Goal: Communication & Community: Share content

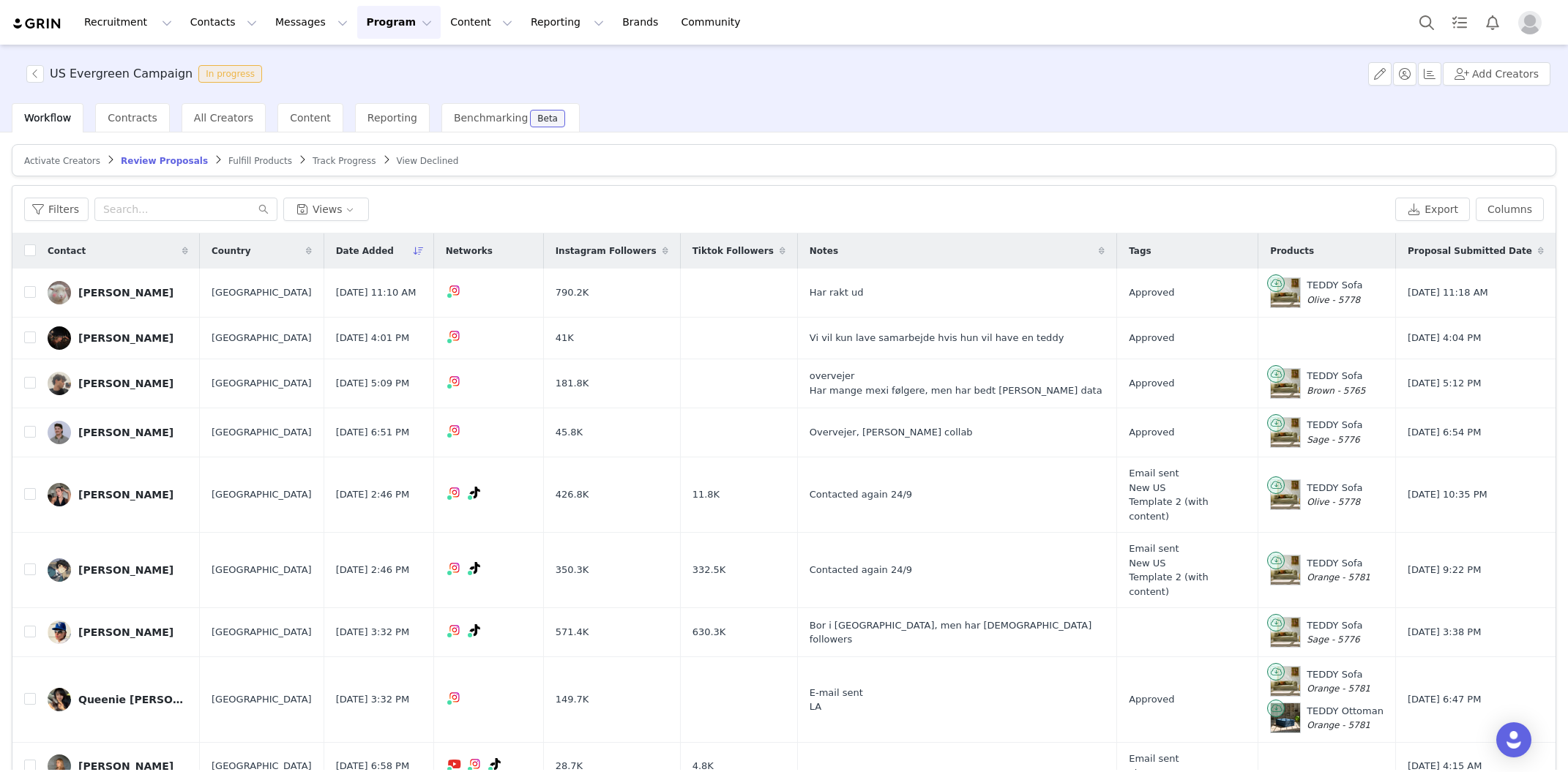
click at [910, 70] on div "US Evergreen Campaign In progress Add Creators" at bounding box center [784, 73] width 1568 height 58
click at [219, 23] on button "Contacts Contacts" at bounding box center [223, 23] width 84 height 33
click at [222, 71] on p "Creators" at bounding box center [205, 65] width 44 height 15
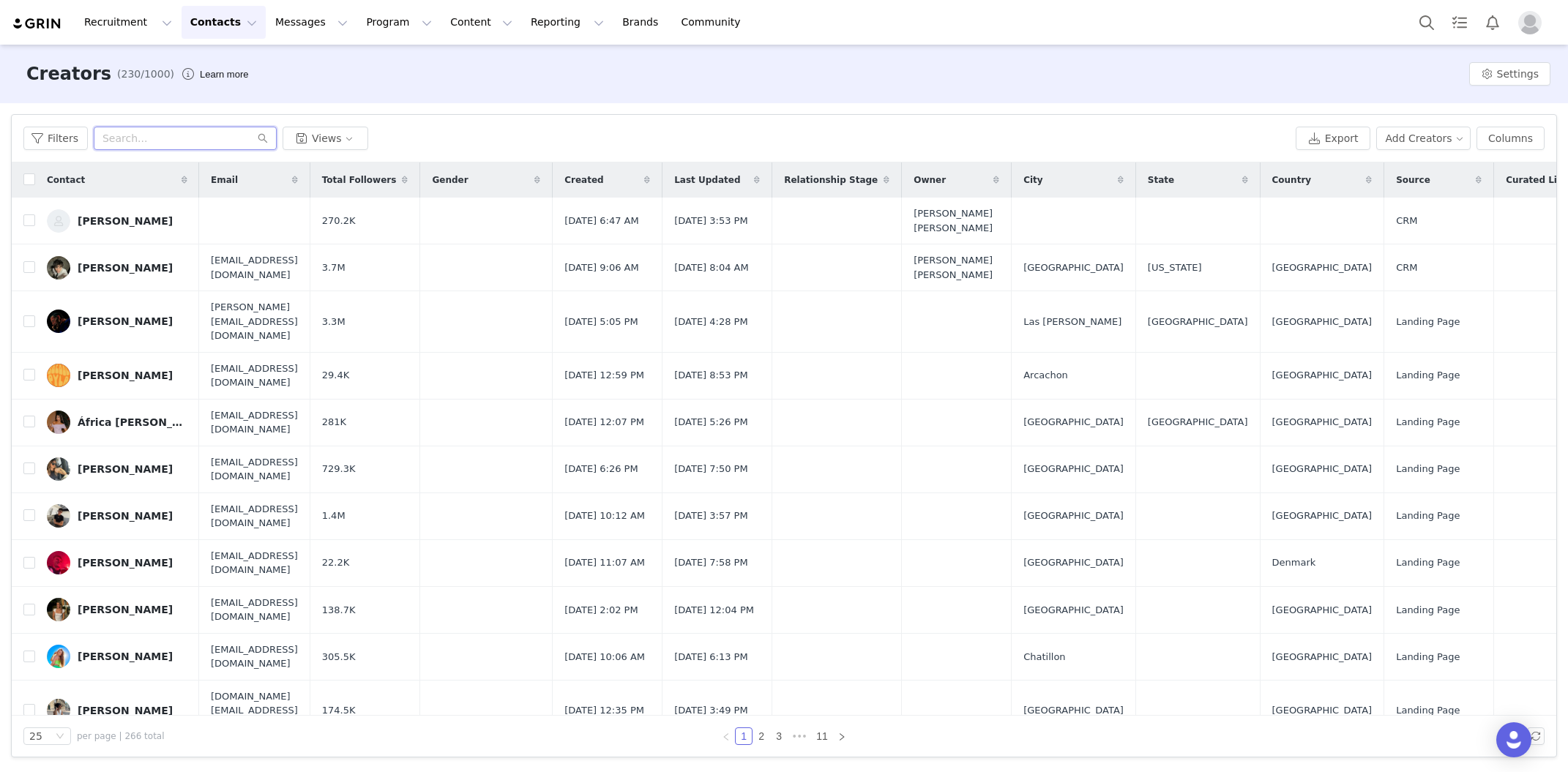
click at [163, 143] on input "text" at bounding box center [185, 138] width 183 height 23
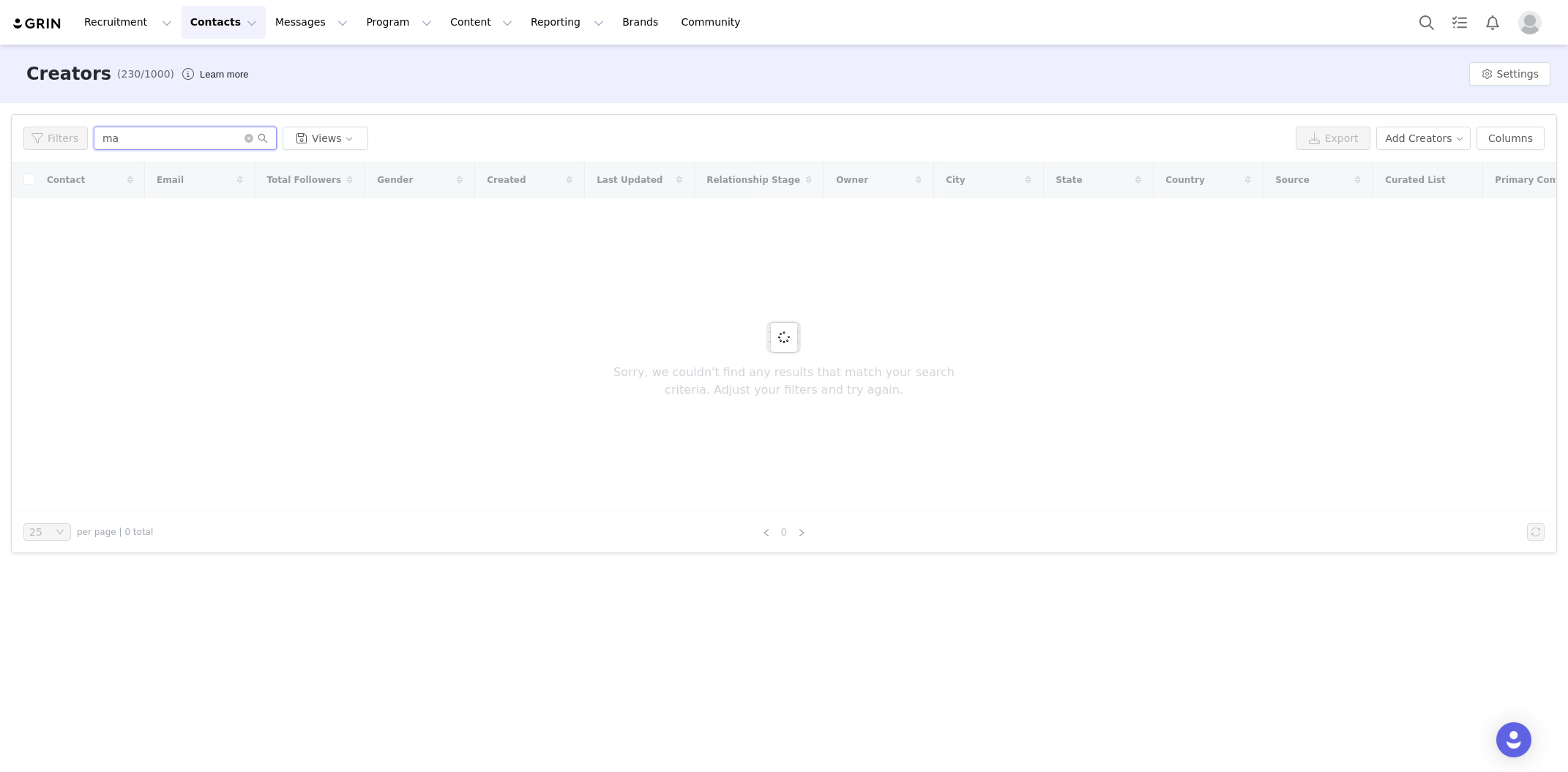
type input "m"
type input "f"
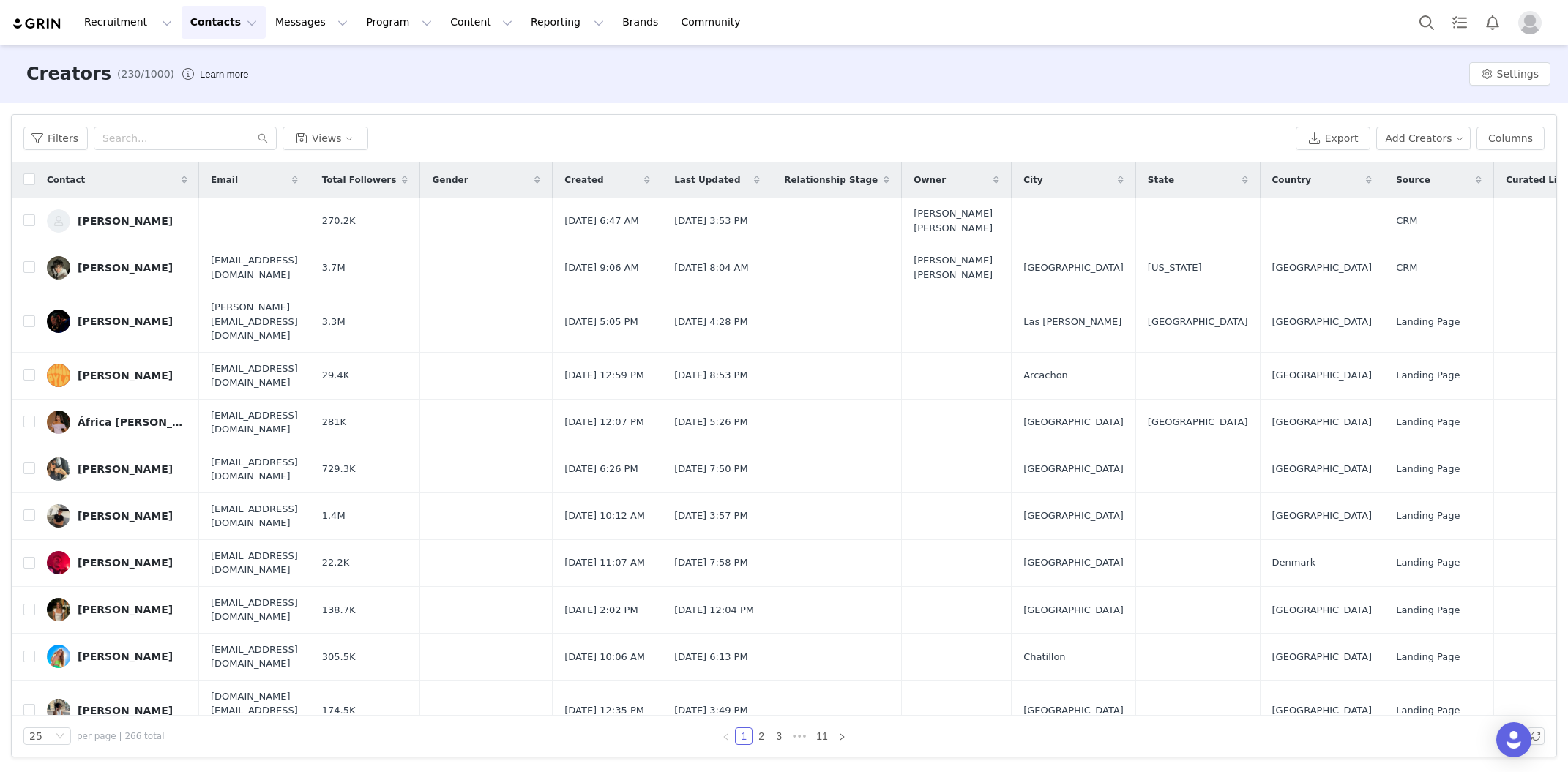
click at [216, 19] on button "Contacts Contacts" at bounding box center [223, 23] width 84 height 33
click at [216, 18] on button "Contacts Contacts" at bounding box center [223, 23] width 84 height 33
click at [309, 27] on button "Messages Messages" at bounding box center [311, 23] width 90 height 33
click at [365, 33] on button "Program Program" at bounding box center [399, 23] width 83 height 33
click at [373, 68] on p "Activations" at bounding box center [374, 65] width 57 height 15
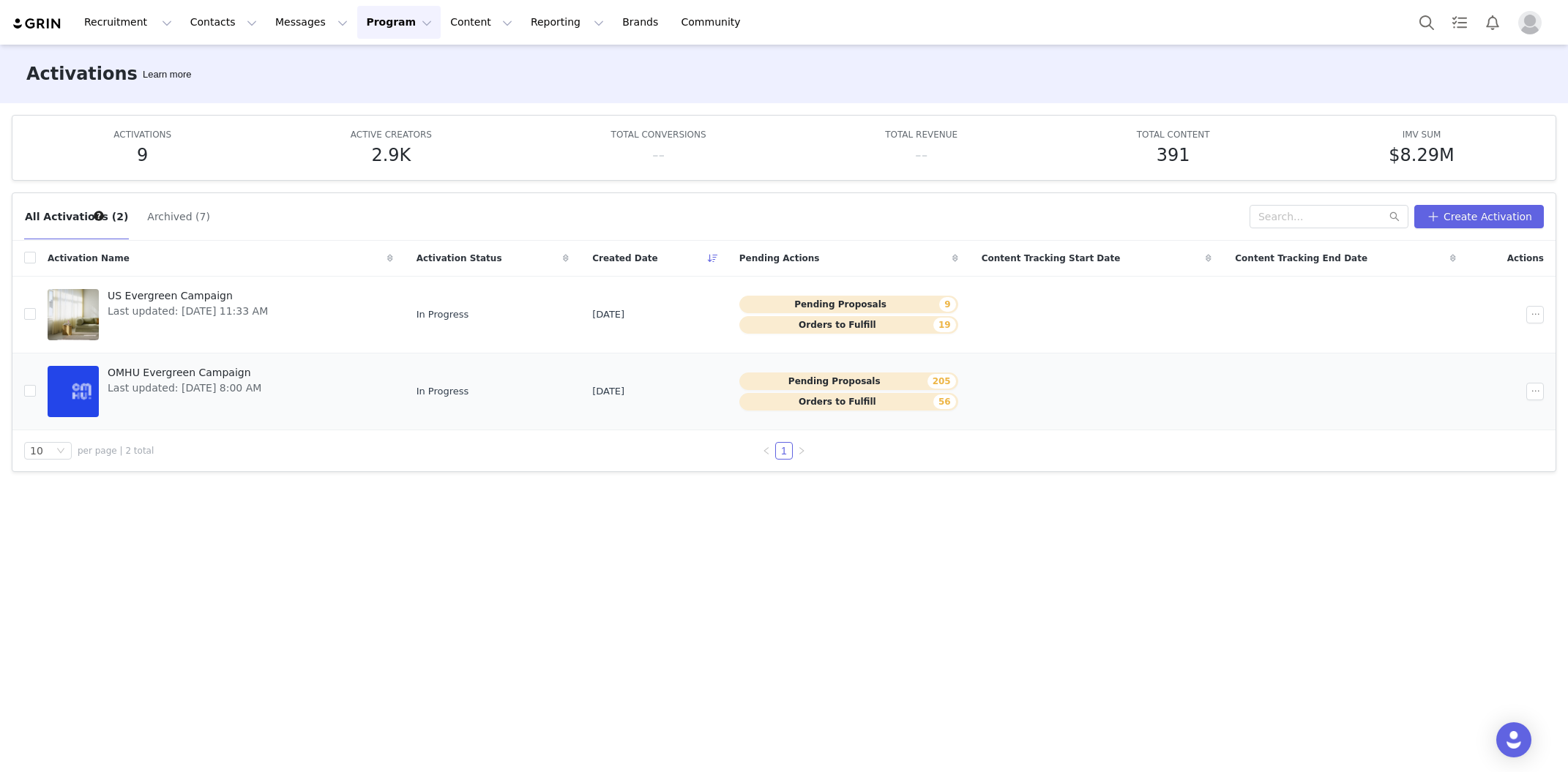
click at [203, 373] on span "OMHU Evergreen Campaign" at bounding box center [184, 373] width 153 height 15
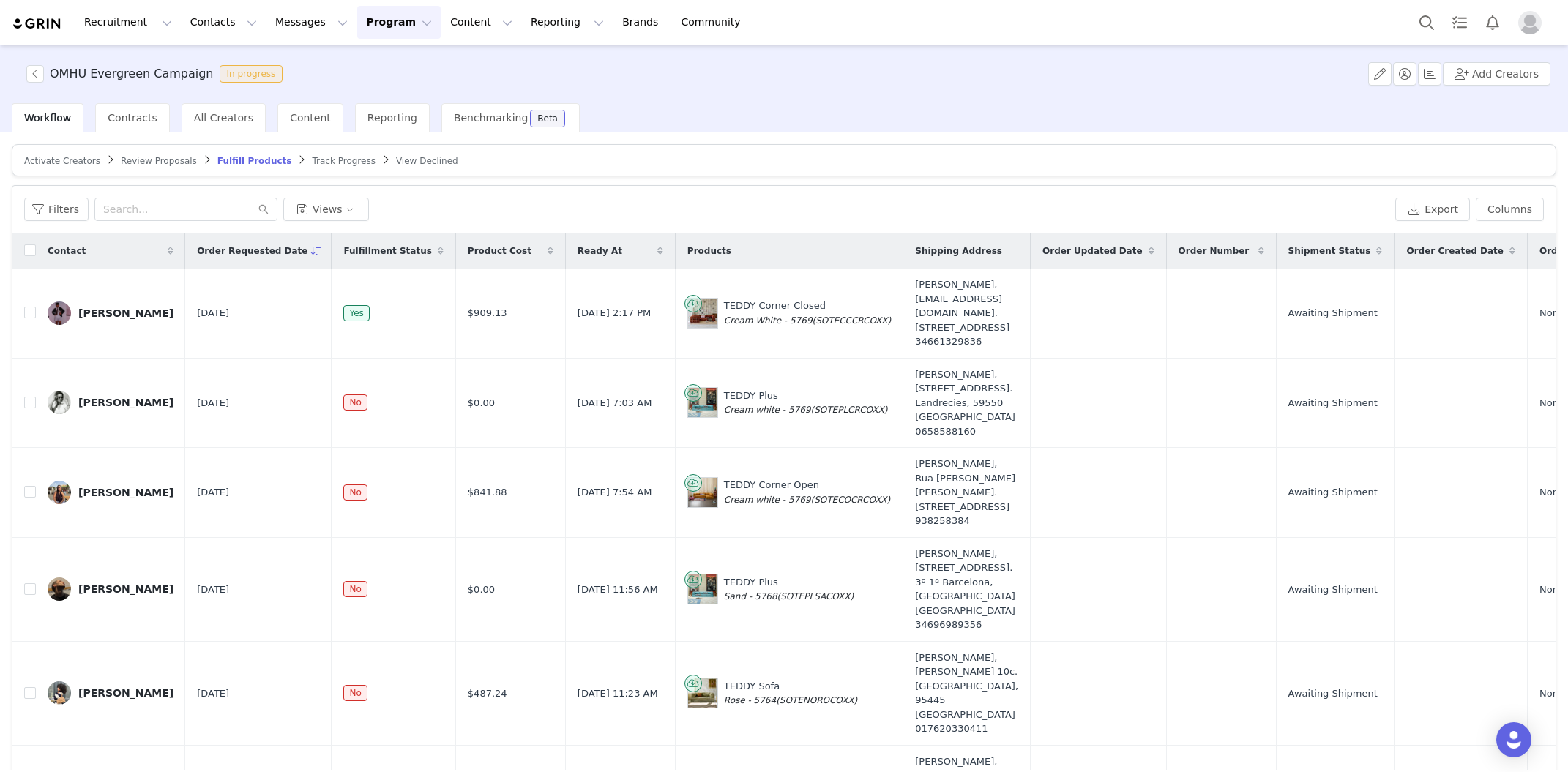
click at [137, 163] on span "Review Proposals" at bounding box center [159, 161] width 76 height 11
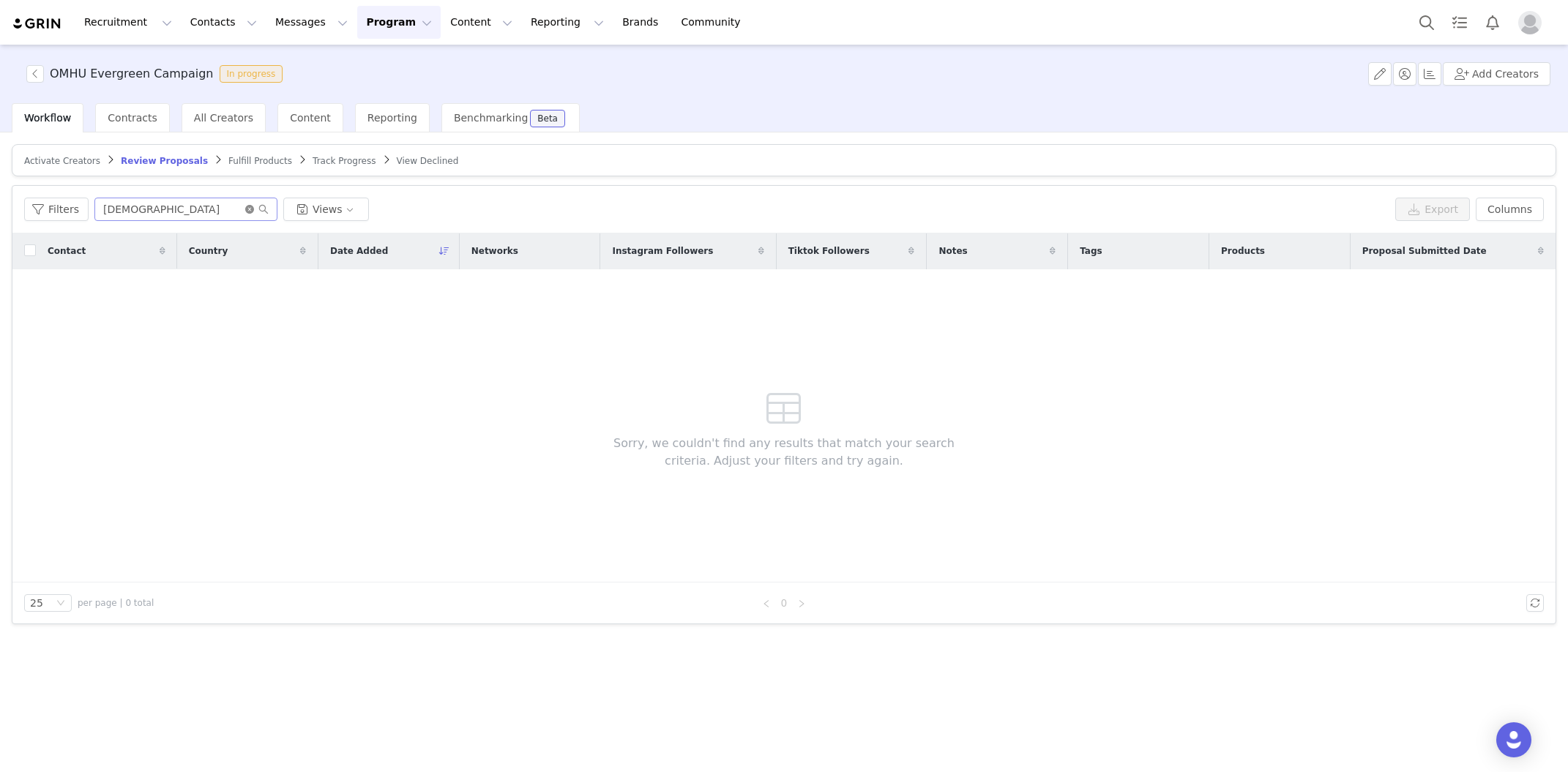
click at [246, 212] on icon "icon: close-circle" at bounding box center [249, 209] width 9 height 9
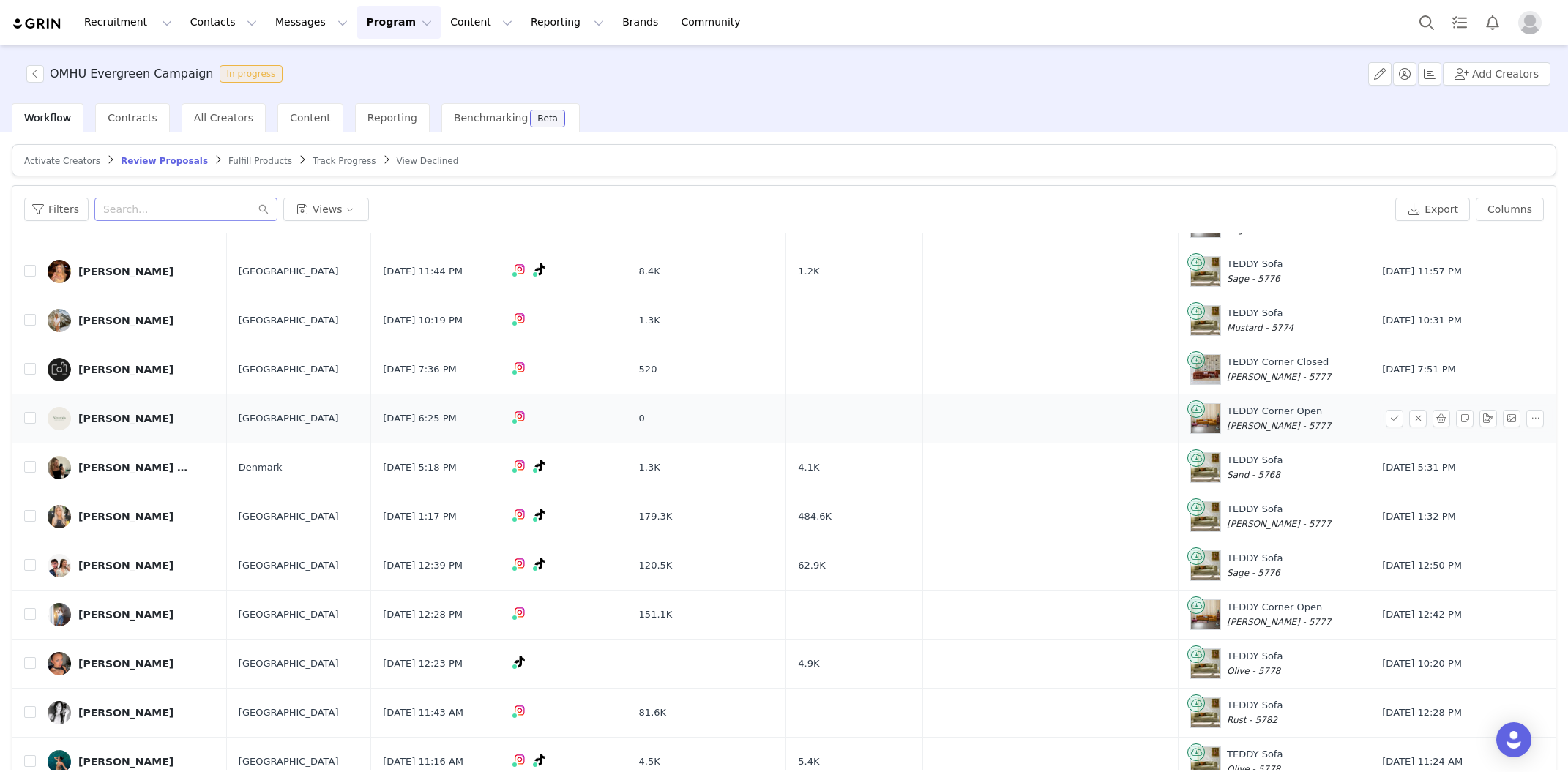
scroll to position [70, 0]
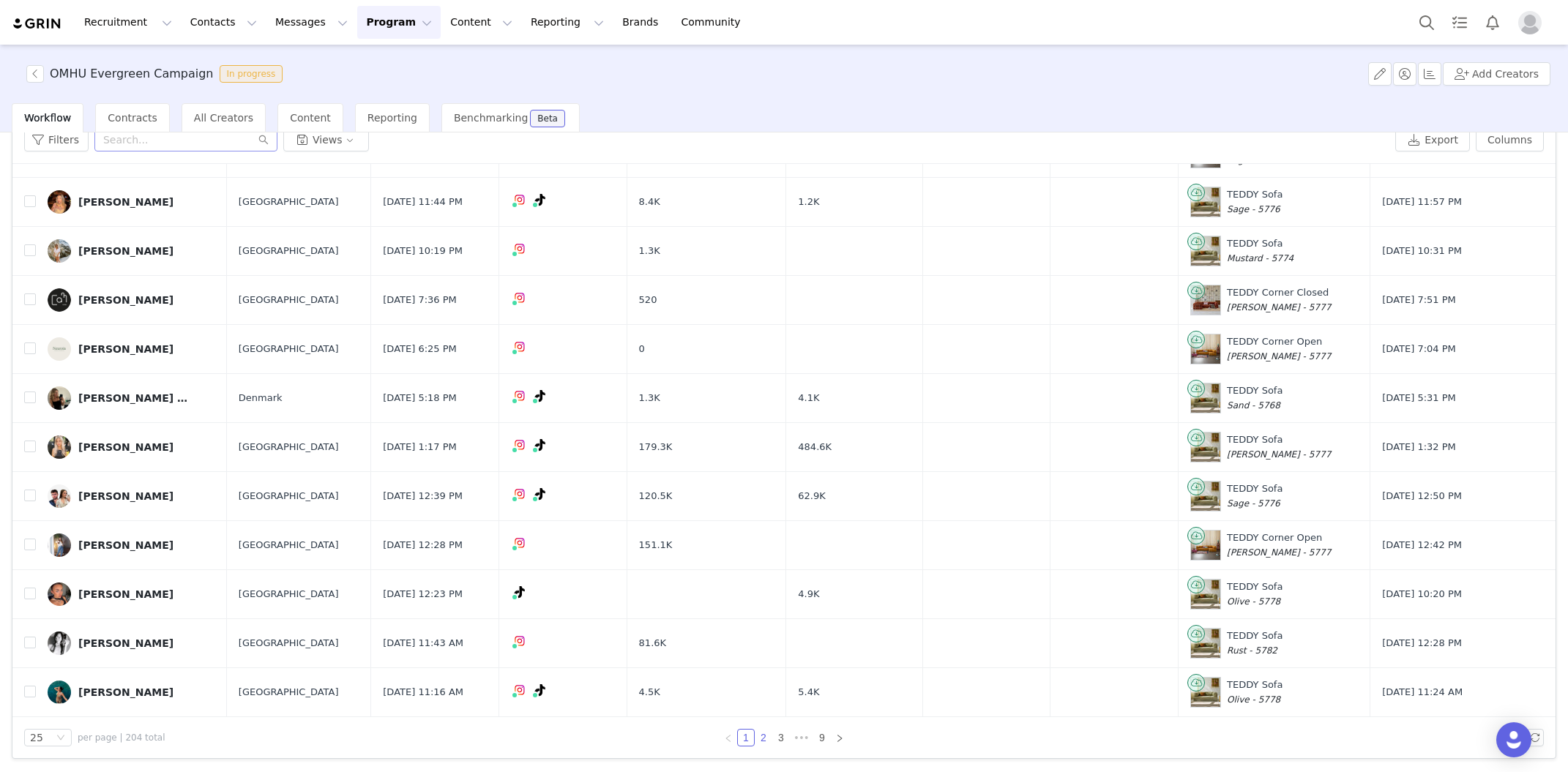
click at [765, 737] on link "2" at bounding box center [763, 737] width 16 height 16
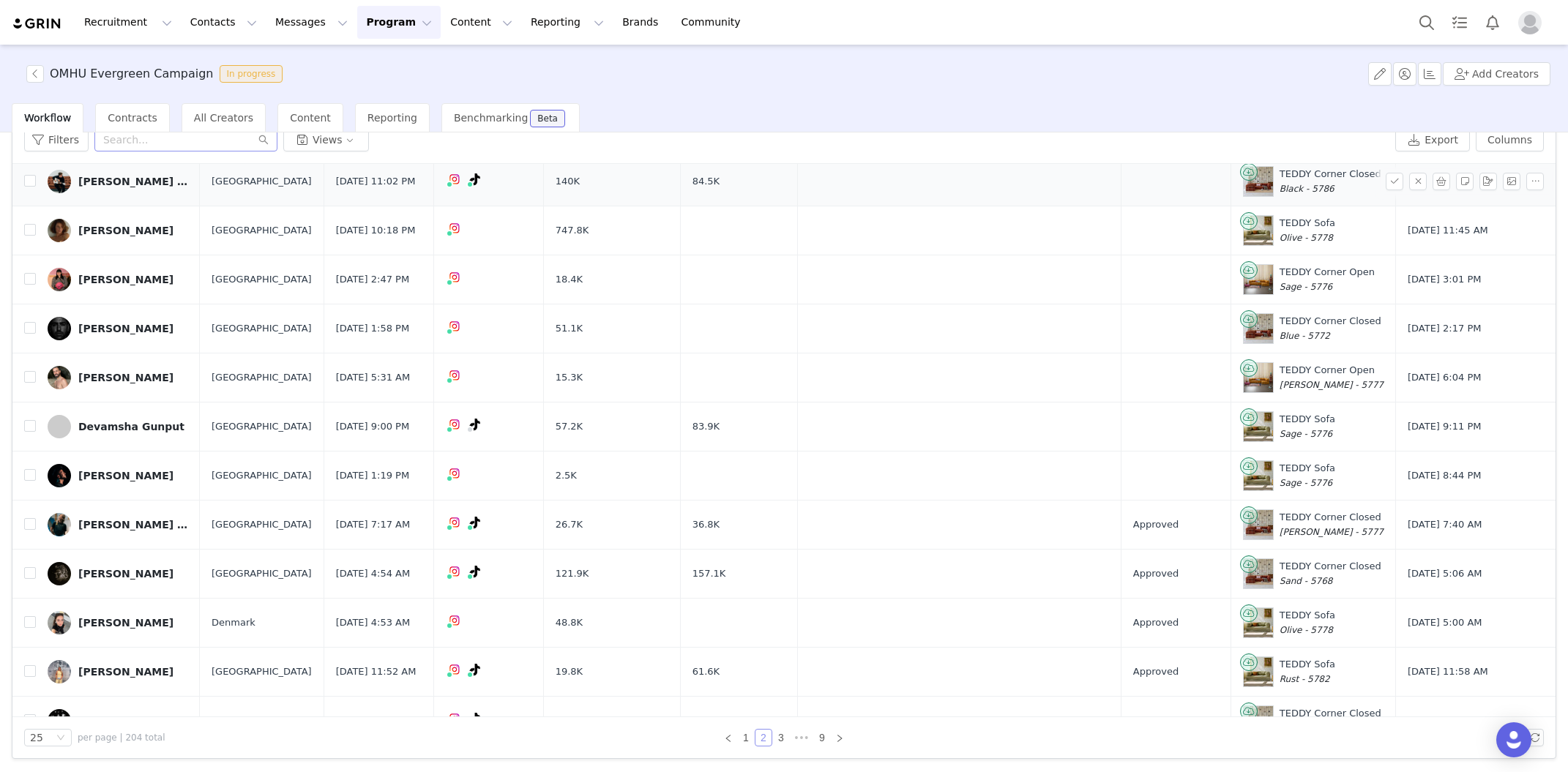
scroll to position [708, 0]
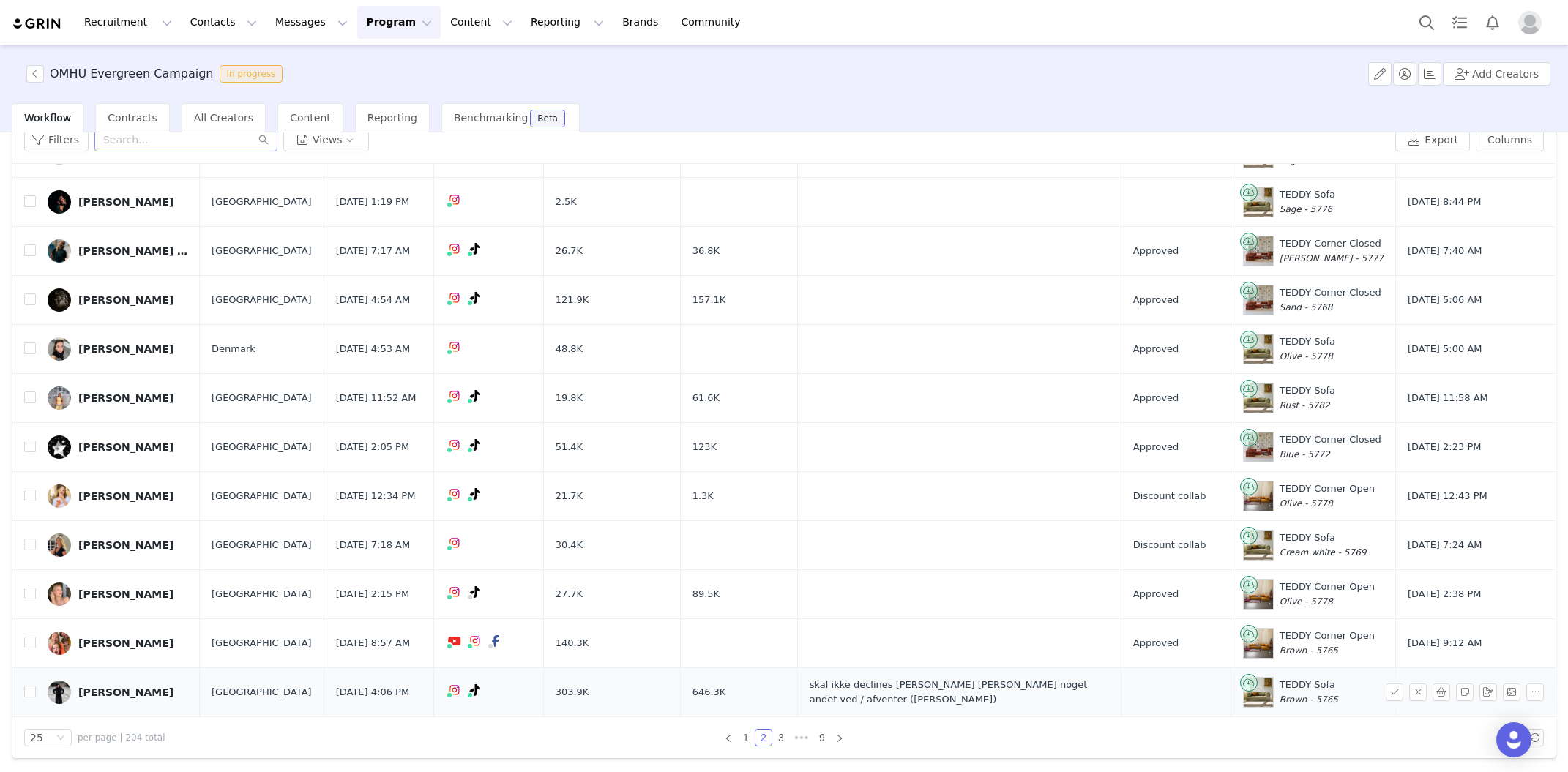
click at [125, 696] on div "[PERSON_NAME]" at bounding box center [126, 692] width 95 height 11
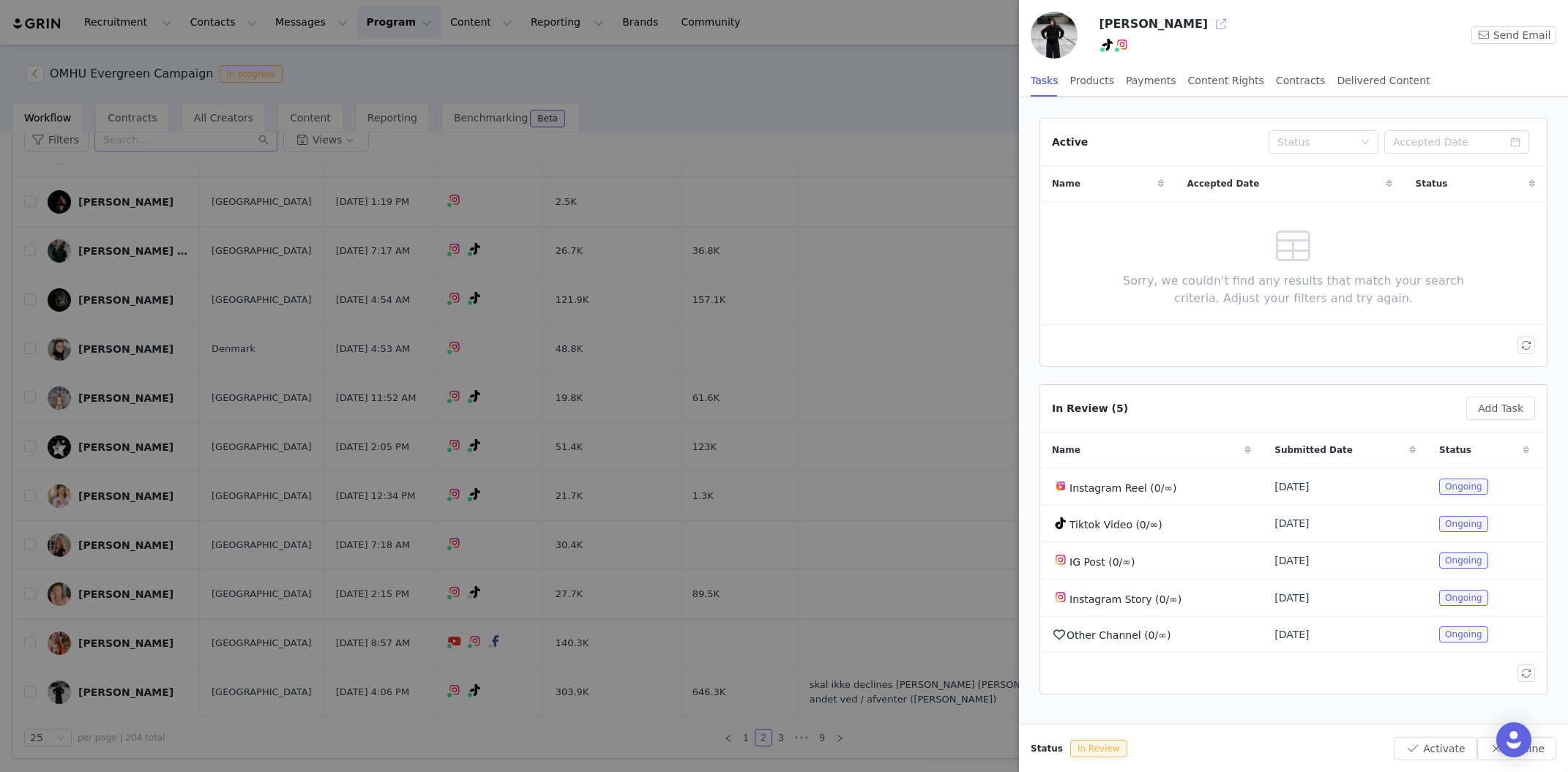
click at [1210, 22] on button "button" at bounding box center [1221, 23] width 23 height 23
click at [697, 510] on div at bounding box center [784, 386] width 1568 height 772
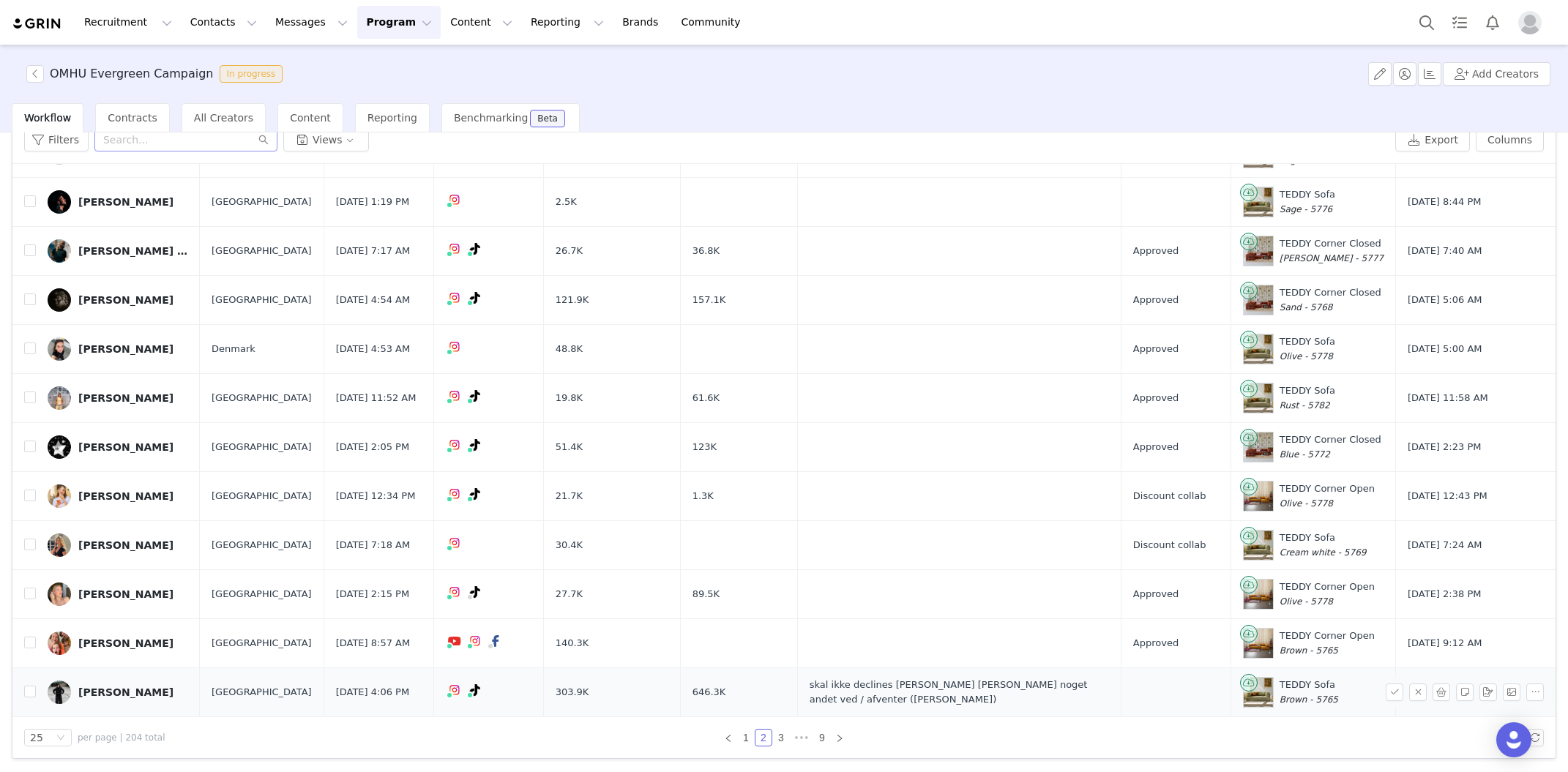
click at [172, 702] on link "[PERSON_NAME]" at bounding box center [118, 692] width 141 height 23
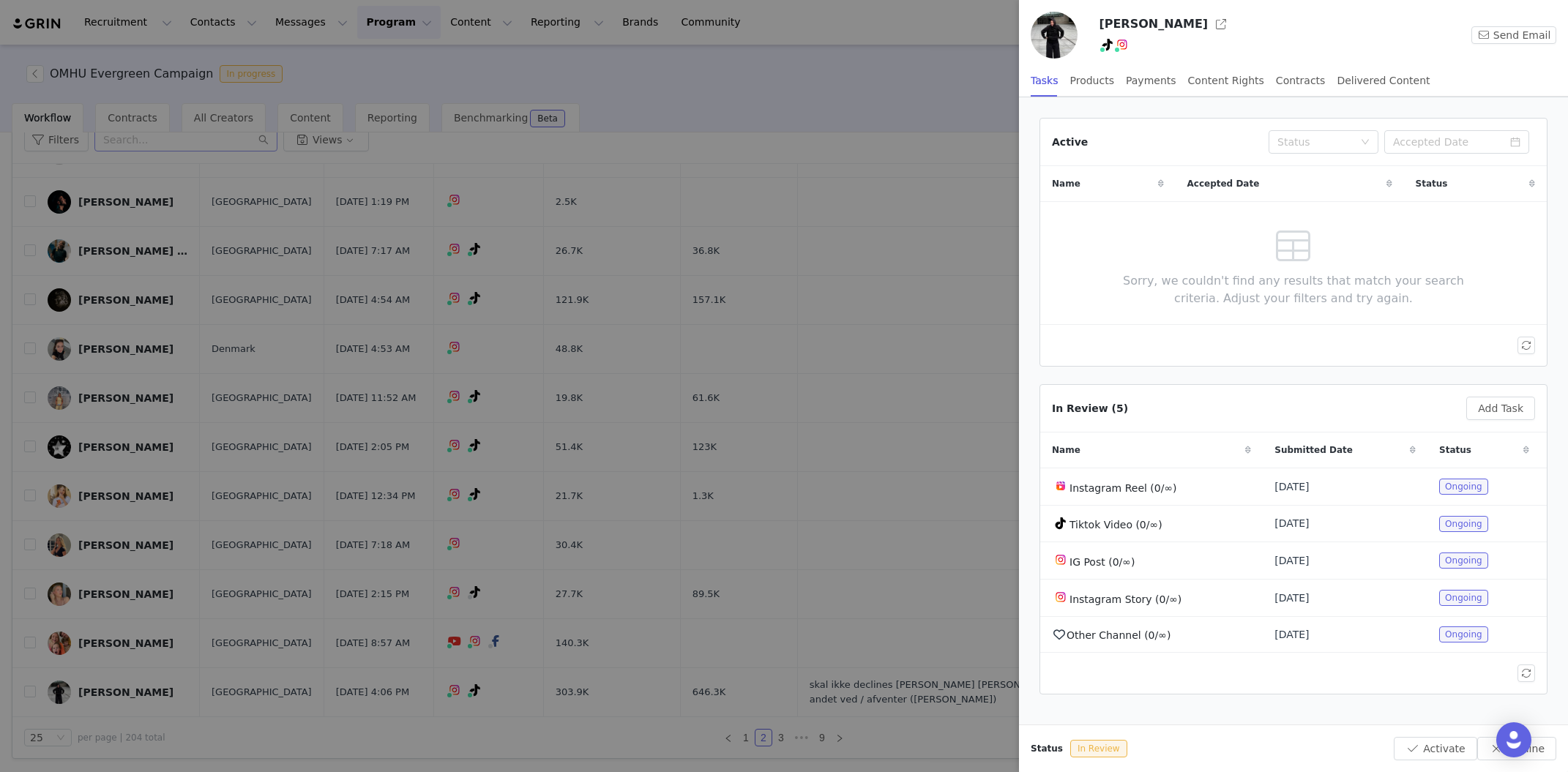
click at [612, 446] on div at bounding box center [784, 386] width 1568 height 772
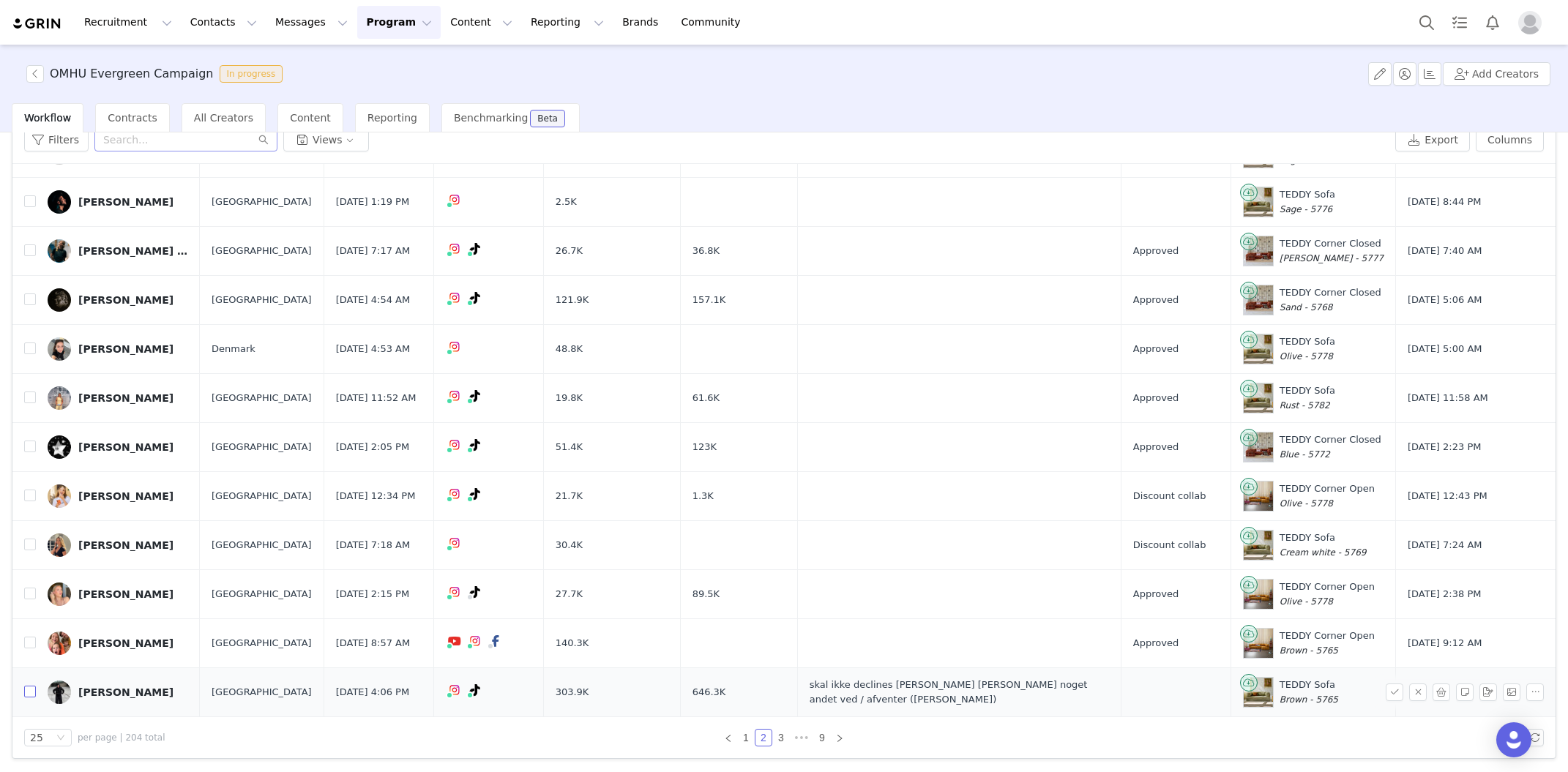
click at [29, 694] on input "checkbox" at bounding box center [29, 691] width 11 height 11
checkbox input "true"
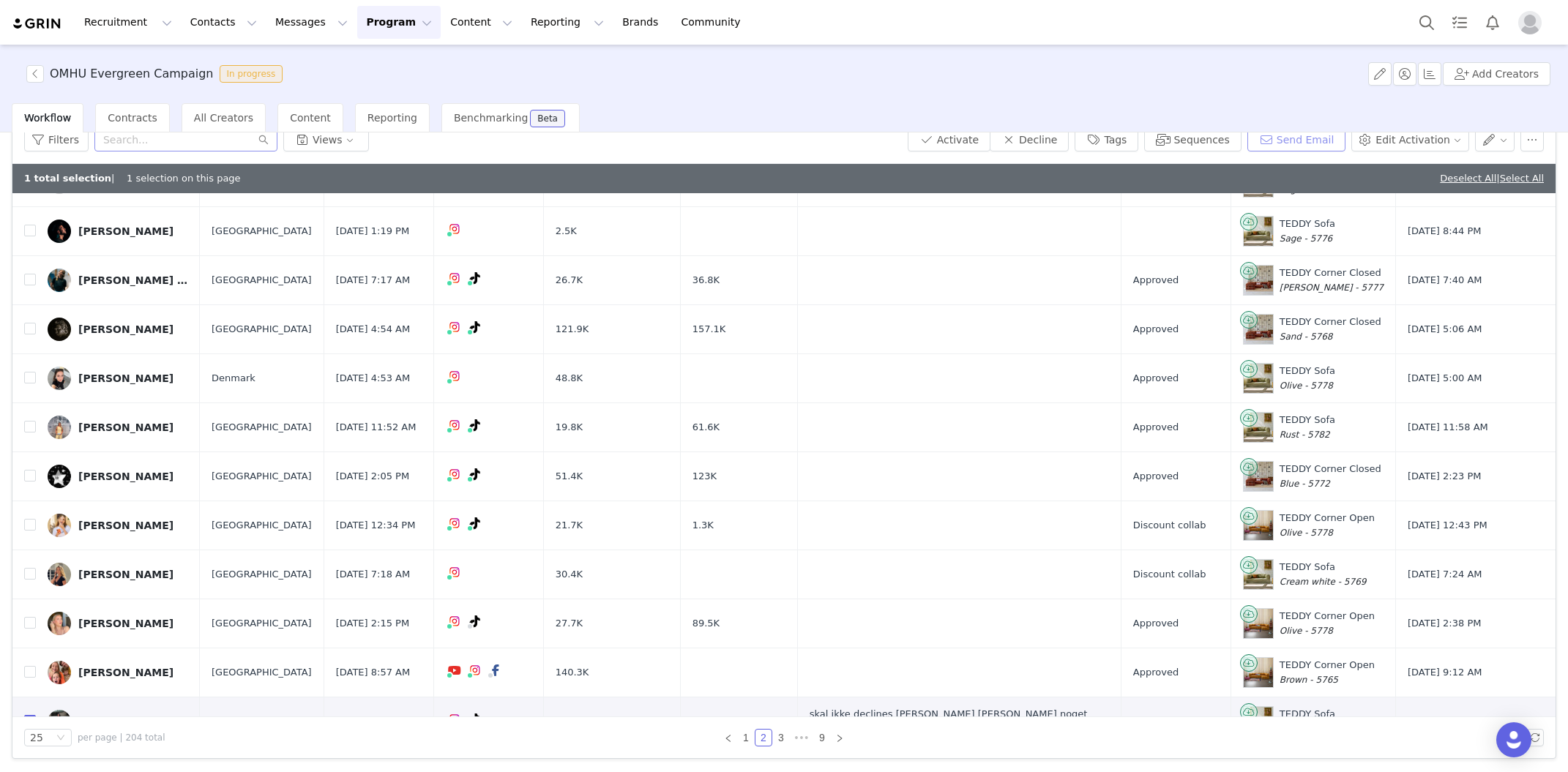
click at [1317, 140] on button "Send Email" at bounding box center [1297, 139] width 99 height 23
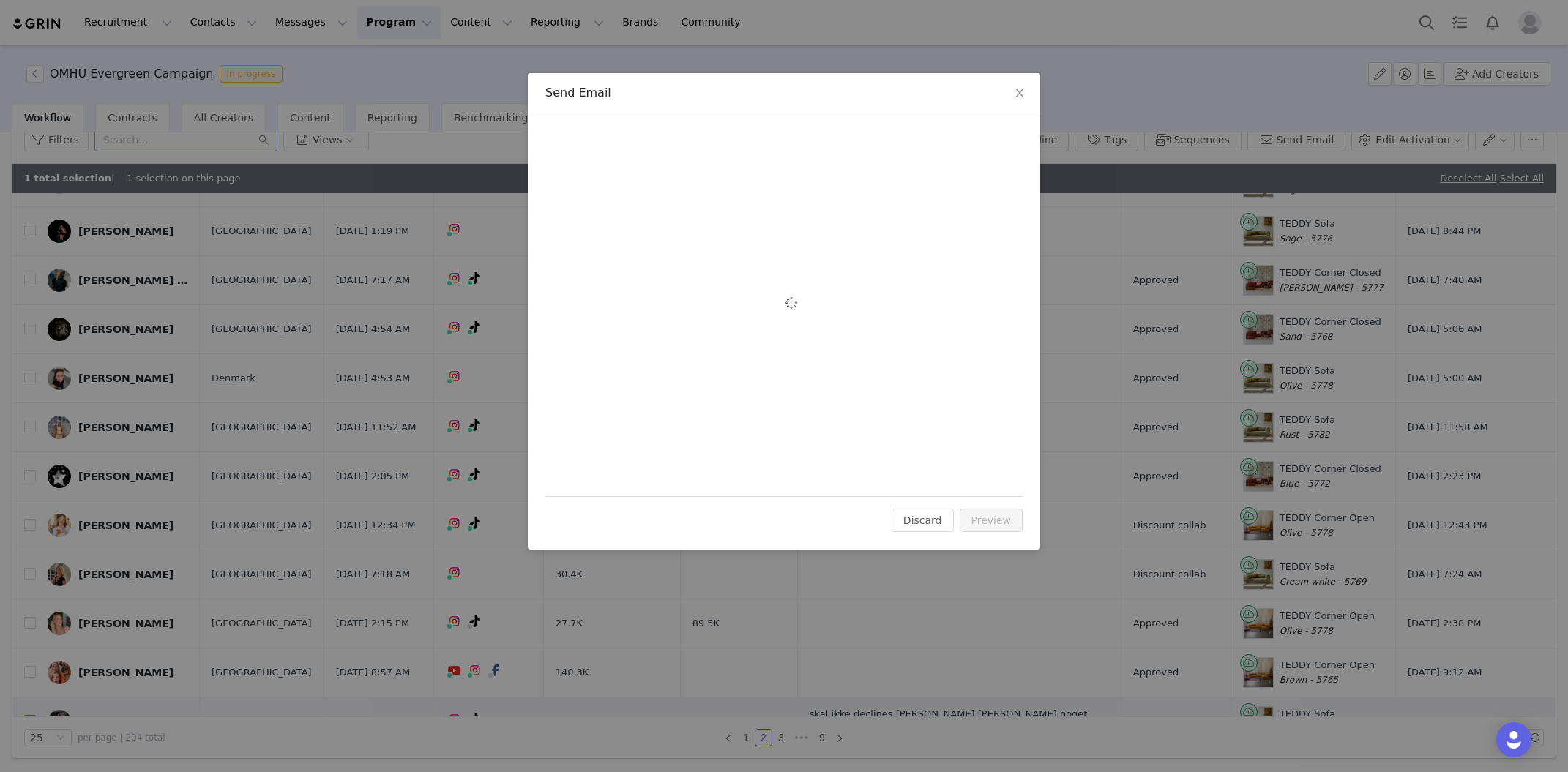
scroll to position [0, 0]
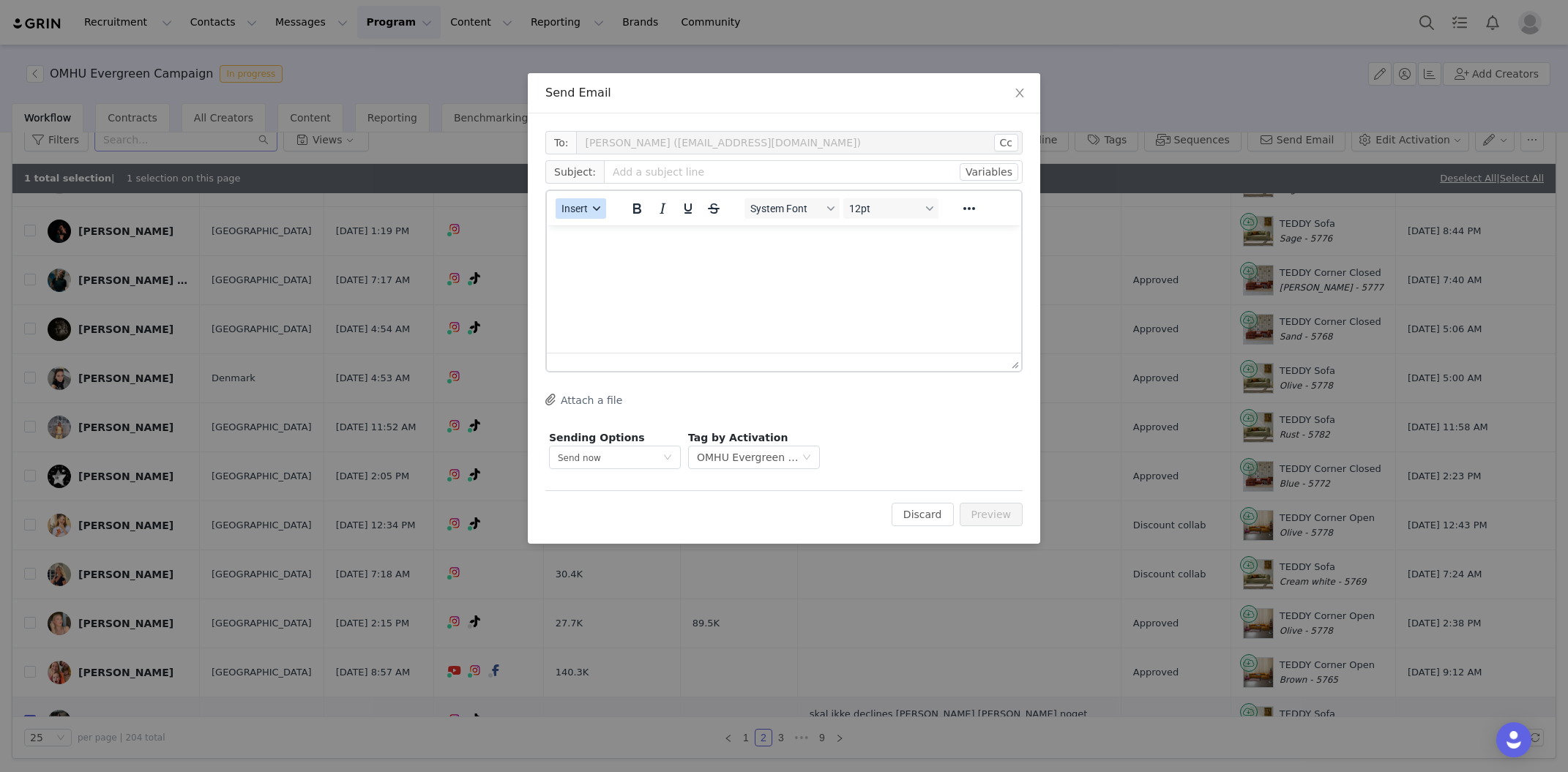
click at [590, 212] on div "button" at bounding box center [596, 209] width 11 height 8
click at [642, 237] on div "Insert Template" at bounding box center [634, 234] width 132 height 17
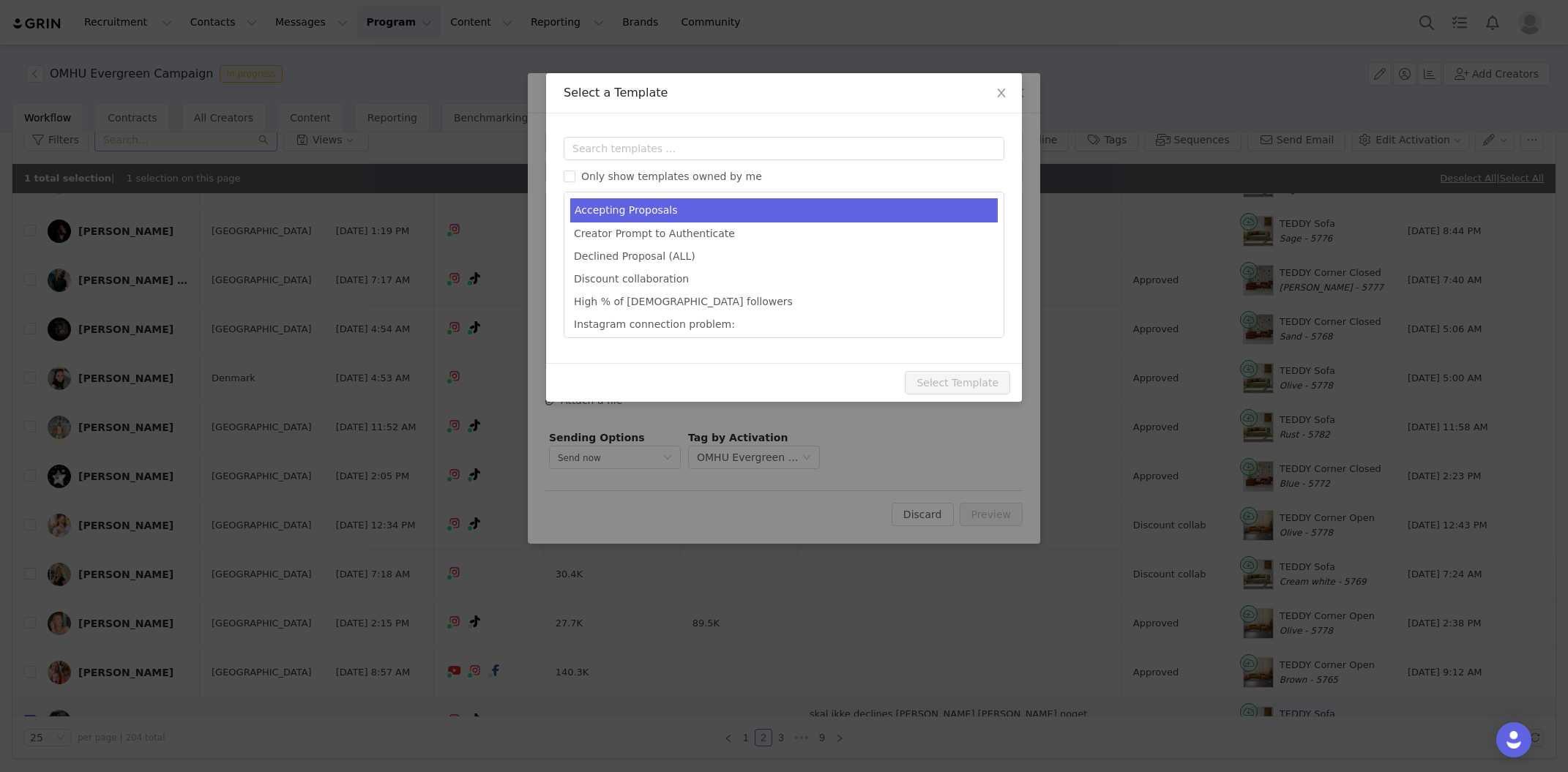
type input "Congrats [first_name]!💙"
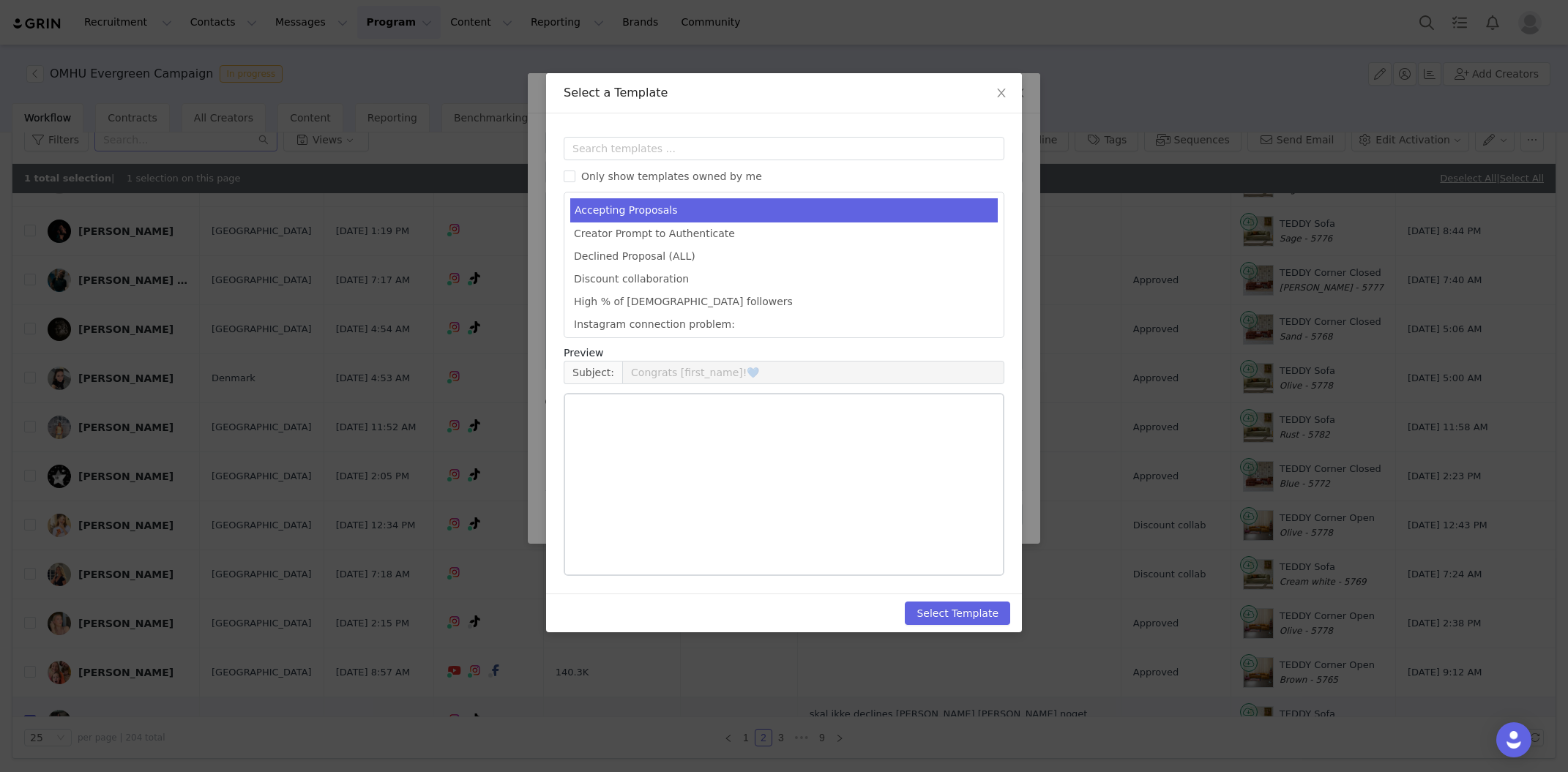
click at [680, 212] on li "Accepting Proposals" at bounding box center [783, 210] width 427 height 24
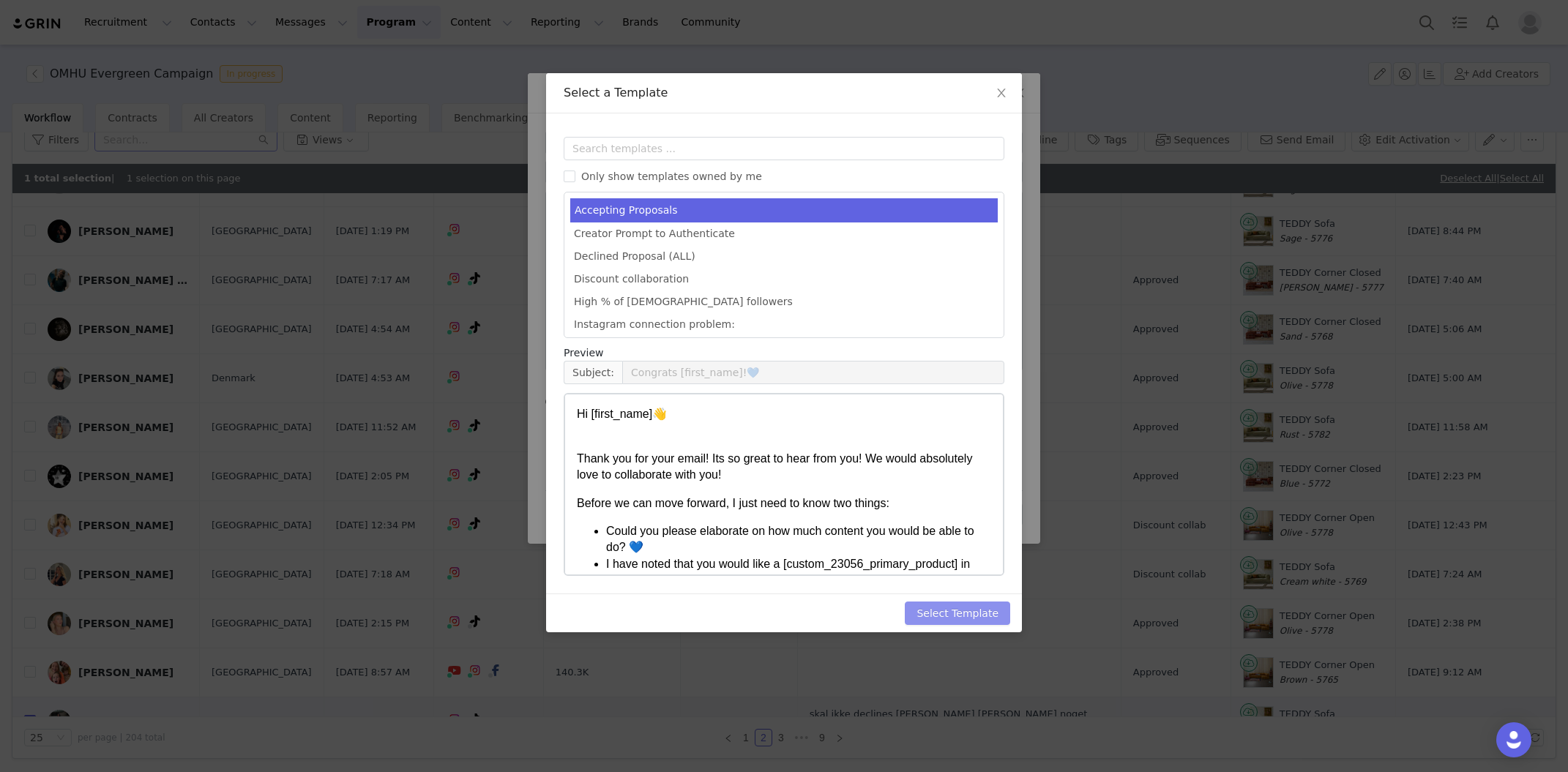
click at [956, 620] on button "Select Template" at bounding box center [957, 613] width 105 height 23
type input "Congrats [first_name]!💙"
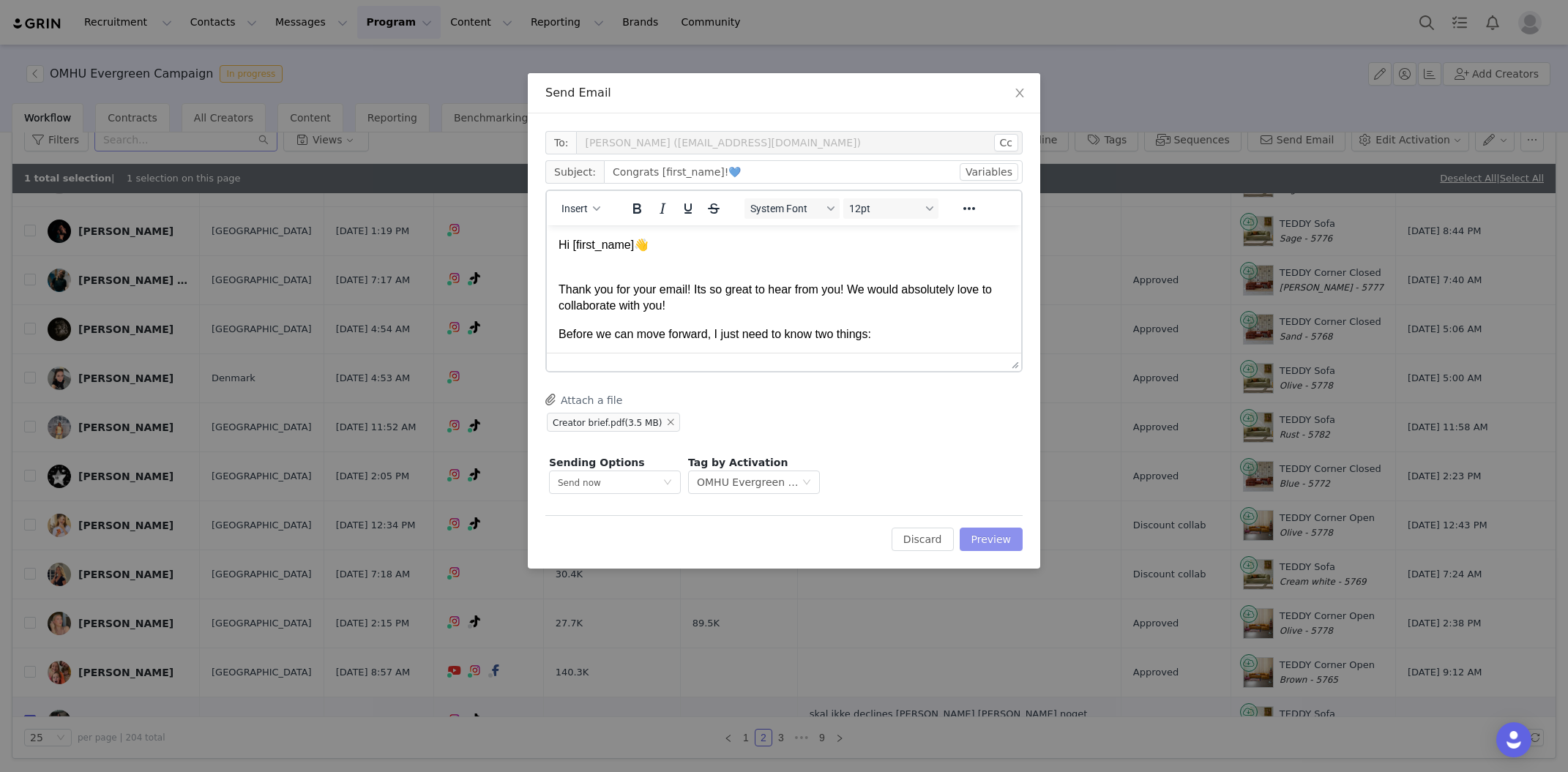
click at [990, 541] on button "Preview" at bounding box center [991, 539] width 64 height 23
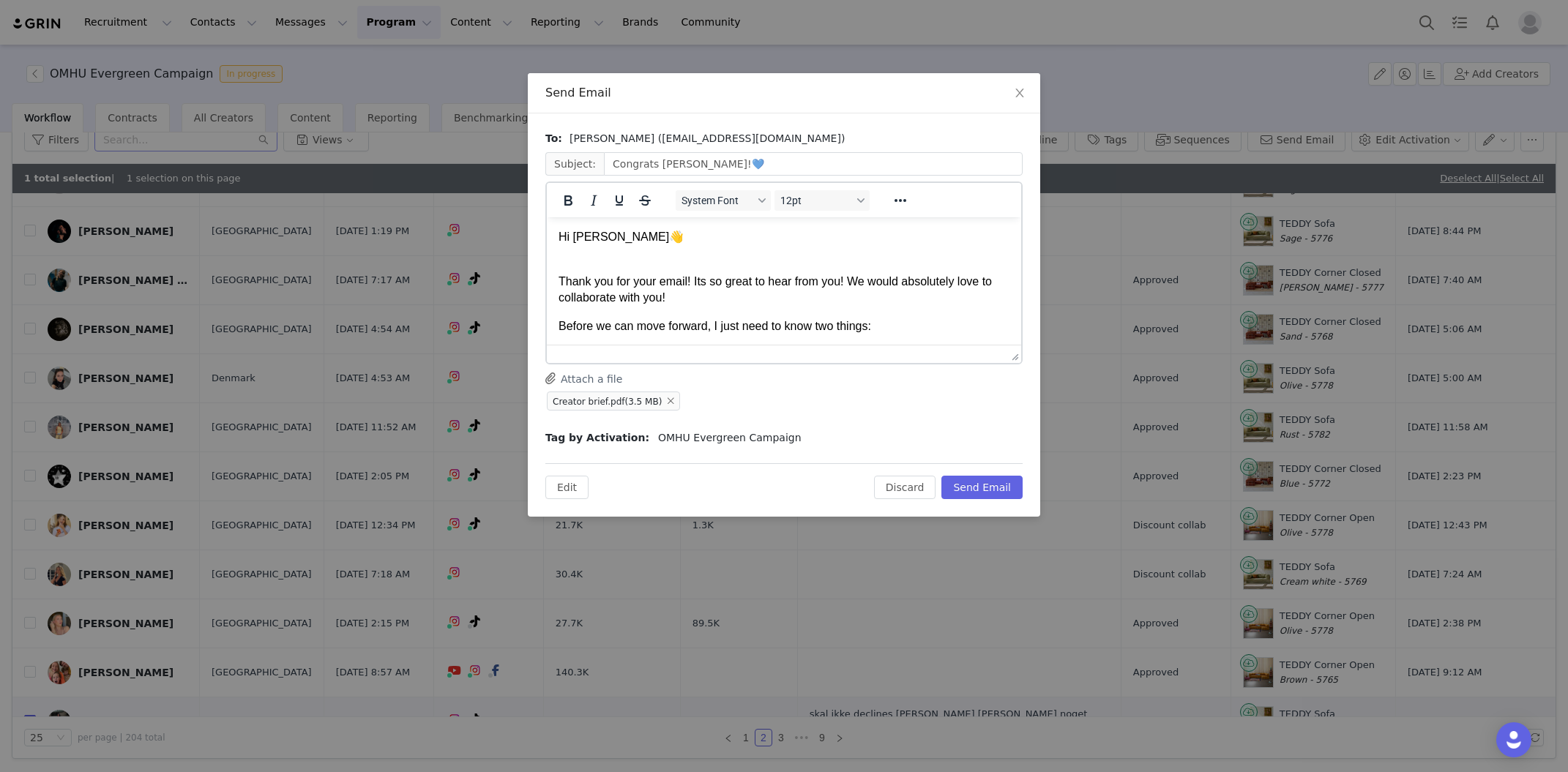
click at [603, 240] on p "Hi Maya👋" at bounding box center [784, 246] width 451 height 33
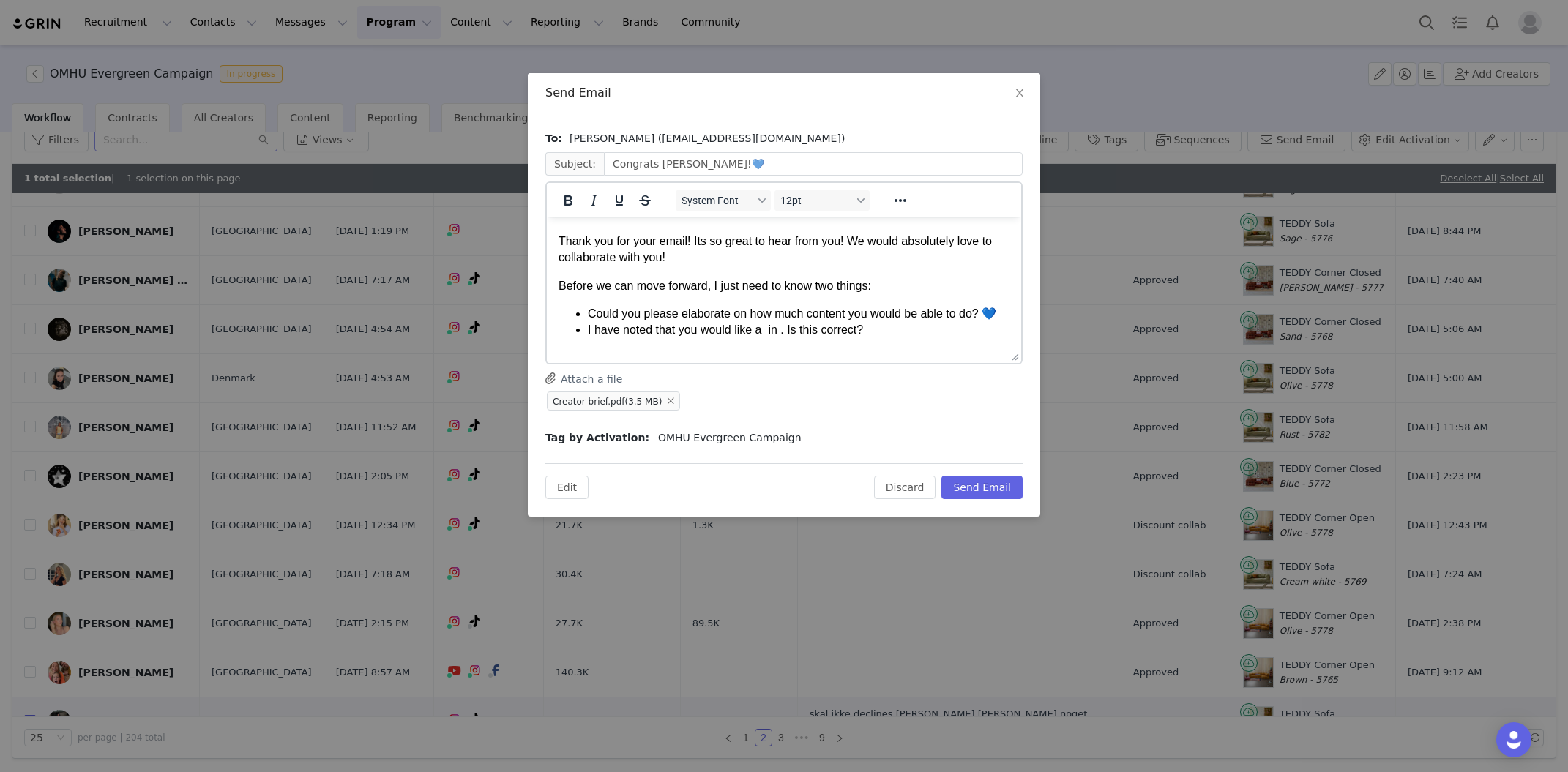
scroll to position [57, 0]
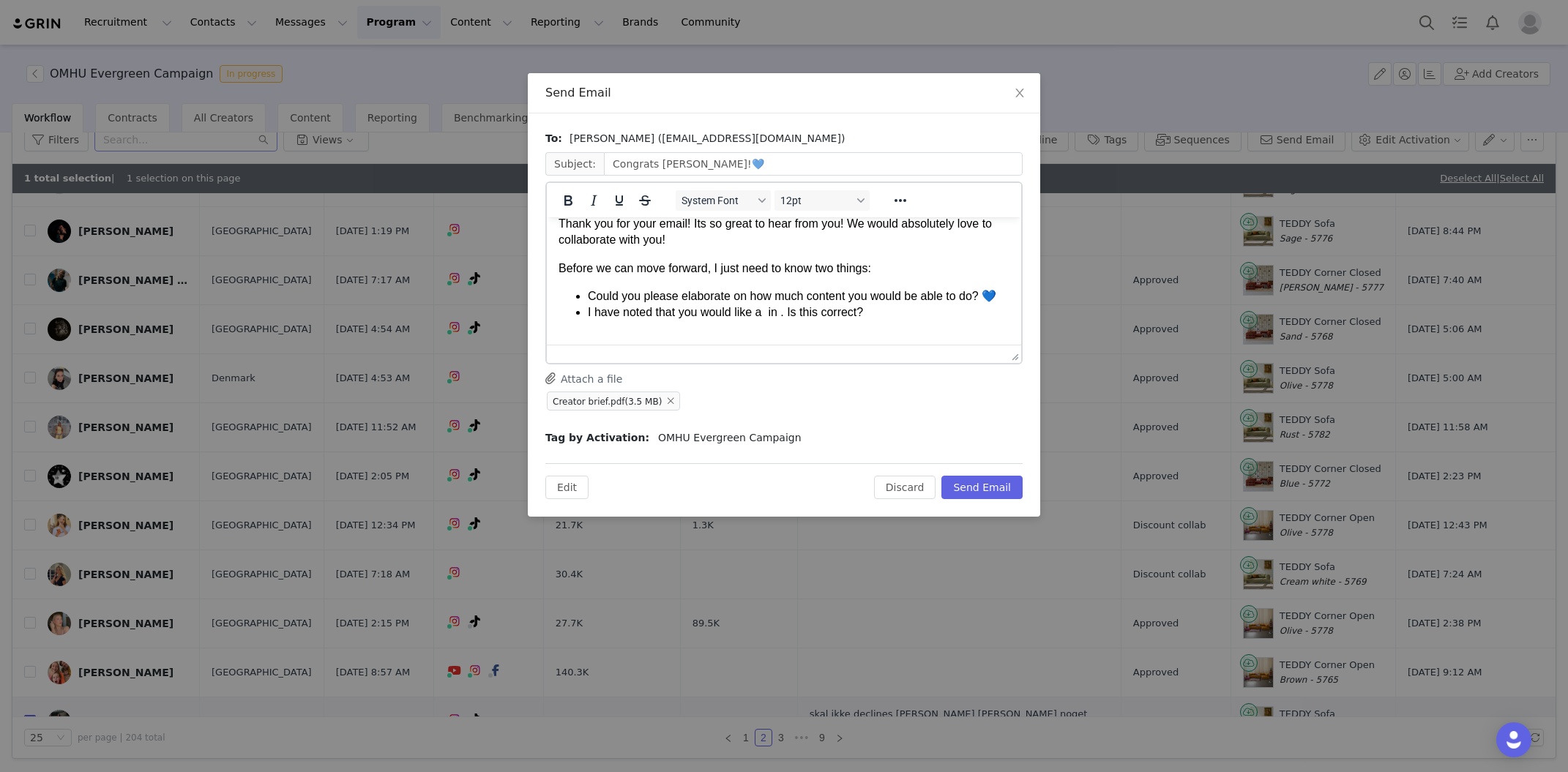
click at [854, 300] on li "Could you please elaborate on how much content you would be able to do? 💙" at bounding box center [798, 296] width 422 height 16
drag, startPoint x: 980, startPoint y: 299, endPoint x: 591, endPoint y: 302, distance: 389.0
click at [591, 302] on li "Could you please elaborate on how much content you would be able to do? 💙" at bounding box center [798, 296] width 422 height 16
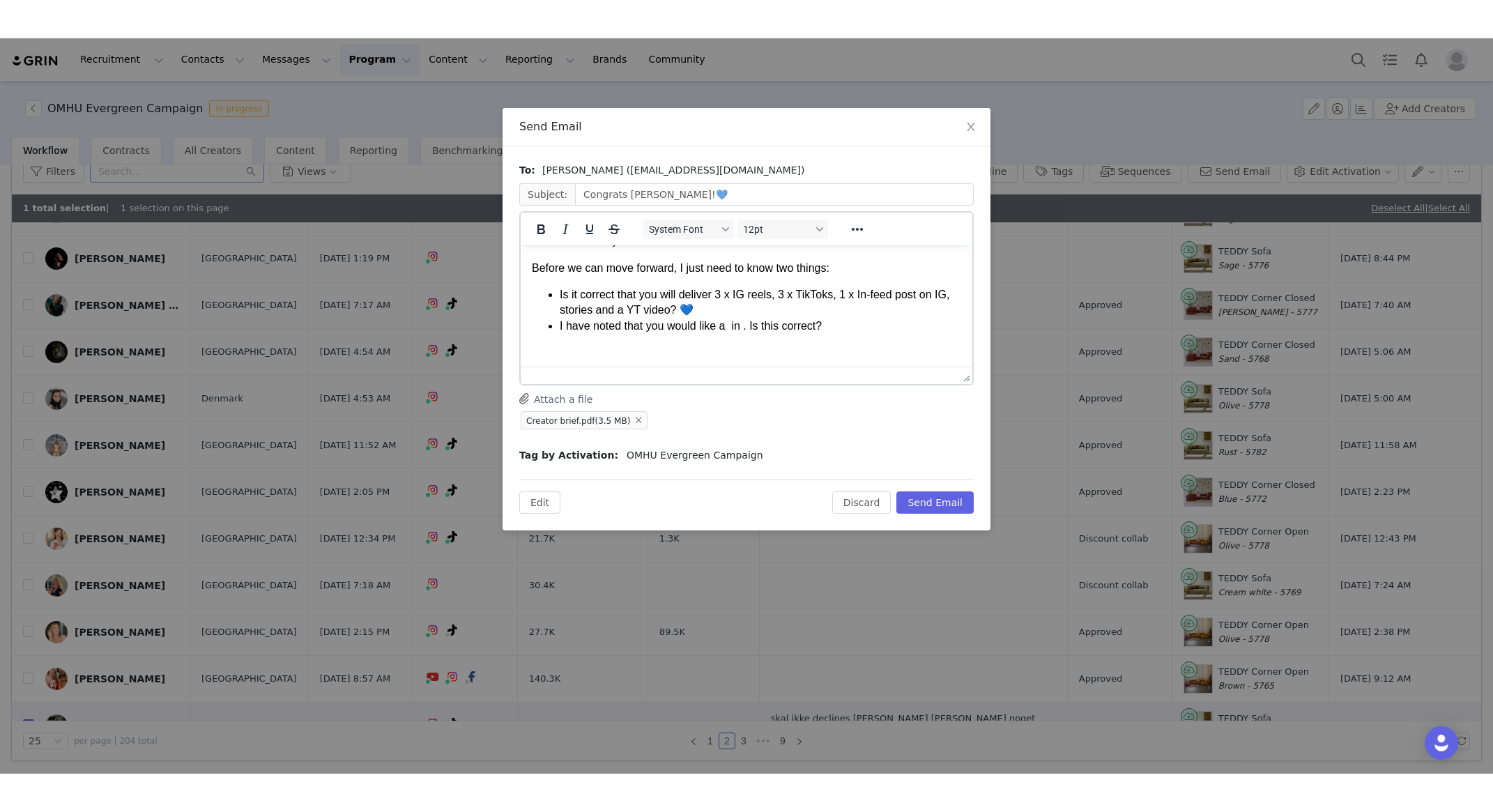
scroll to position [91, 0]
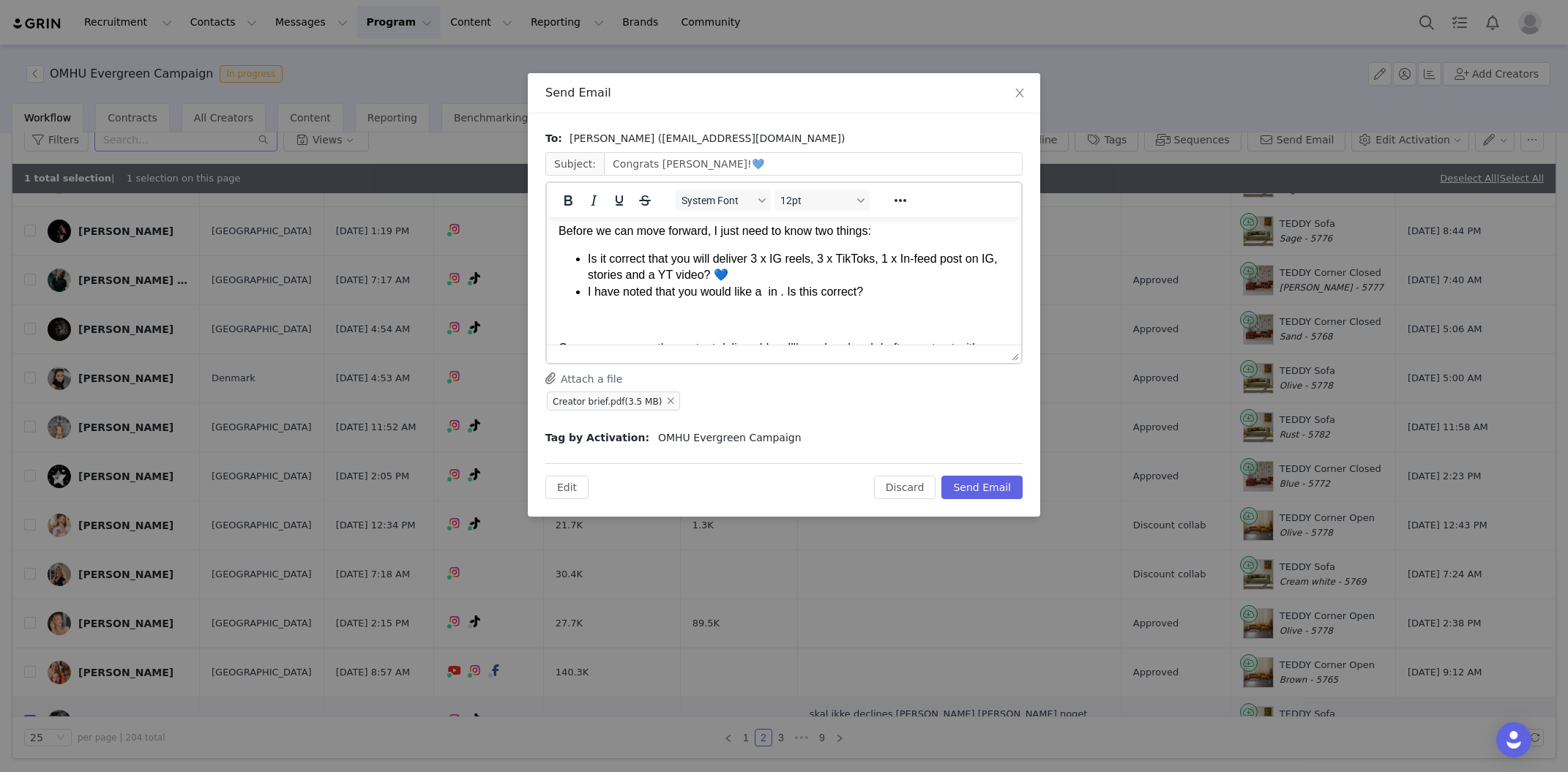
click at [767, 294] on li "I have noted that you would like a in . Is this correct?" at bounding box center [798, 292] width 422 height 16
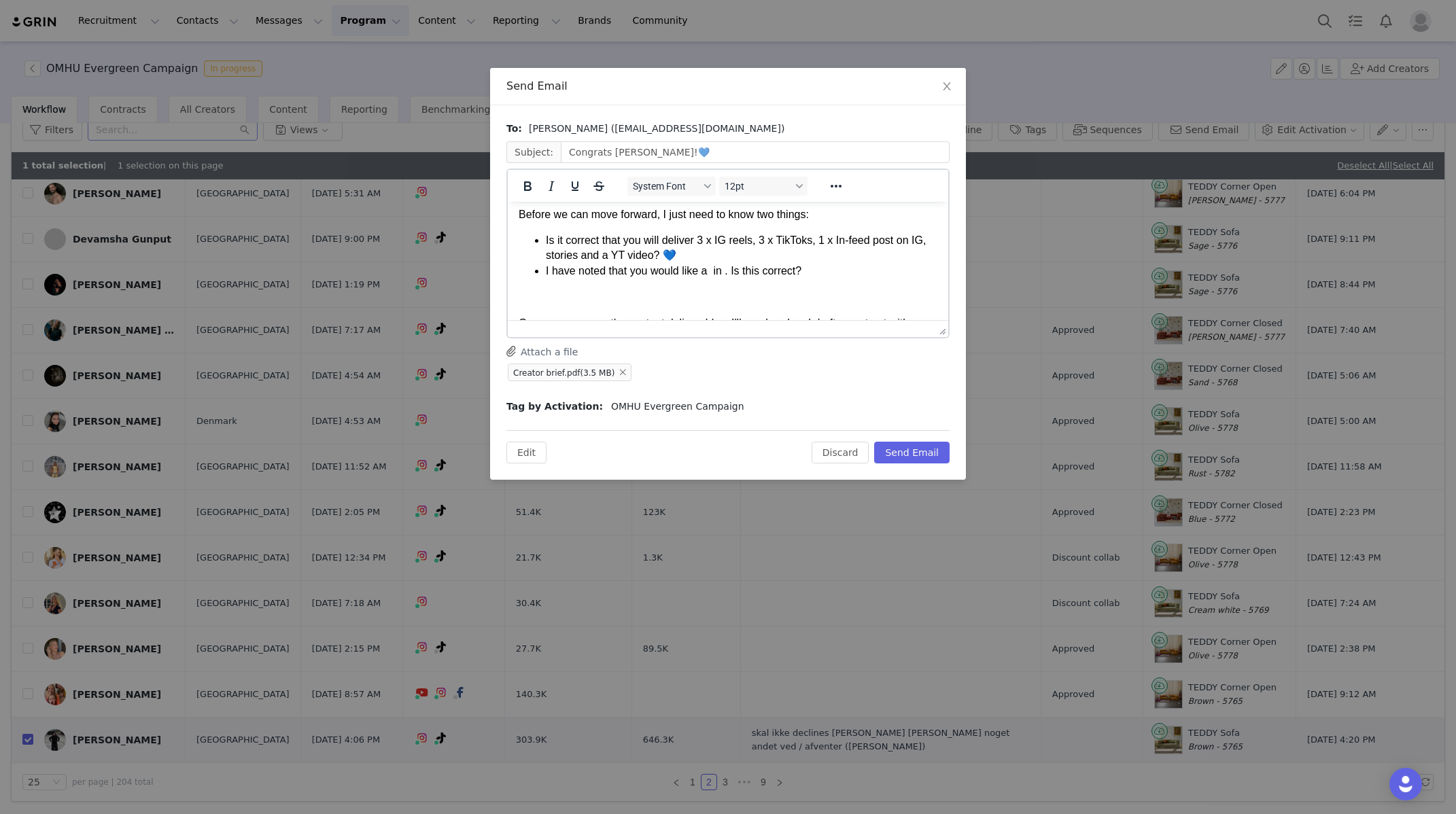
scroll to position [587, 0]
click at [761, 274] on li "I have noted that you would like a TEDDY in . Is this correct?" at bounding box center [741, 271] width 392 height 15
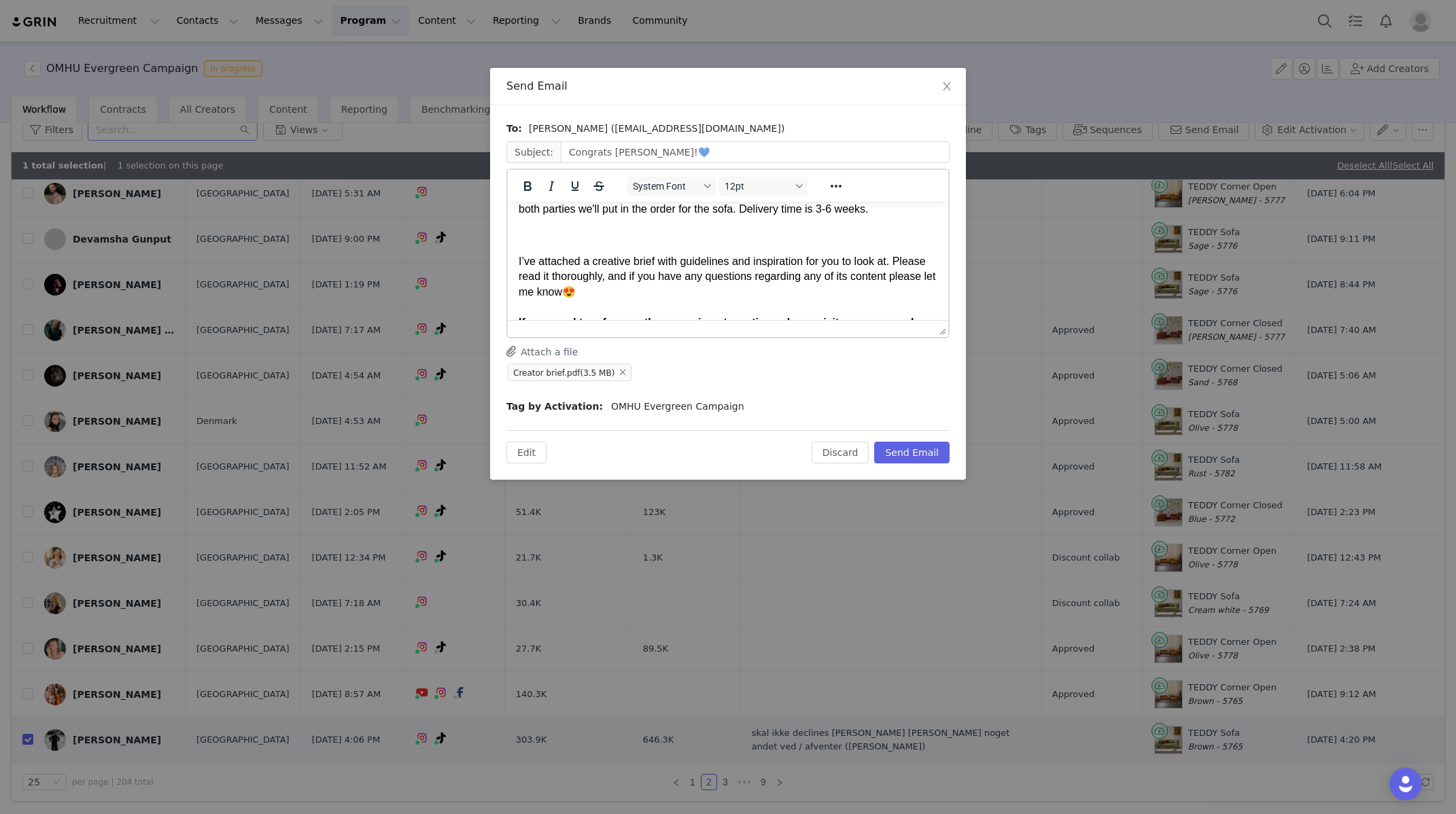
scroll to position [0, 0]
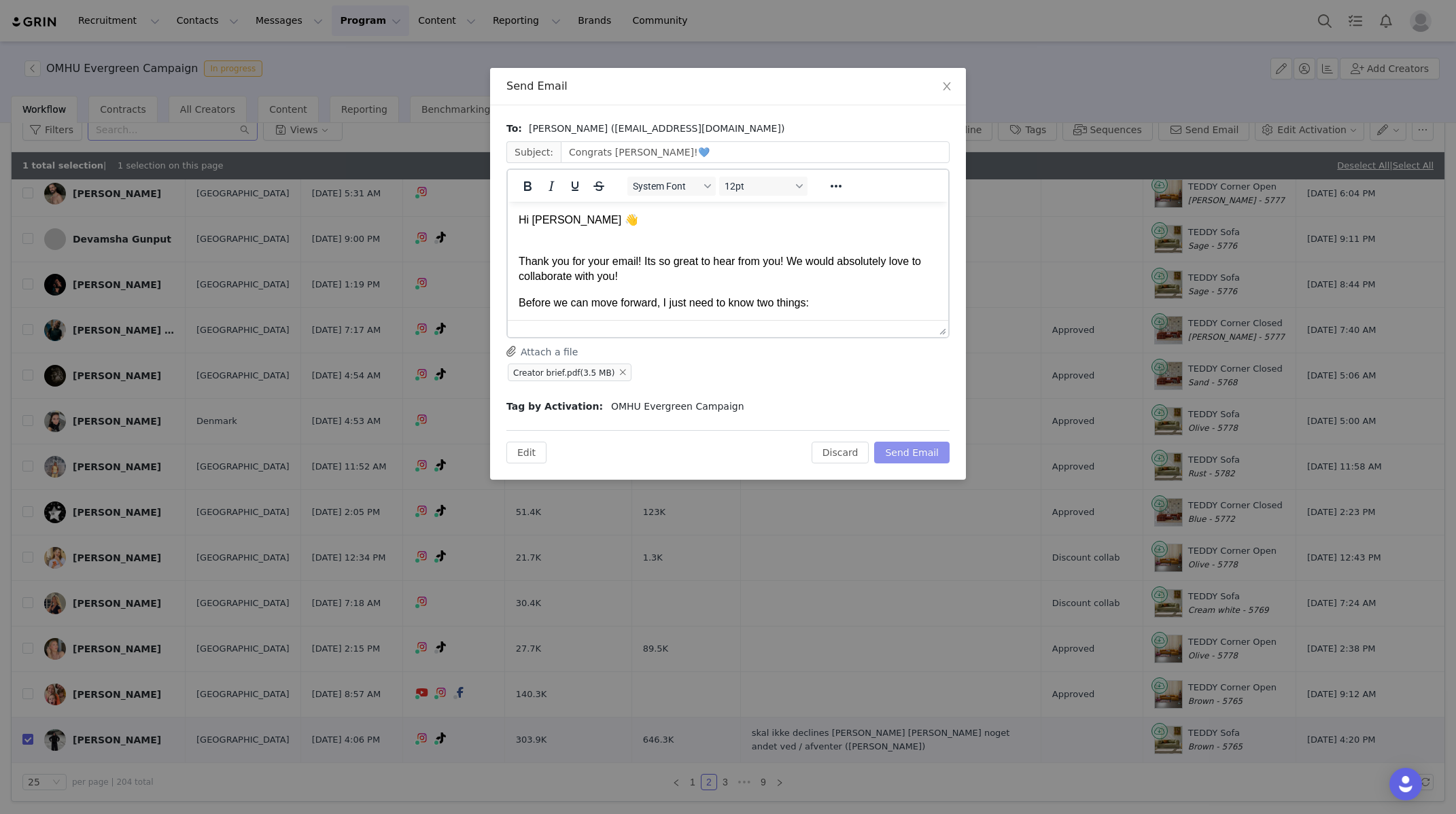
click at [927, 449] on button "Send Email" at bounding box center [911, 452] width 75 height 22
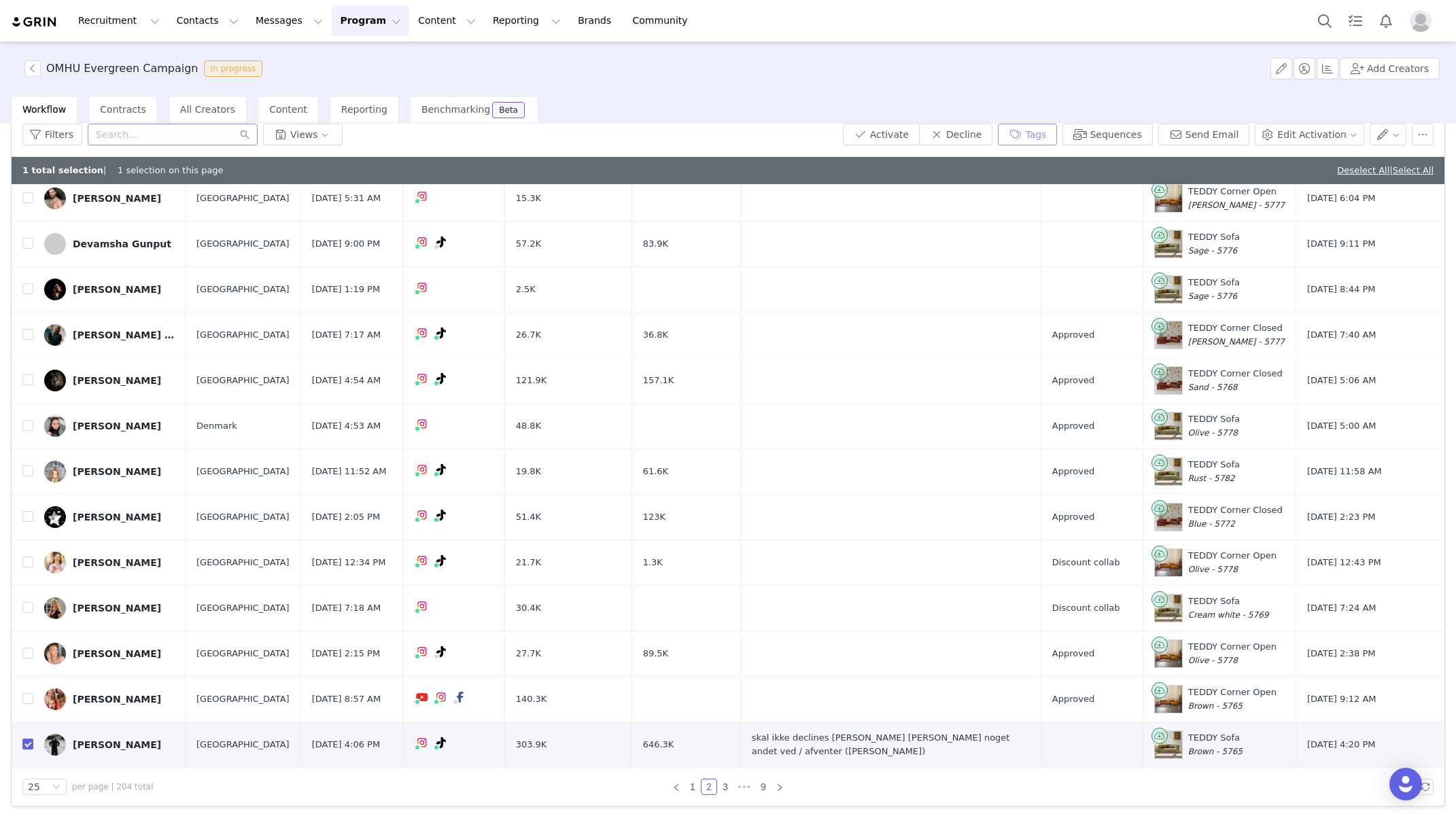
click at [1044, 140] on button "Tags" at bounding box center [1027, 134] width 59 height 22
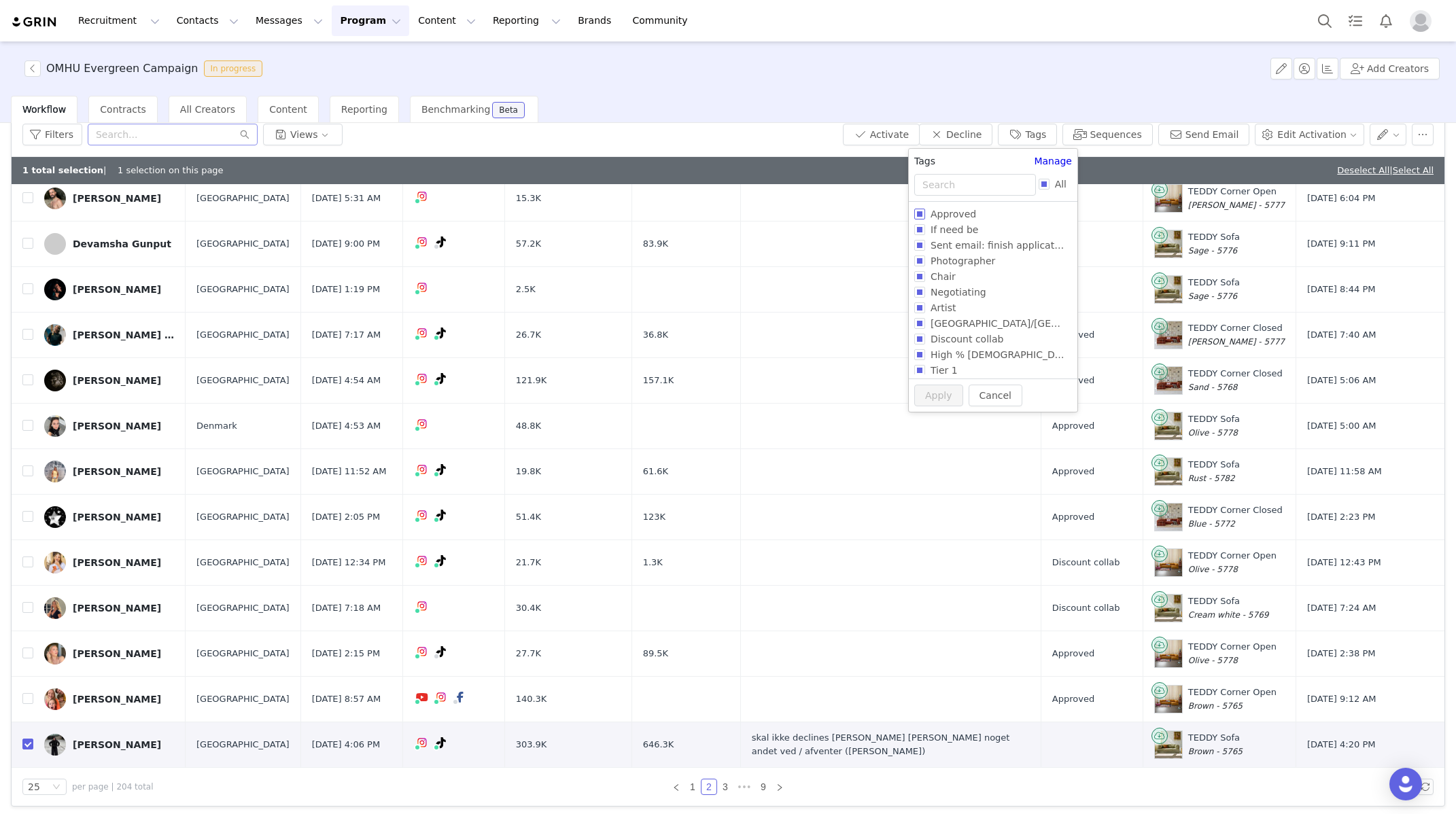
click at [942, 214] on span "Approved" at bounding box center [953, 213] width 56 height 11
click at [925, 214] on input "Approved" at bounding box center [919, 213] width 11 height 11
checkbox input "true"
click at [937, 425] on button "Apply" at bounding box center [932, 420] width 49 height 22
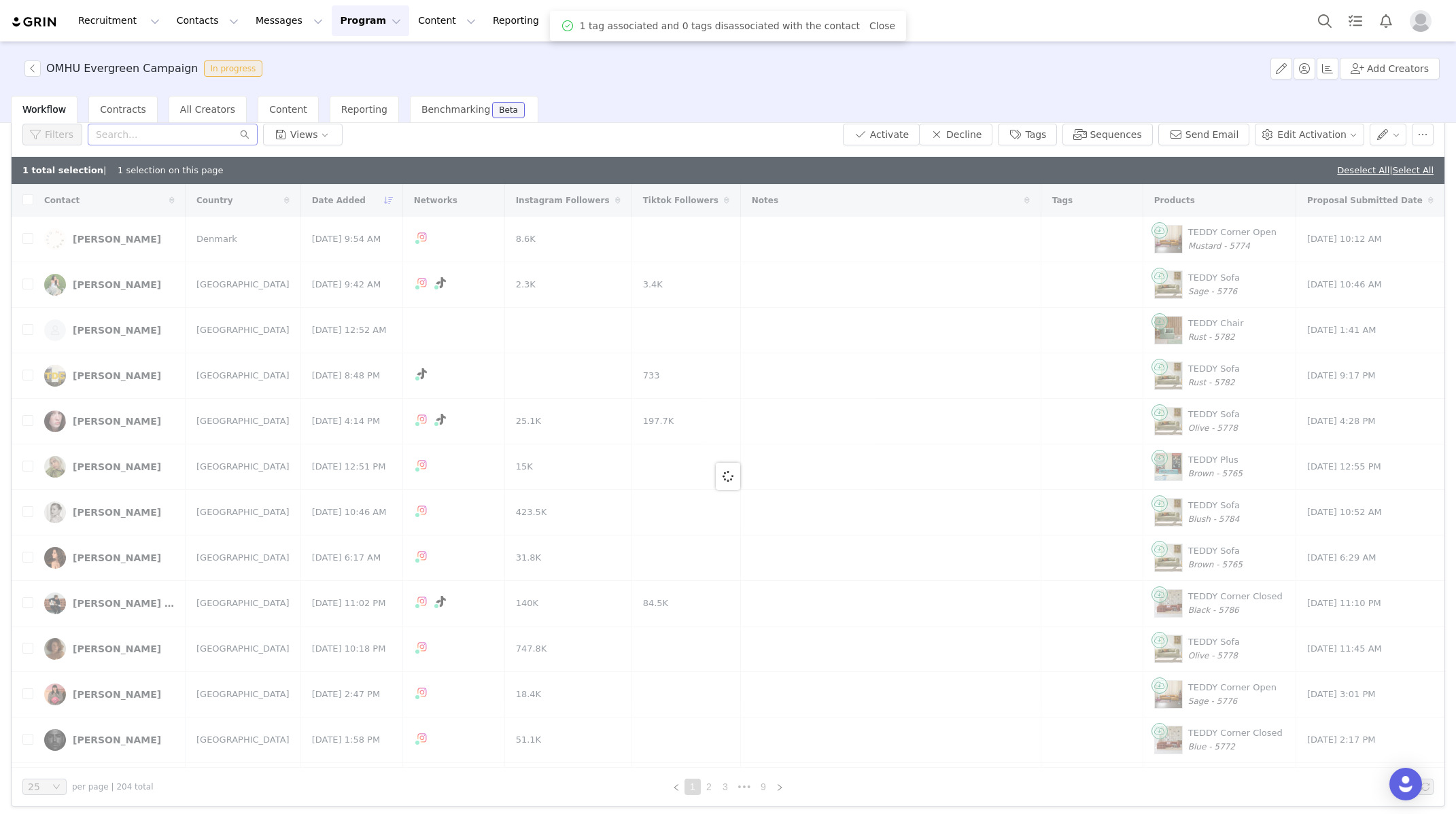
checkbox input "false"
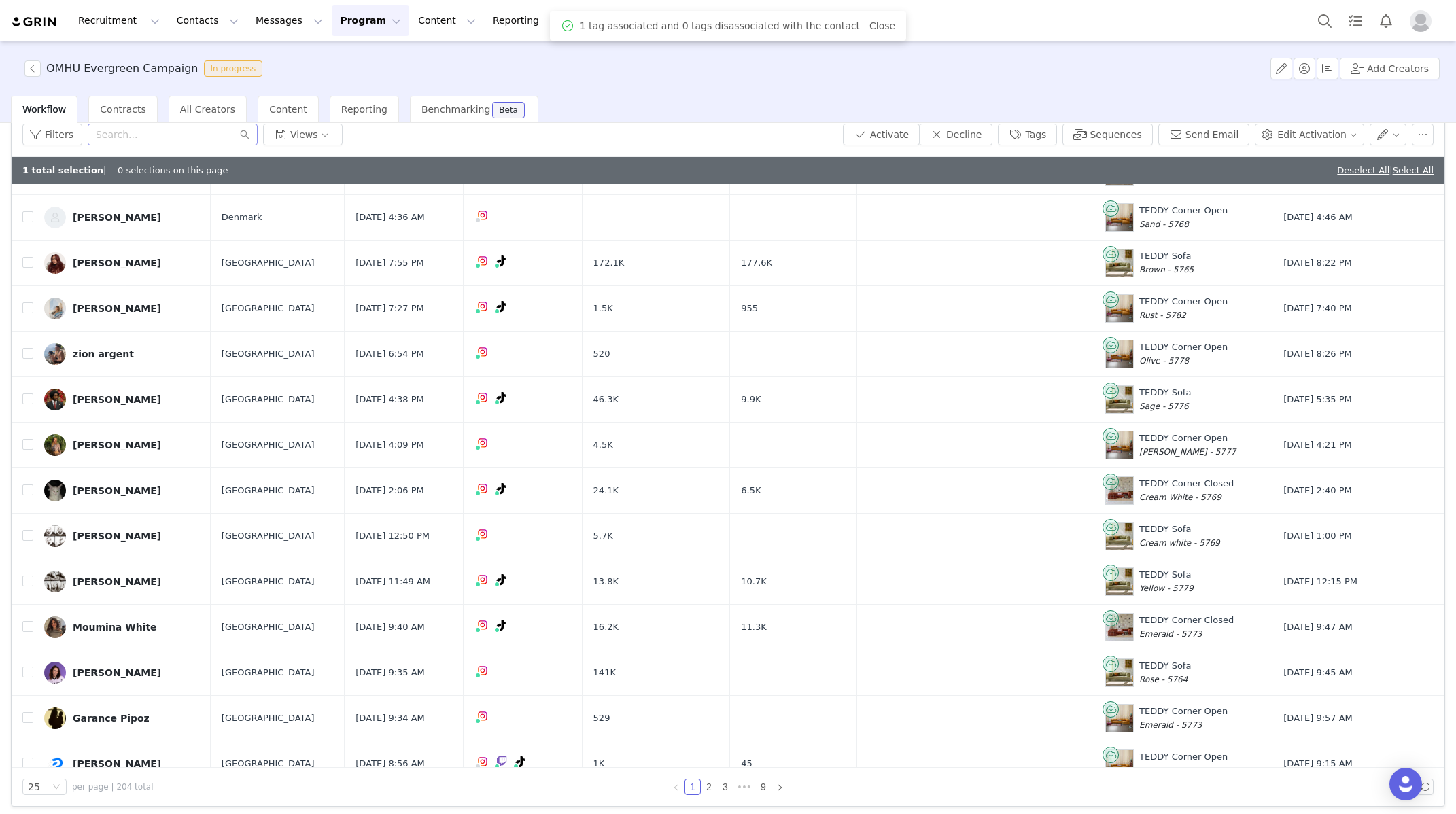
scroll to position [178, 0]
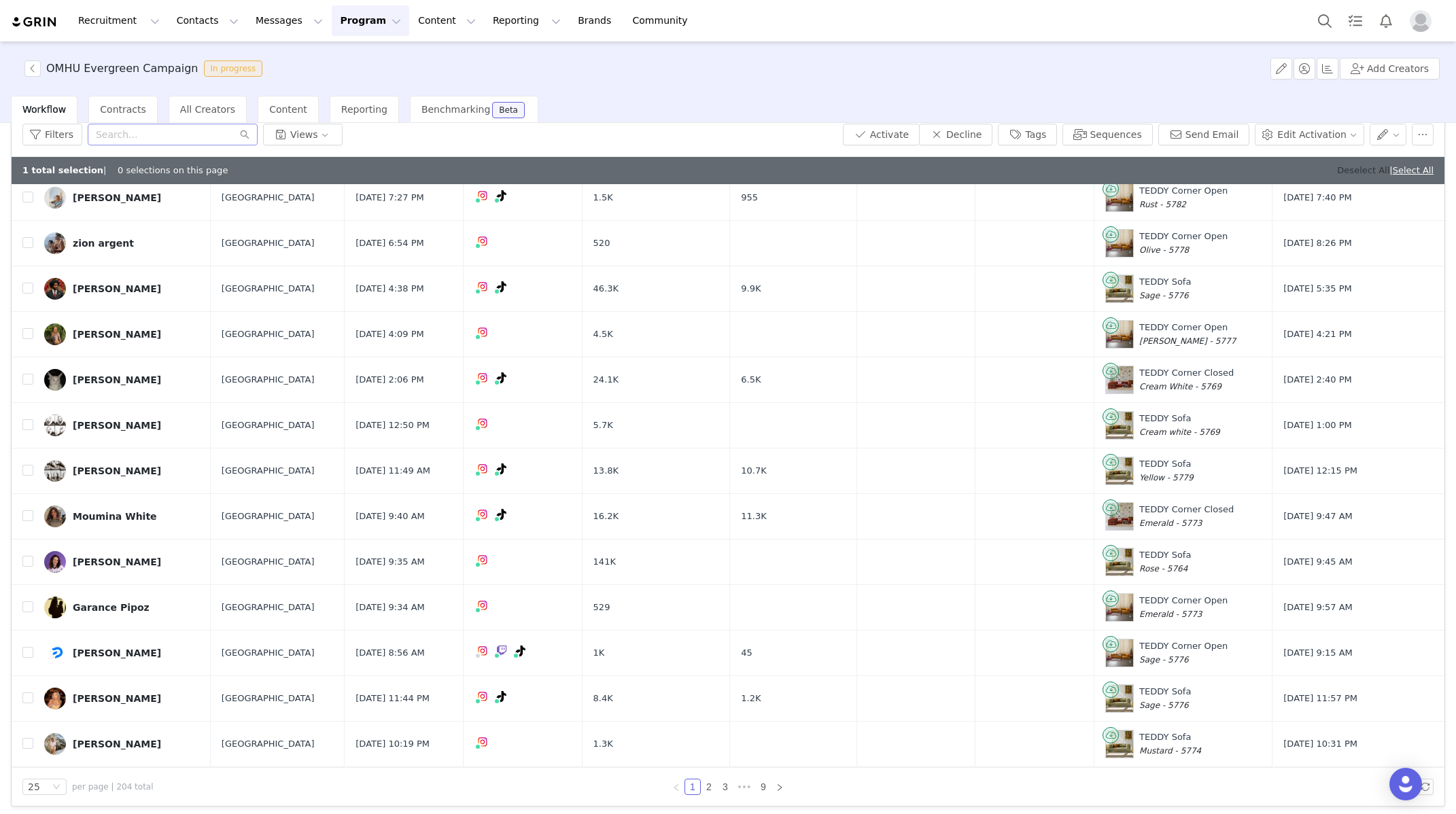
click at [1351, 168] on link "Deselect All" at bounding box center [1363, 170] width 53 height 11
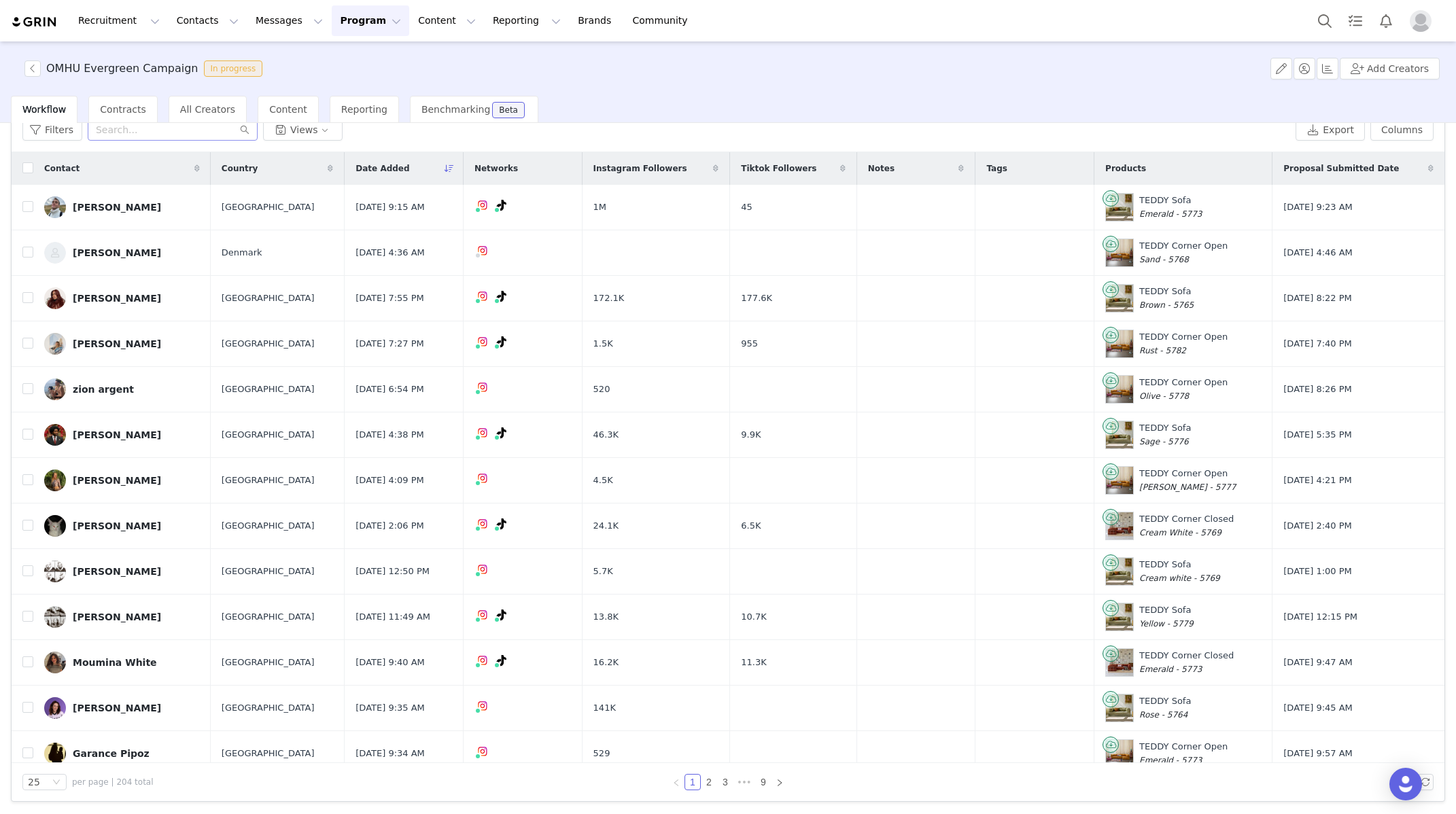
scroll to position [560, 0]
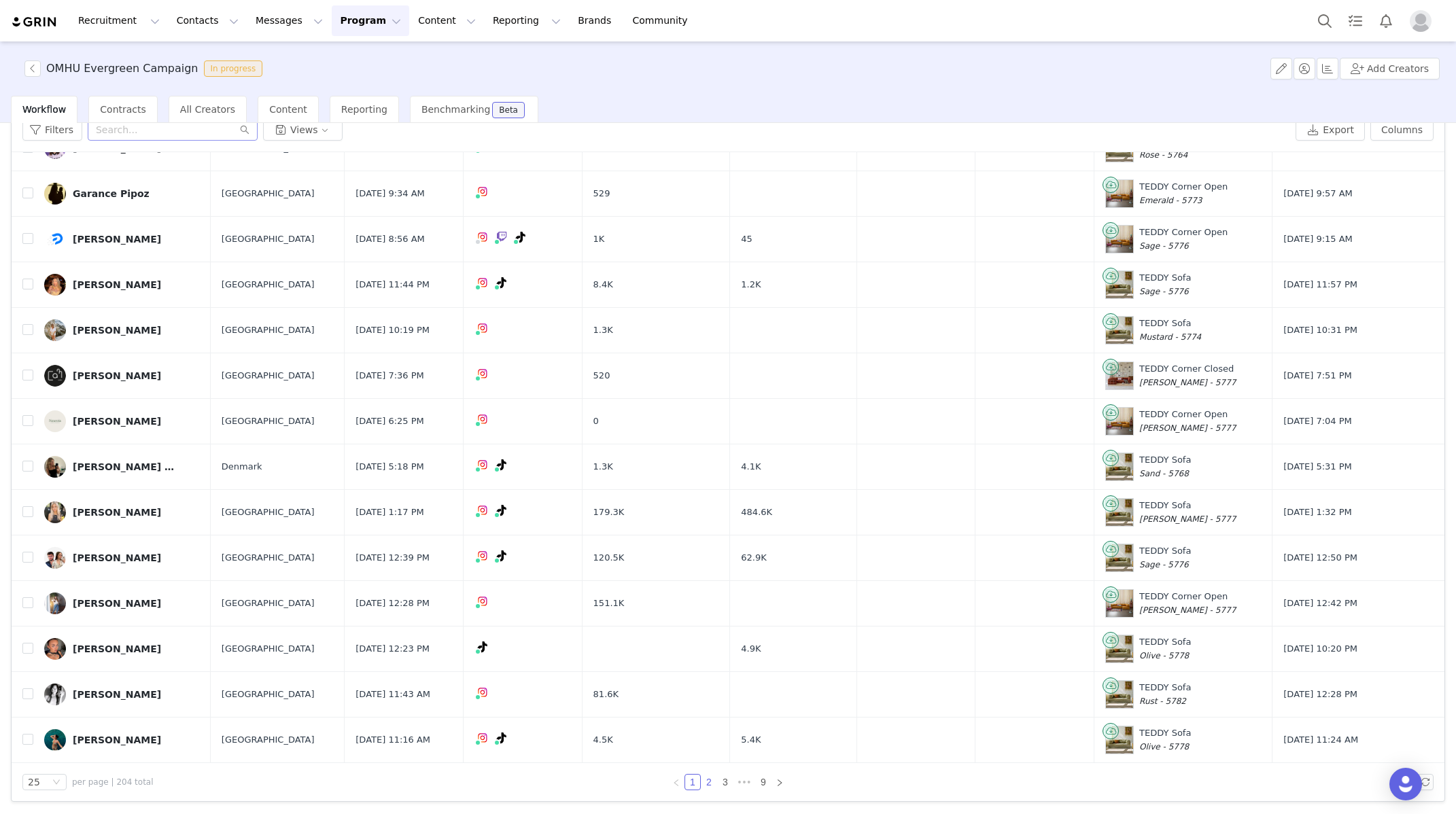
click at [710, 716] on link "2" at bounding box center [708, 782] width 15 height 15
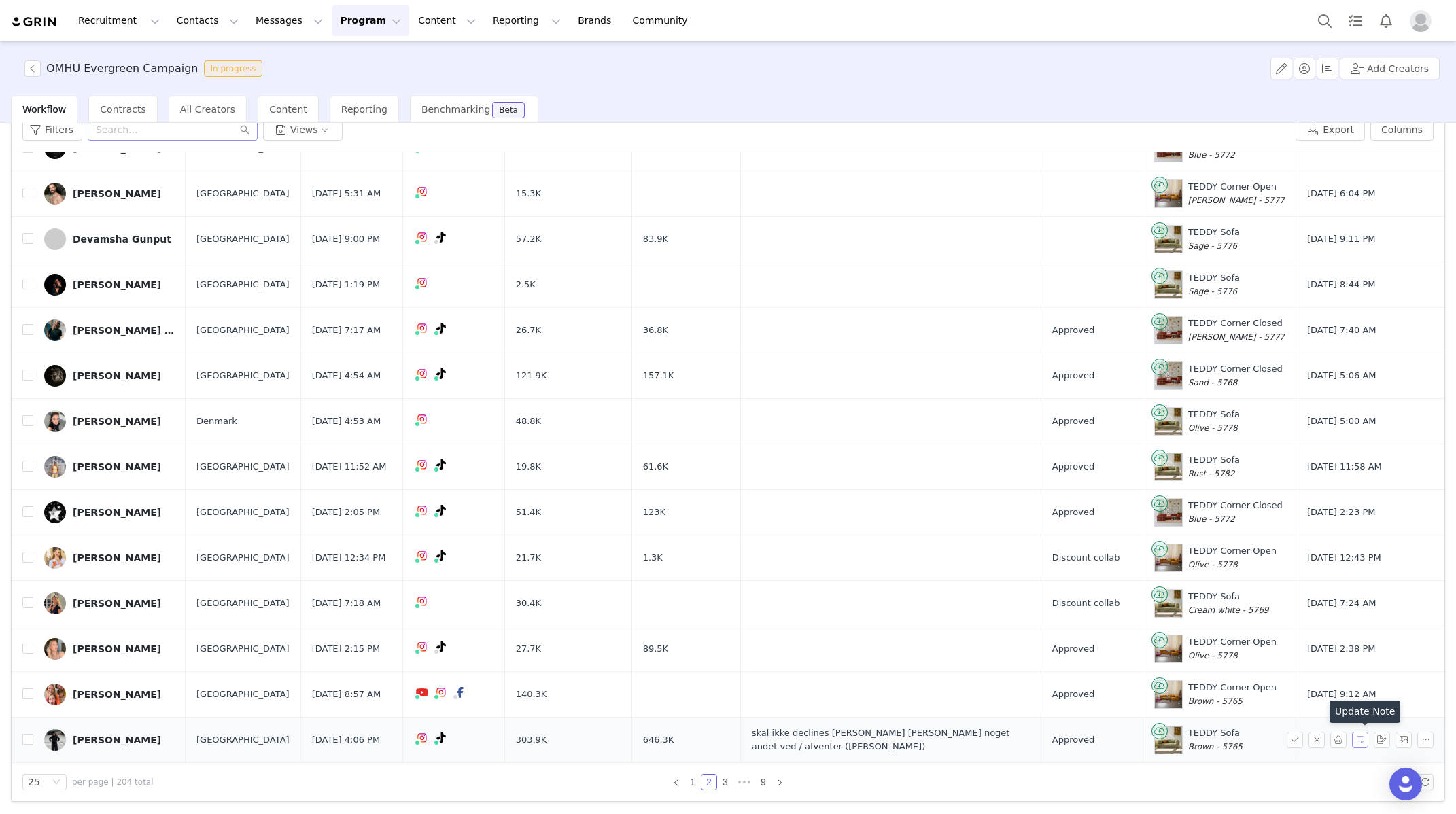
click at [1359, 716] on button "button" at bounding box center [1360, 740] width 16 height 16
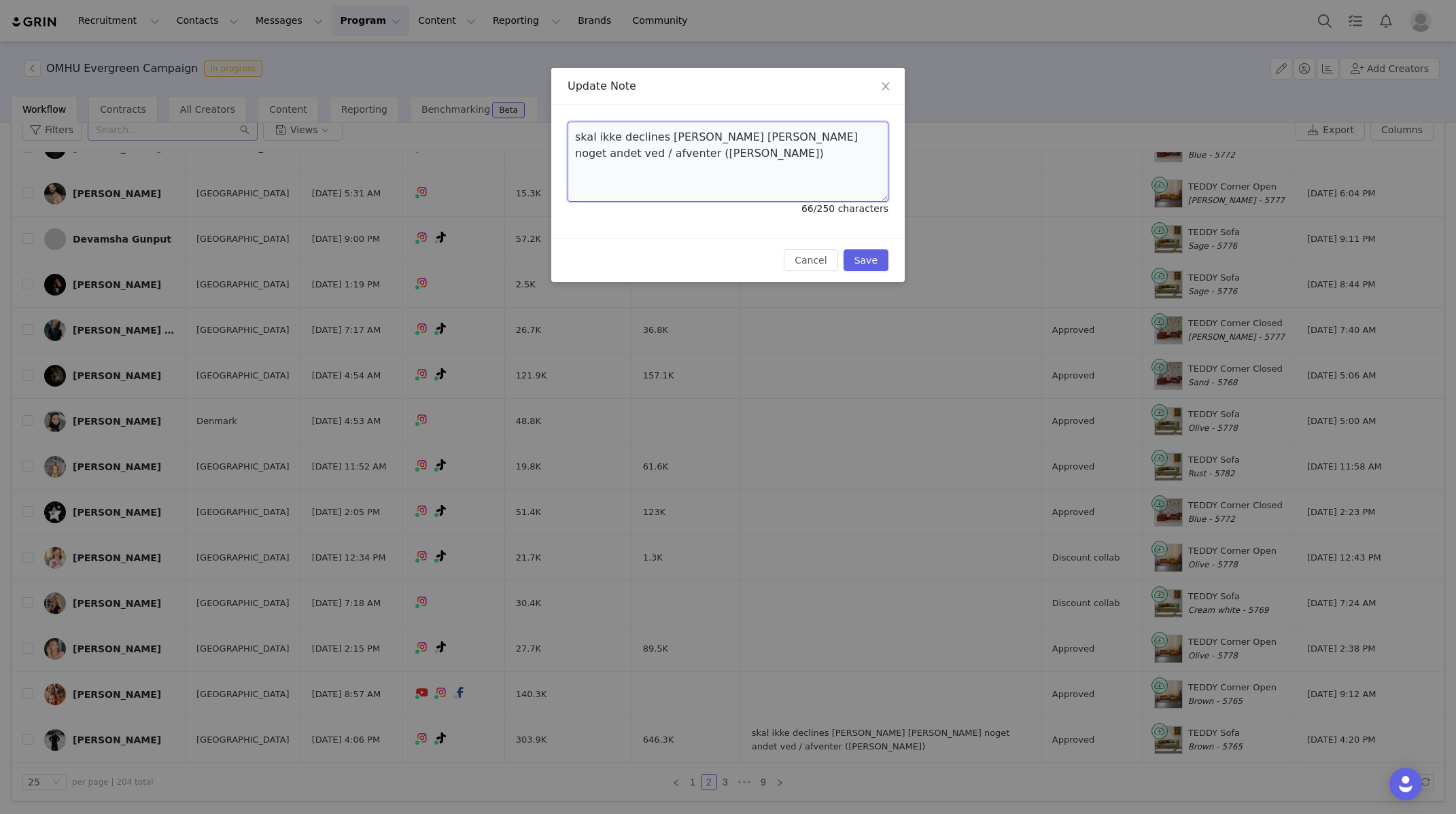
drag, startPoint x: 618, startPoint y: 154, endPoint x: 576, endPoint y: 133, distance: 47.0
click at [576, 133] on textarea "skal ikke declines eller gøres noget andet ved / afventer (emilie)" at bounding box center [727, 161] width 321 height 80
type textarea "Emilie"
click at [867, 256] on button "Save" at bounding box center [866, 260] width 45 height 22
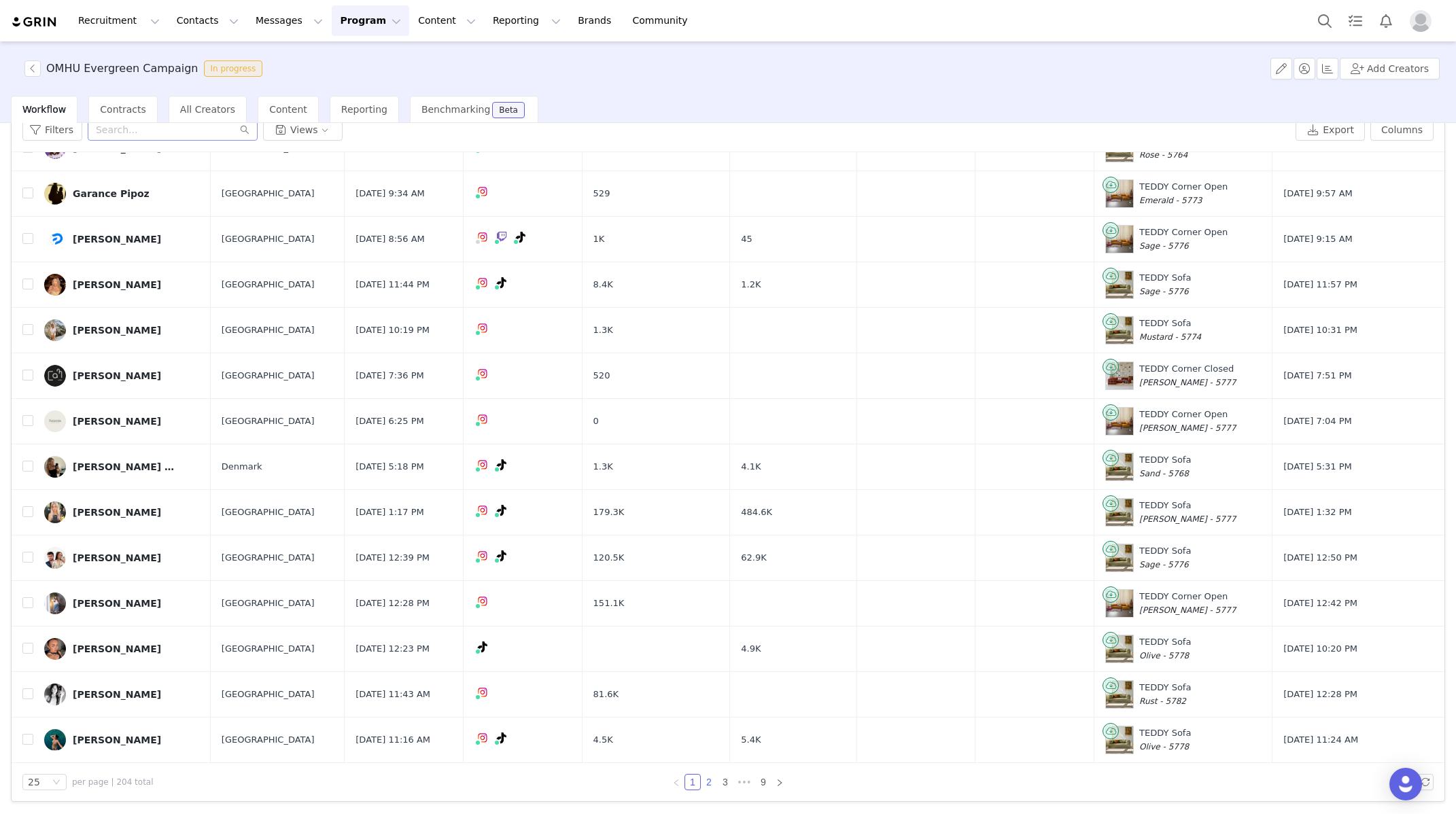
click at [713, 716] on link "2" at bounding box center [708, 782] width 15 height 15
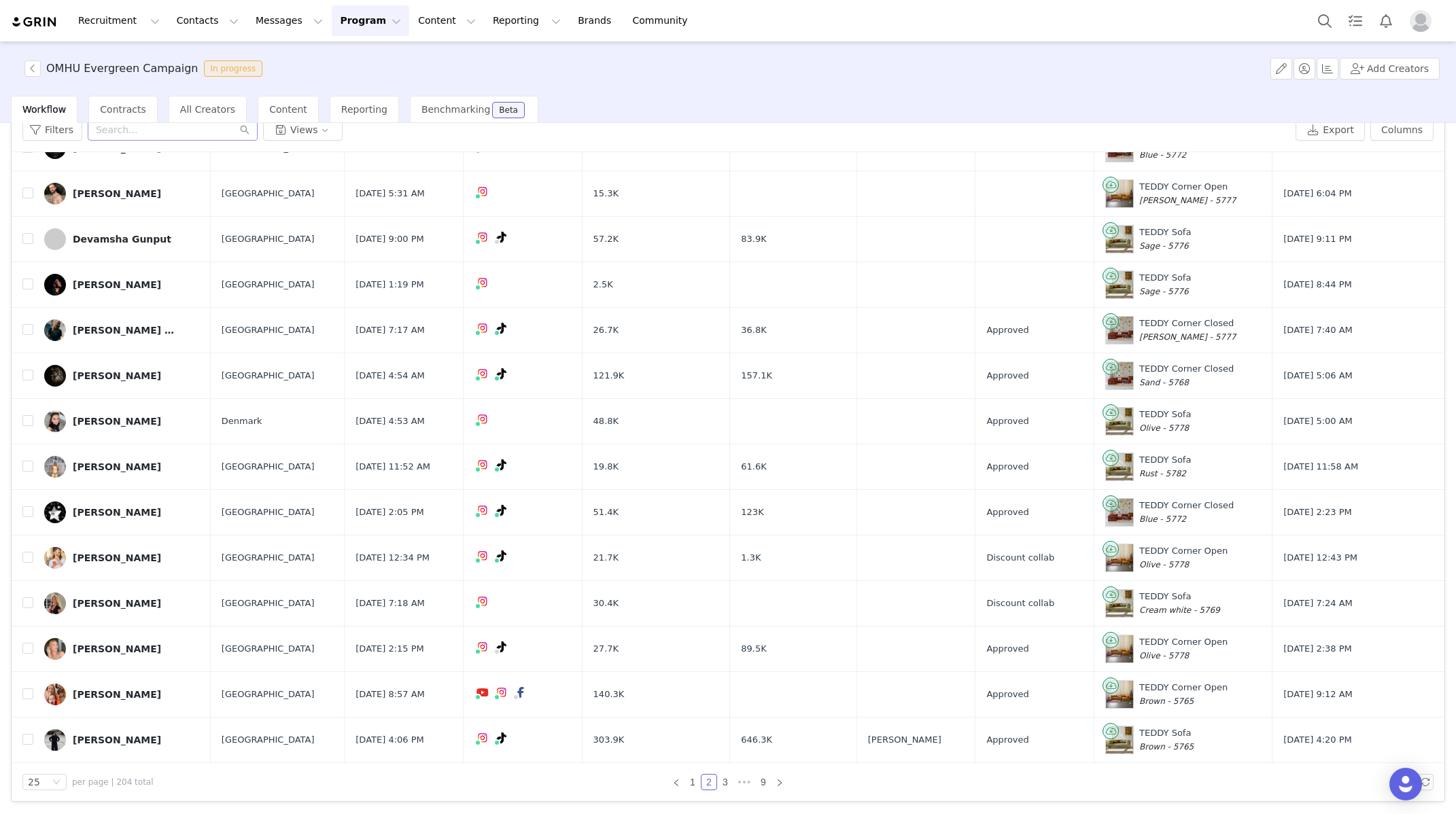
click at [628, 79] on div "OMHU Evergreen Campaign In progress Add Creators" at bounding box center [728, 68] width 1456 height 54
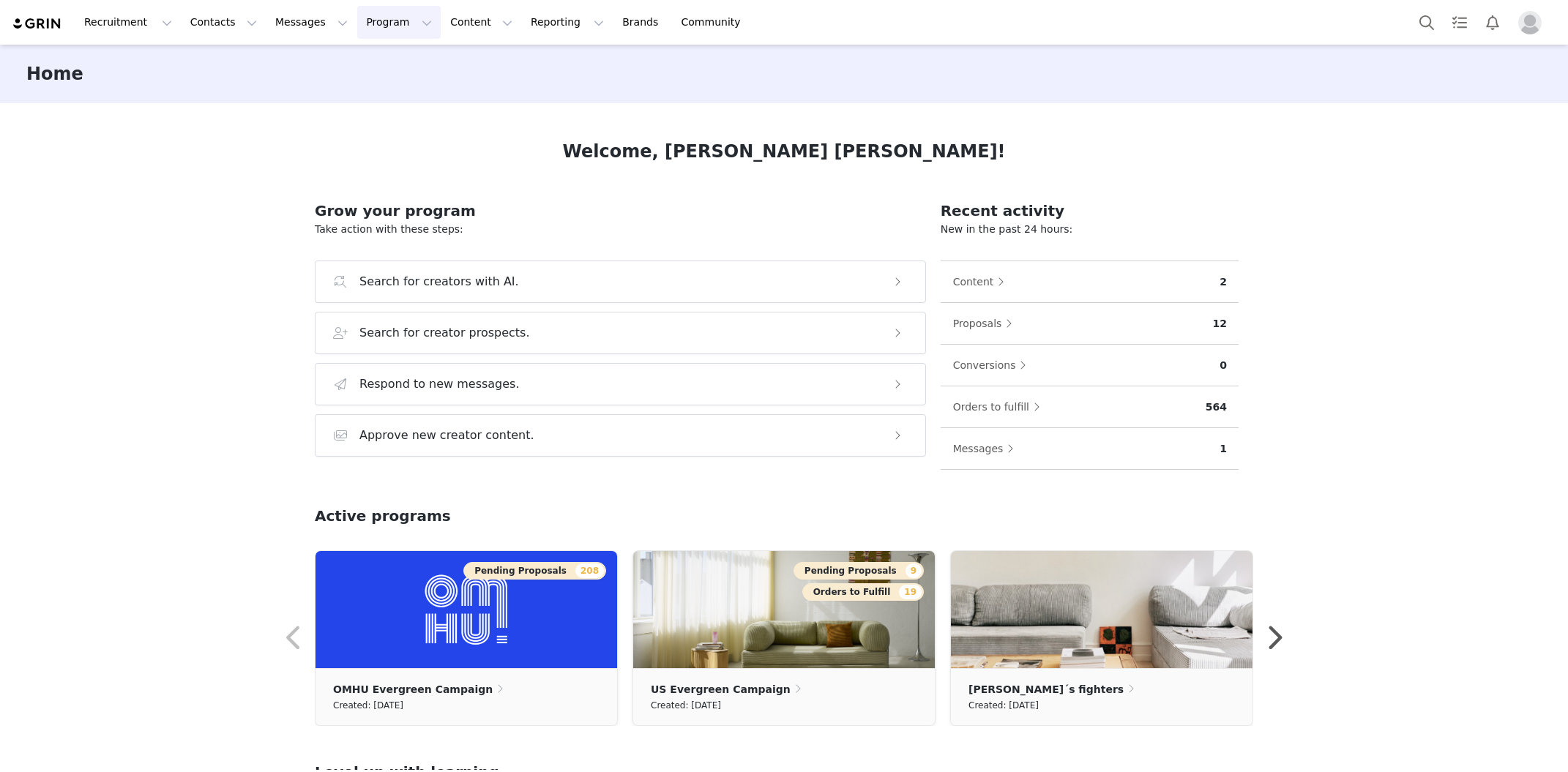
click at [377, 24] on button "Program Program" at bounding box center [399, 23] width 83 height 33
click at [406, 70] on div "Activations" at bounding box center [392, 65] width 98 height 15
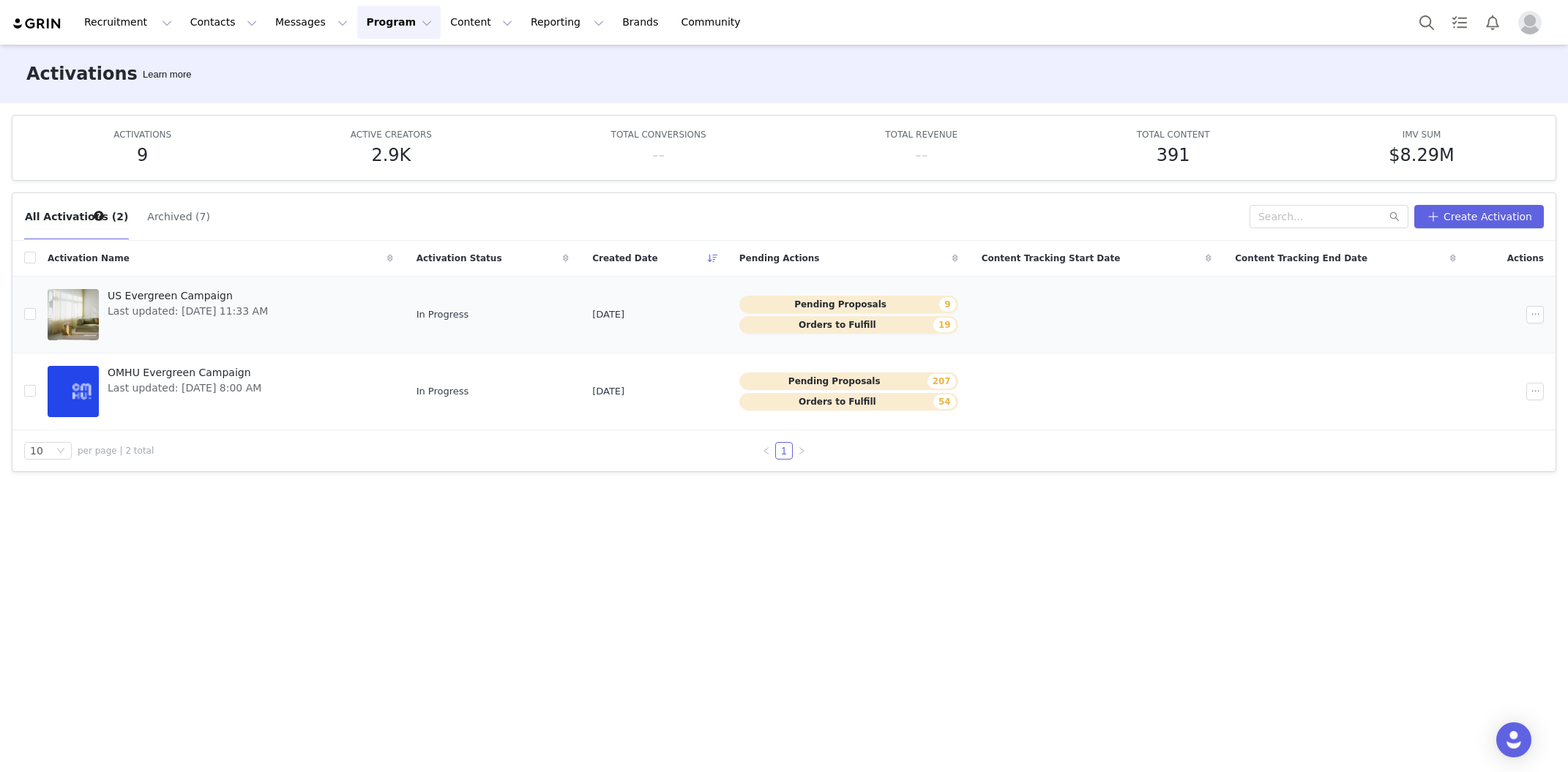
click at [201, 352] on td "US Evergreen Campaign Last updated: Aug 20, 2025 11:33 AM" at bounding box center [220, 315] width 369 height 77
click at [235, 374] on span "OMHU Evergreen Campaign" at bounding box center [184, 373] width 153 height 15
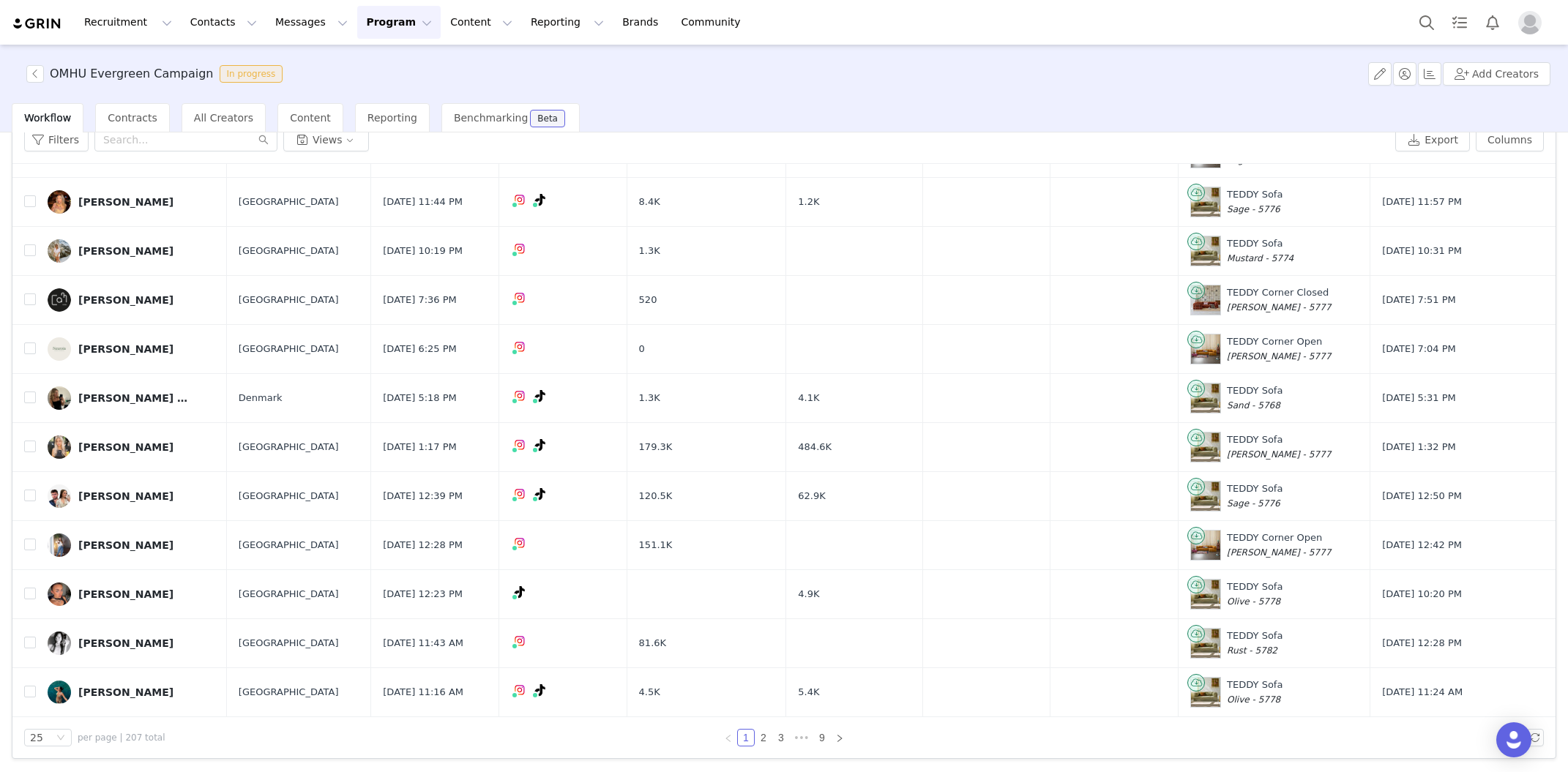
scroll to position [708, 0]
click at [767, 737] on link "2" at bounding box center [763, 737] width 16 height 16
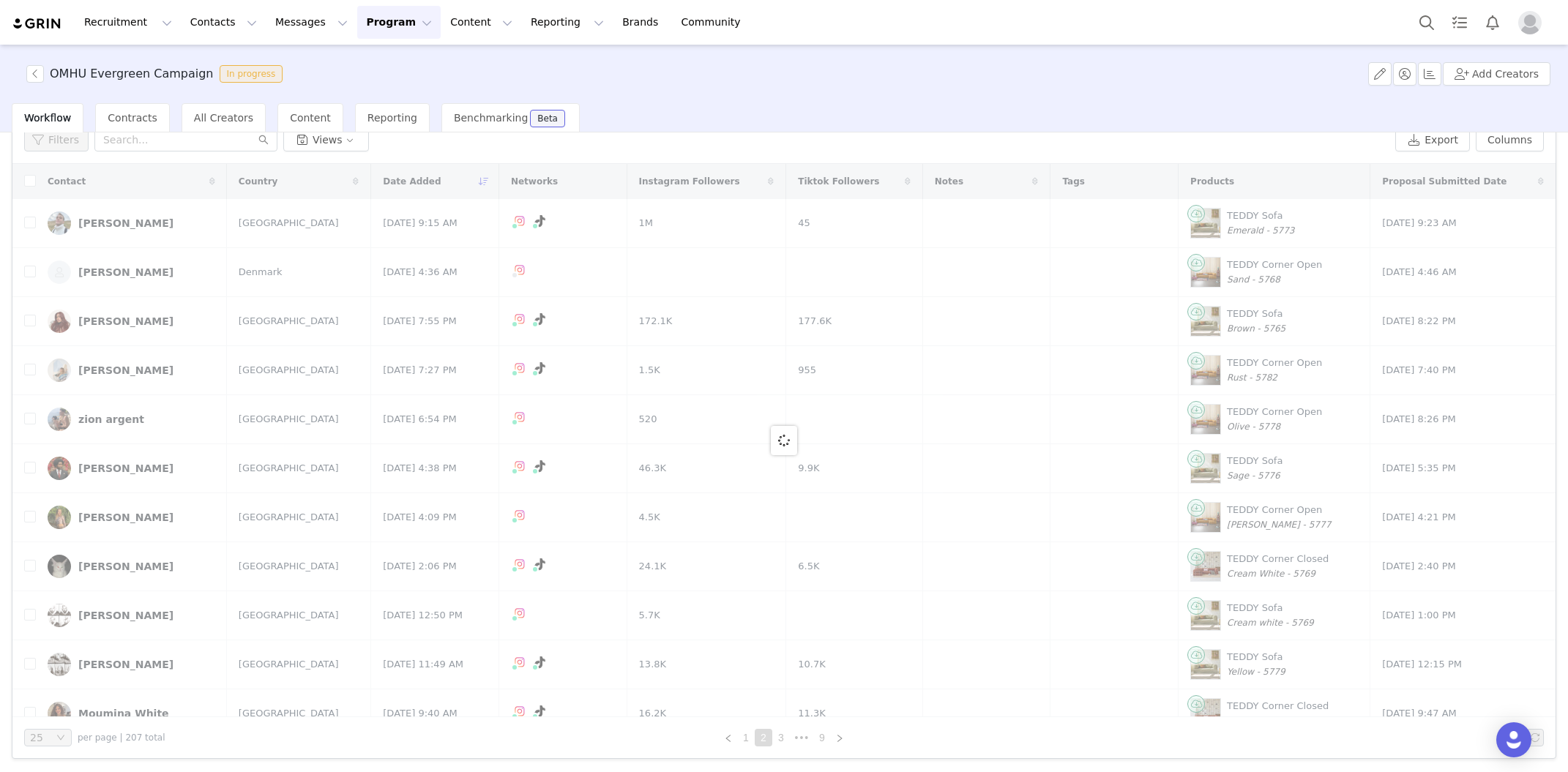
click at [767, 737] on link "2" at bounding box center [763, 737] width 16 height 16
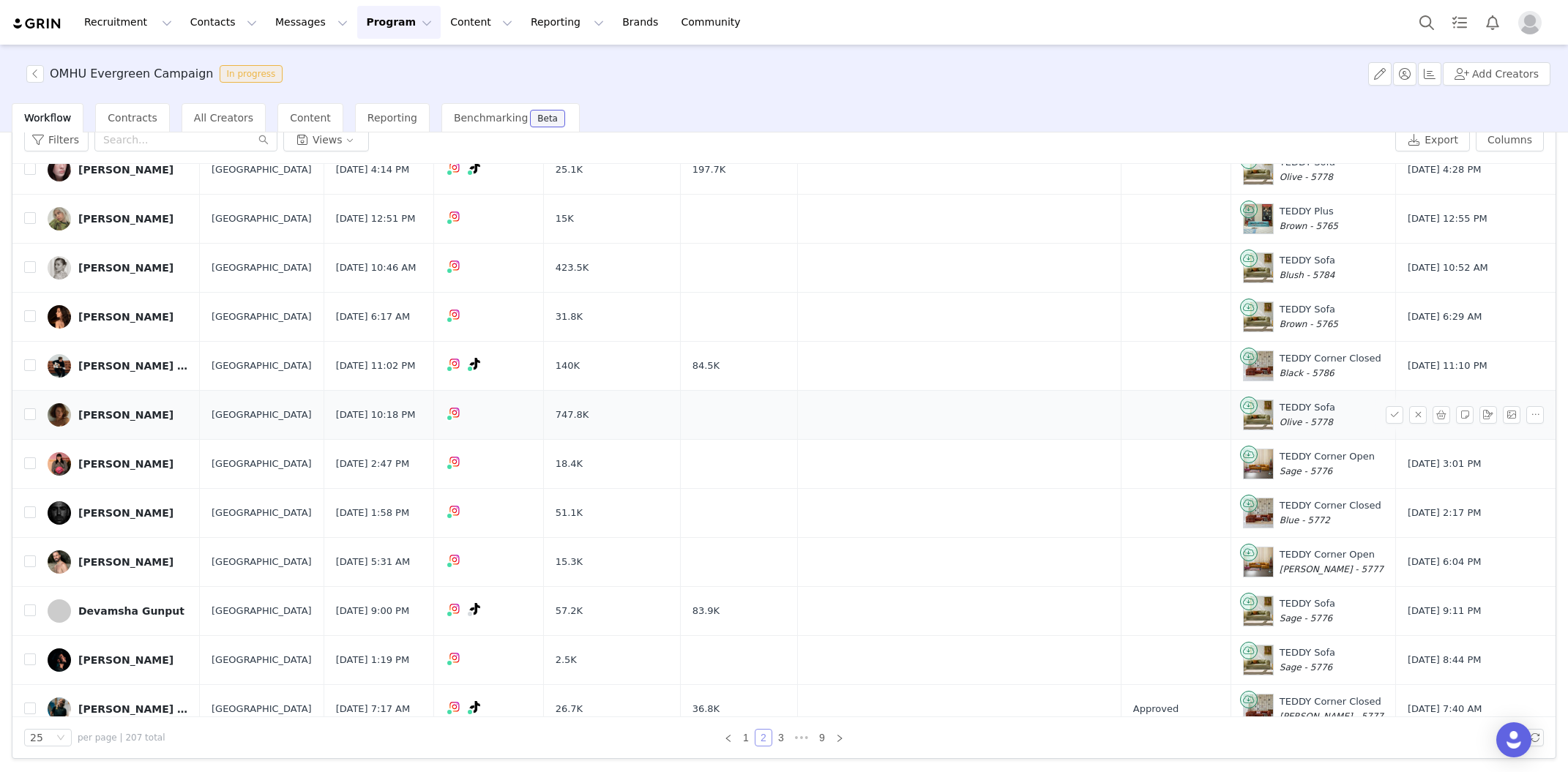
scroll to position [708, 0]
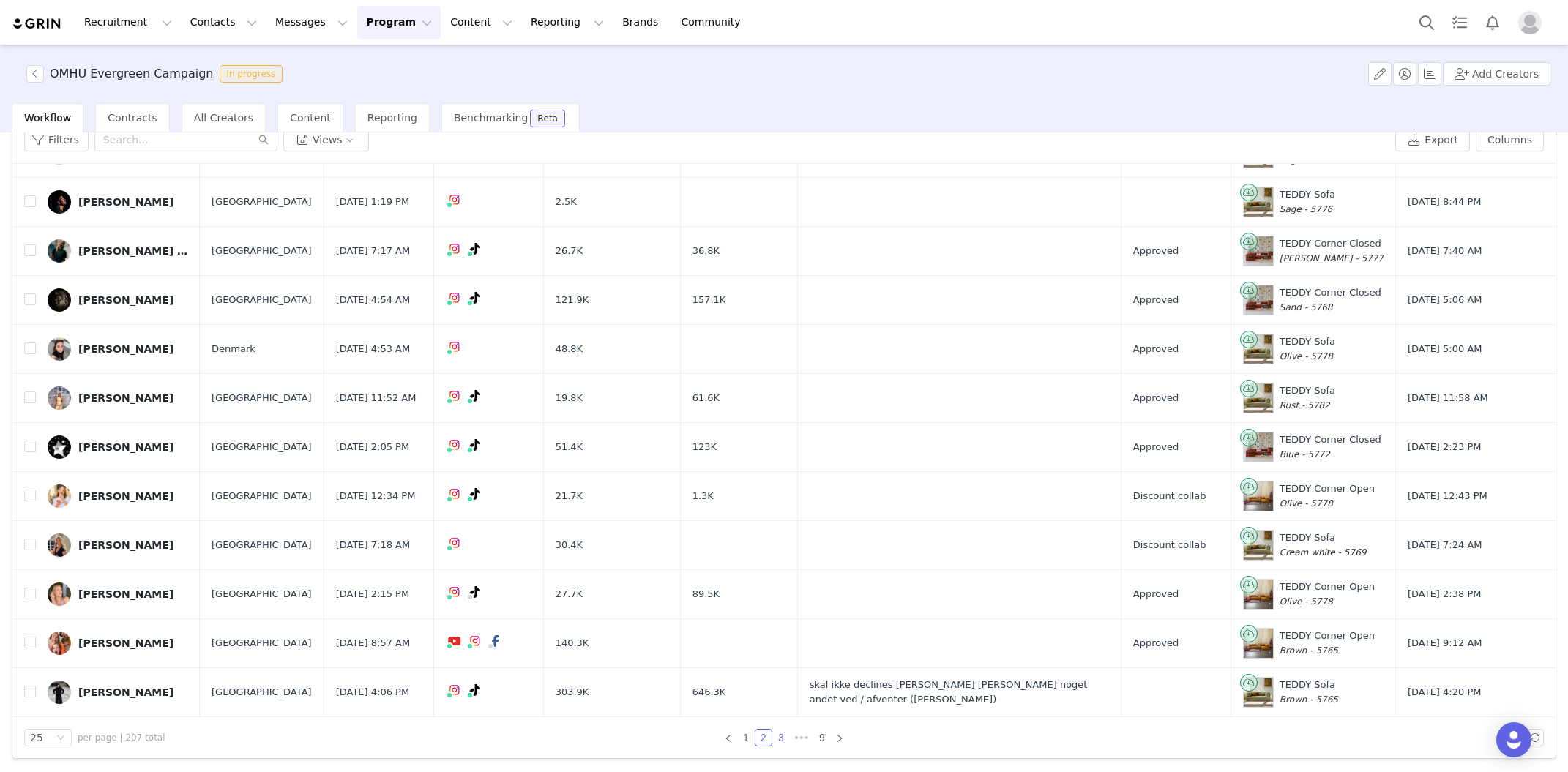
click at [781, 737] on link "3" at bounding box center [780, 737] width 16 height 16
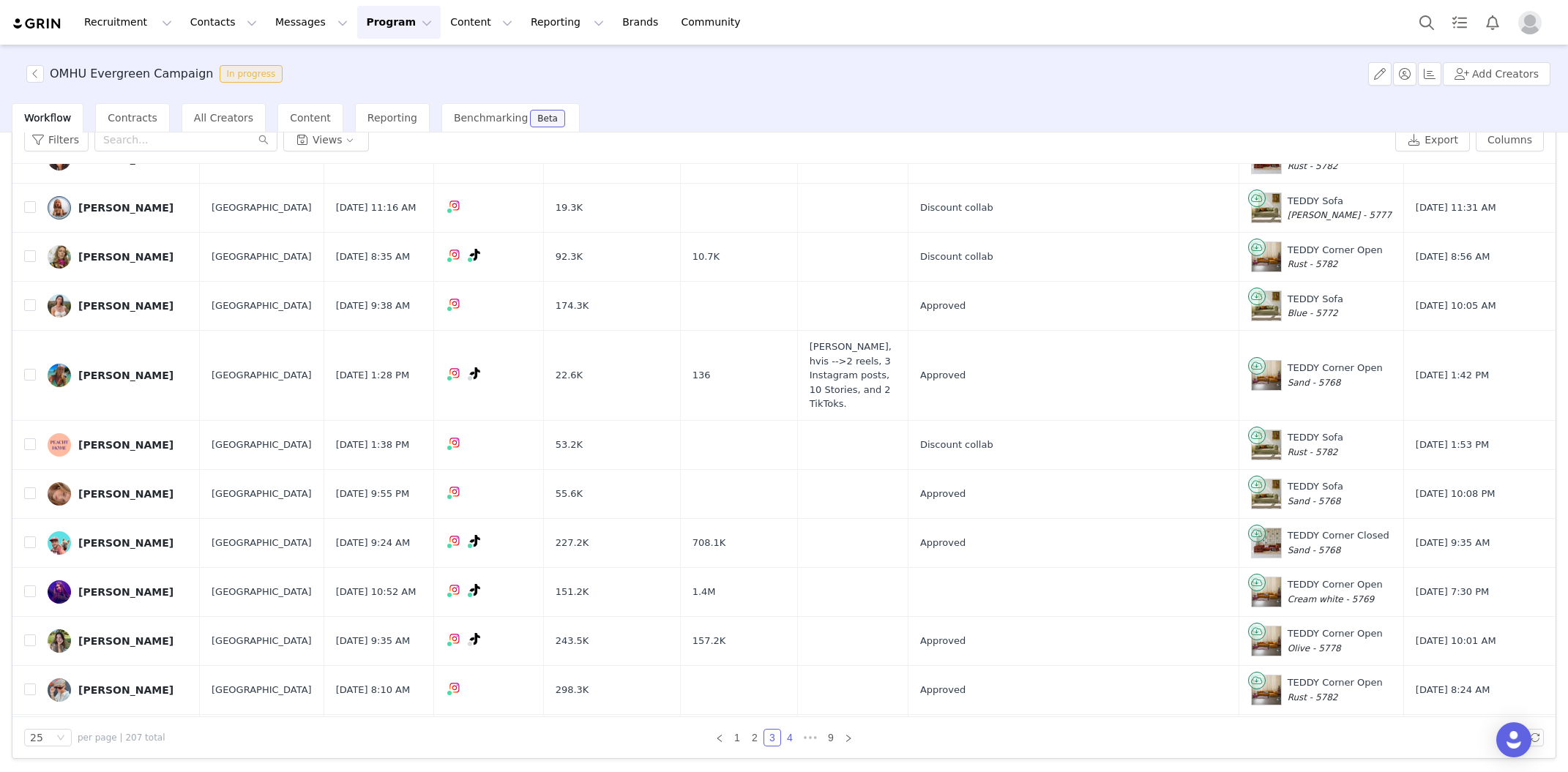
click at [790, 739] on link "4" at bounding box center [789, 737] width 16 height 16
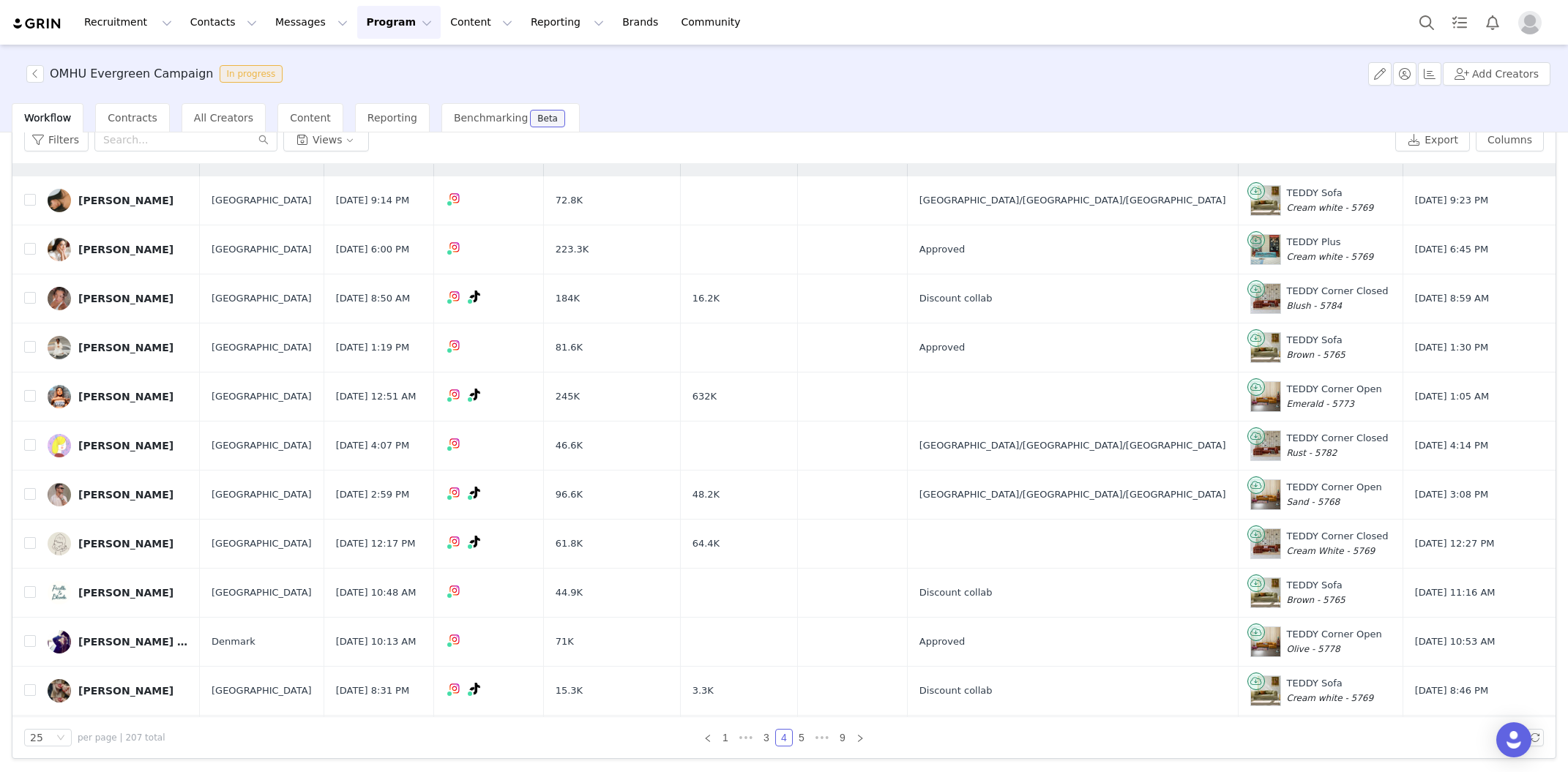
scroll to position [36, 0]
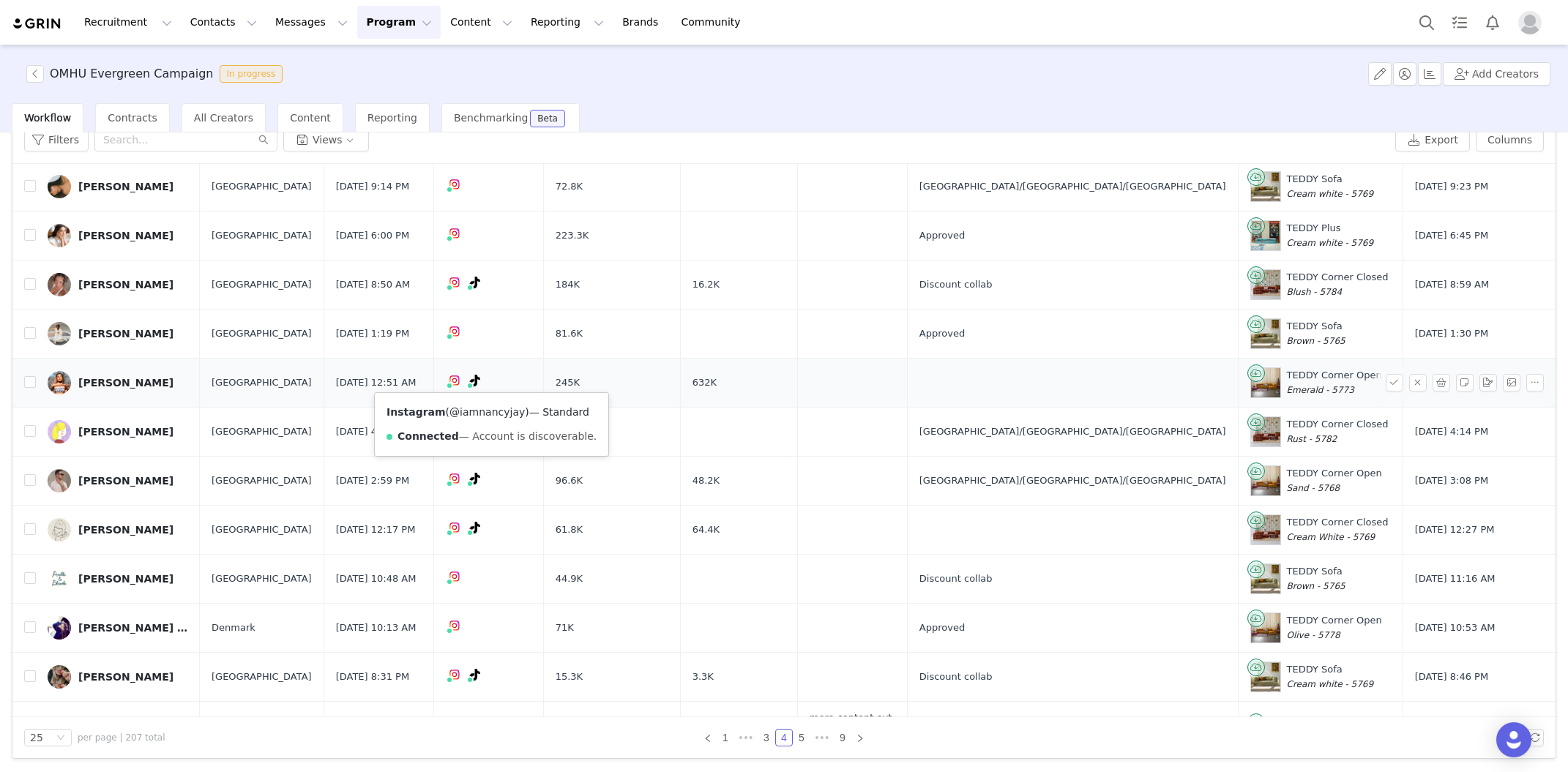
click at [481, 411] on link "@iamnancyjay" at bounding box center [487, 411] width 76 height 11
click at [1390, 626] on button "button" at bounding box center [1394, 628] width 17 height 17
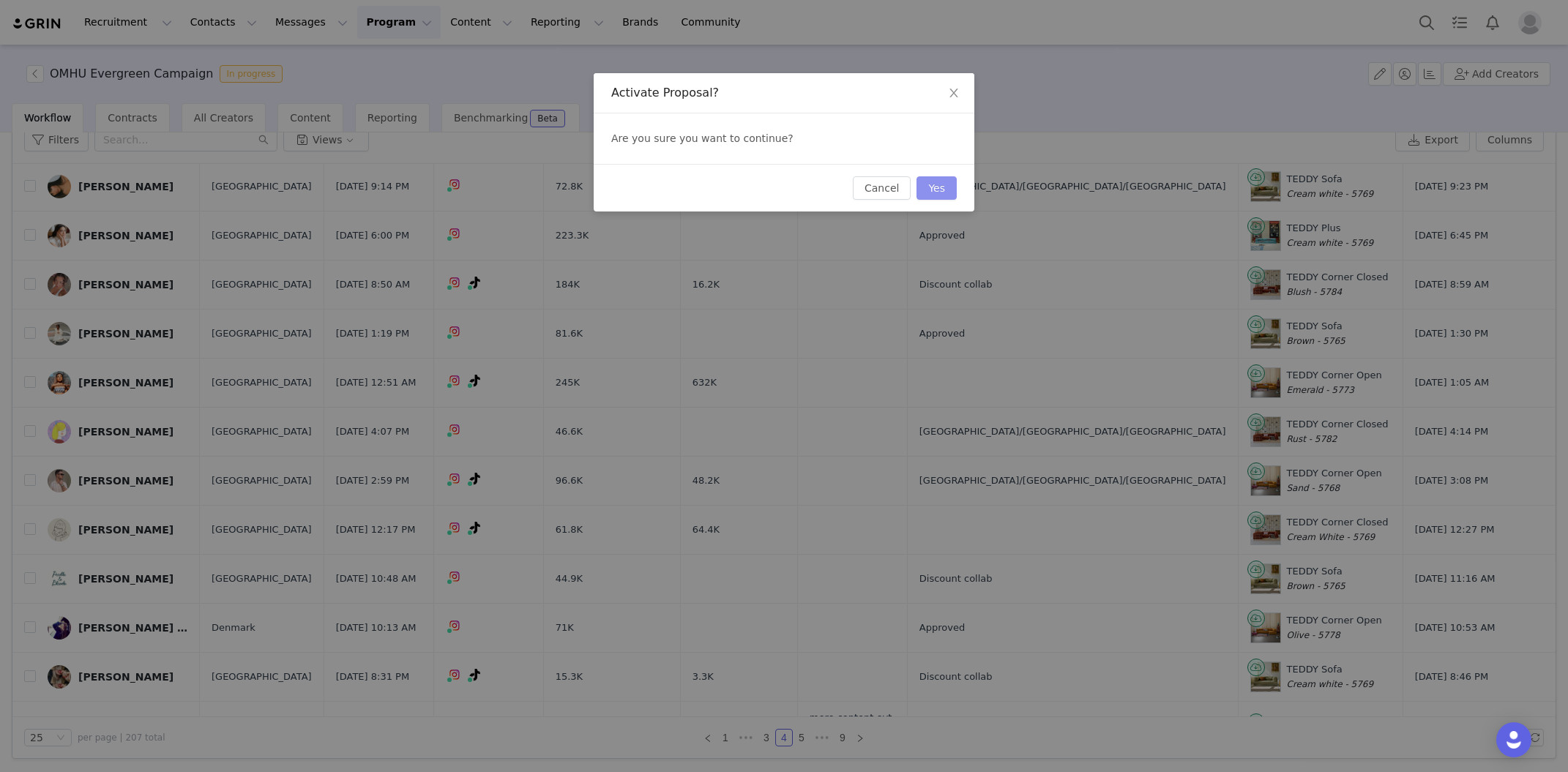
click at [950, 195] on button "Yes" at bounding box center [936, 188] width 40 height 23
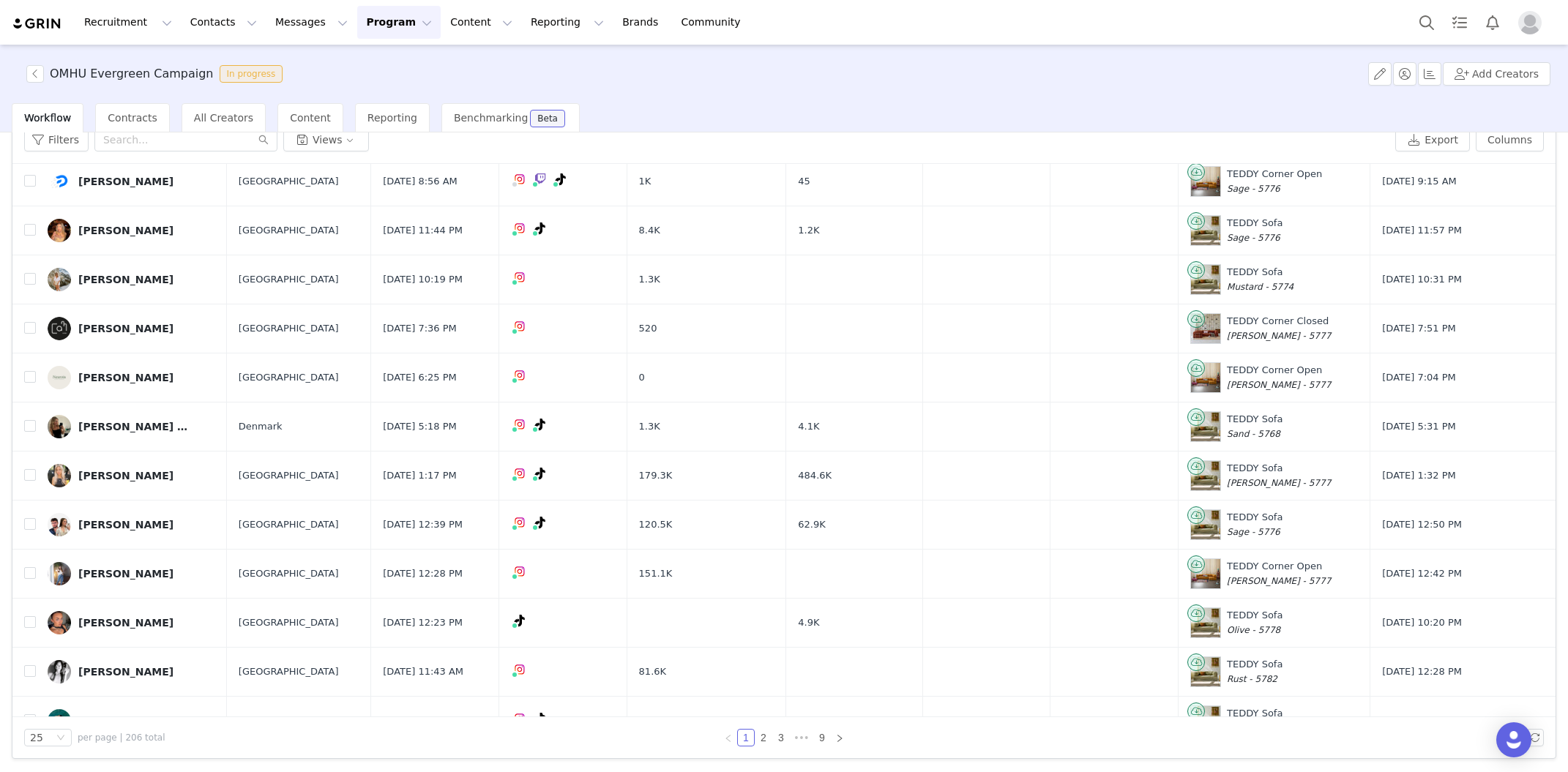
scroll to position [708, 0]
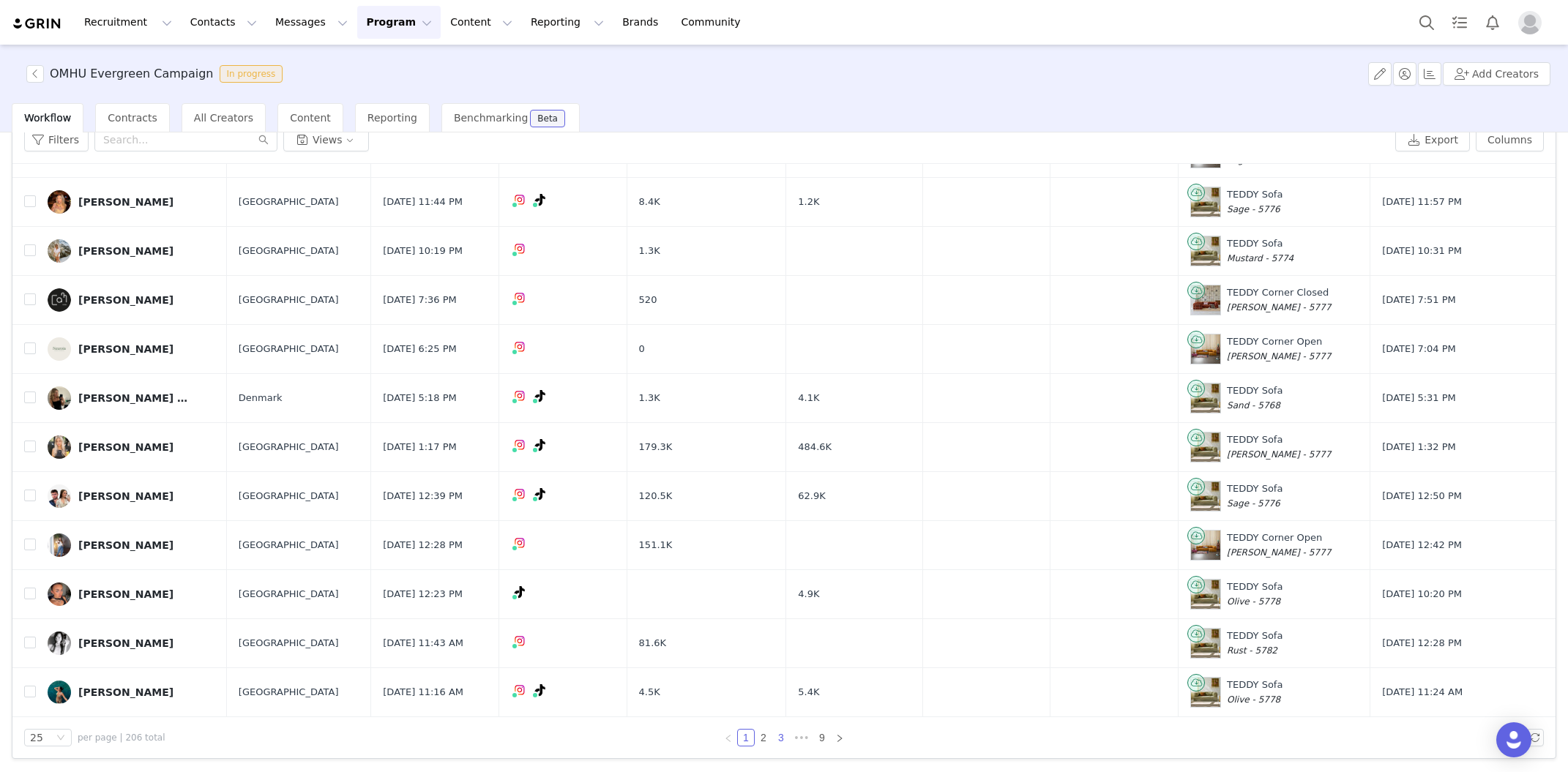
click at [782, 738] on link "3" at bounding box center [780, 737] width 16 height 16
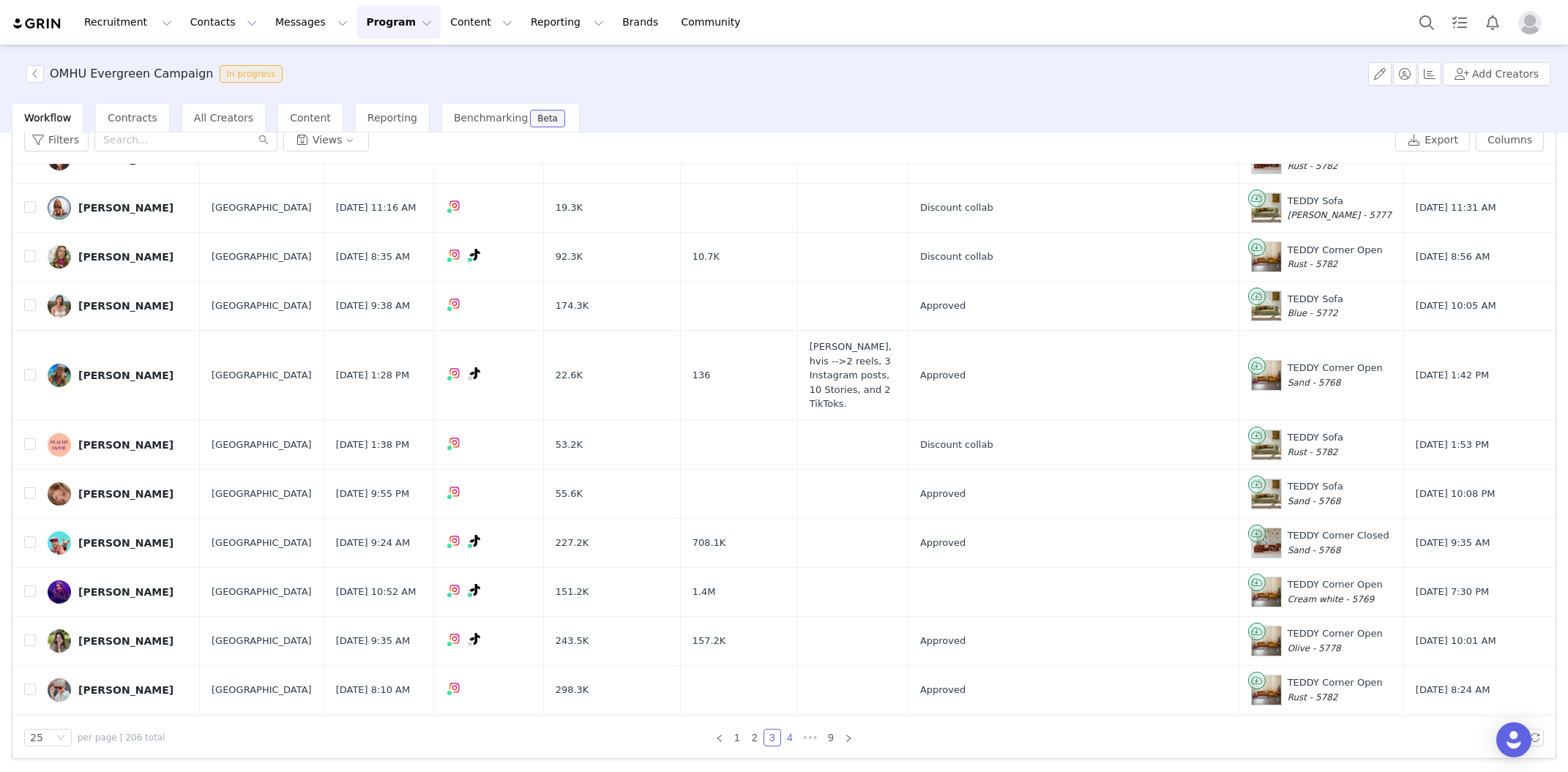
click at [791, 743] on link "4" at bounding box center [789, 737] width 16 height 16
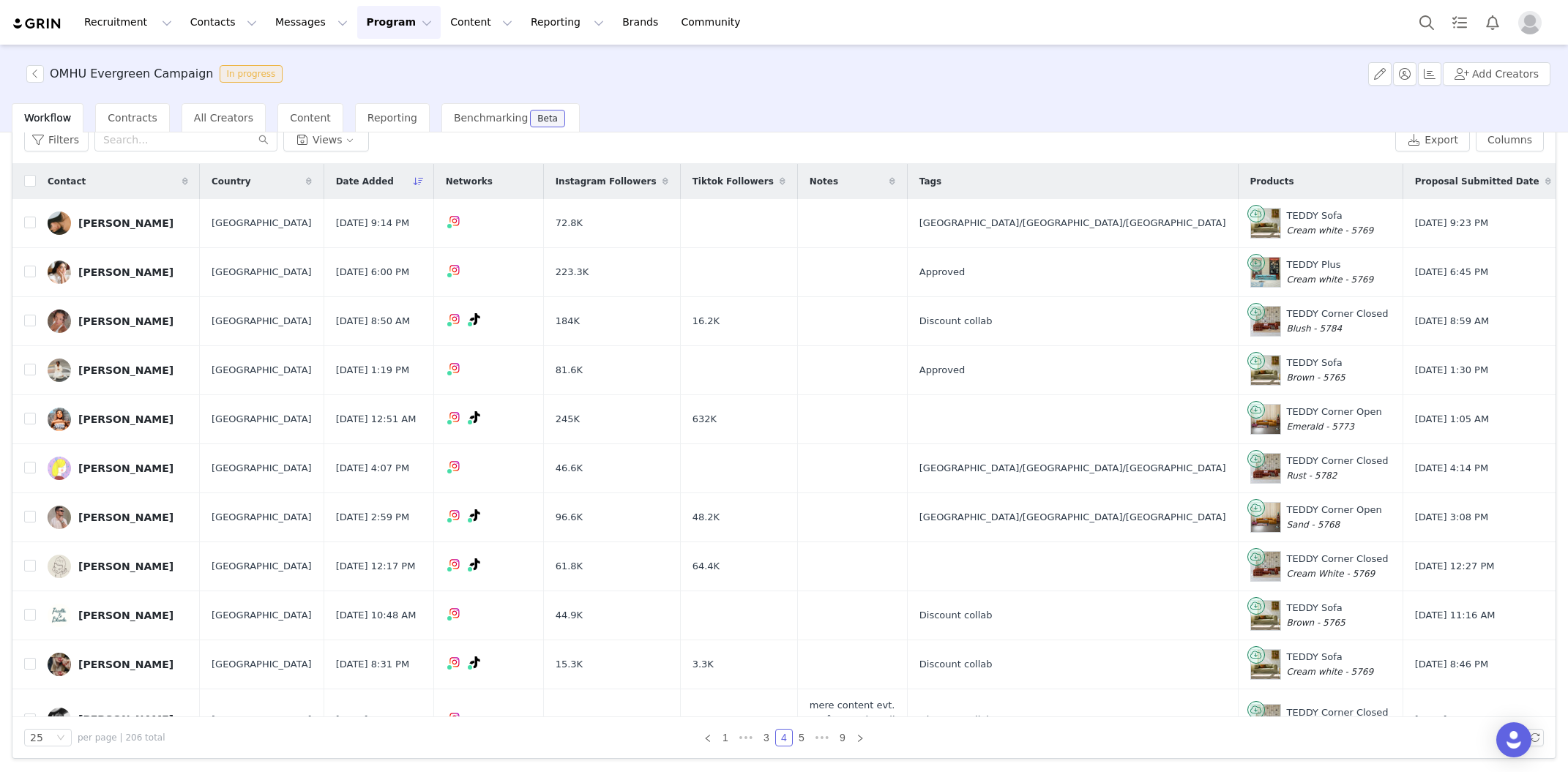
scroll to position [0, 0]
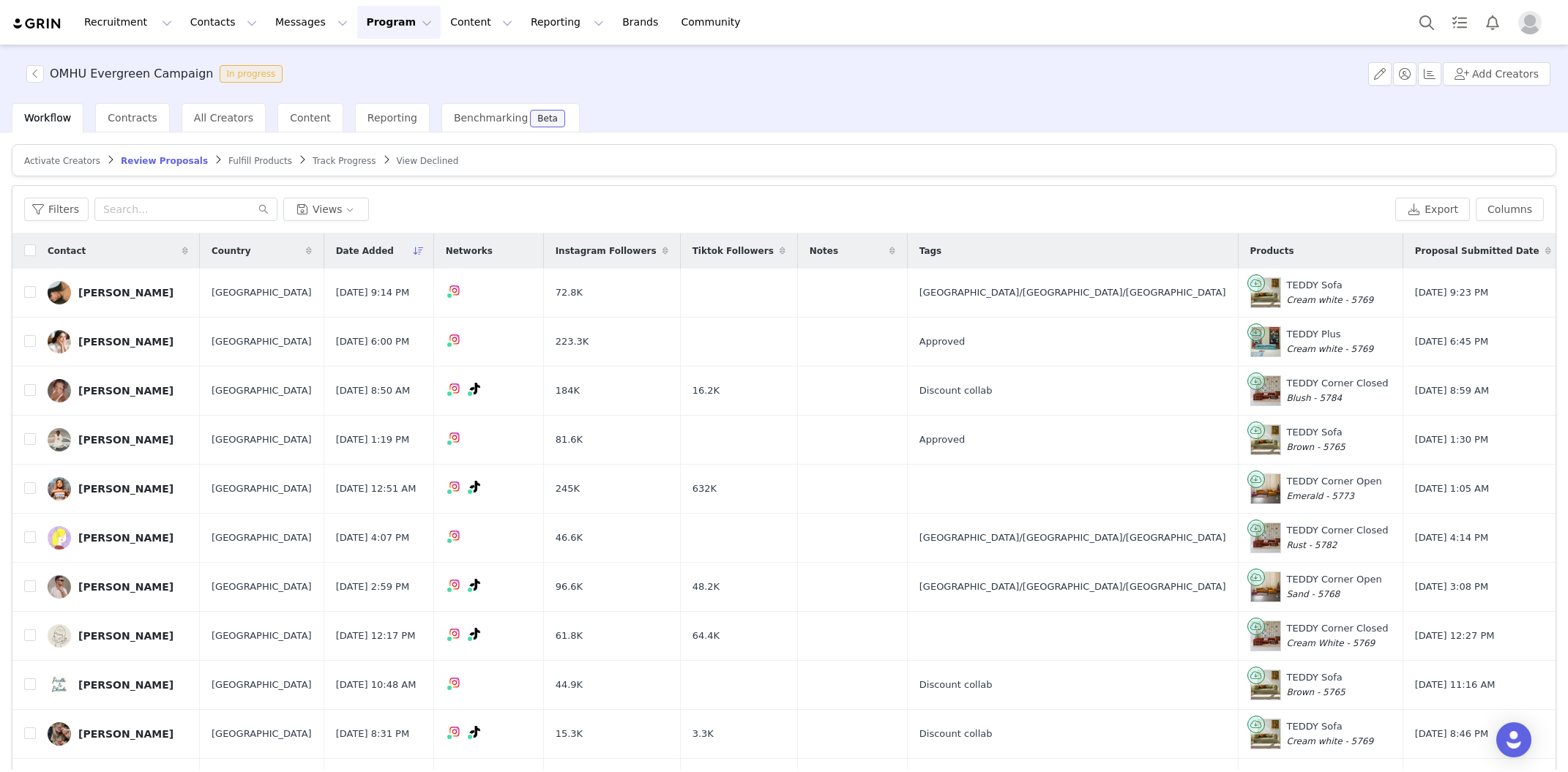
click at [263, 160] on span "Fulfill Products" at bounding box center [260, 161] width 64 height 11
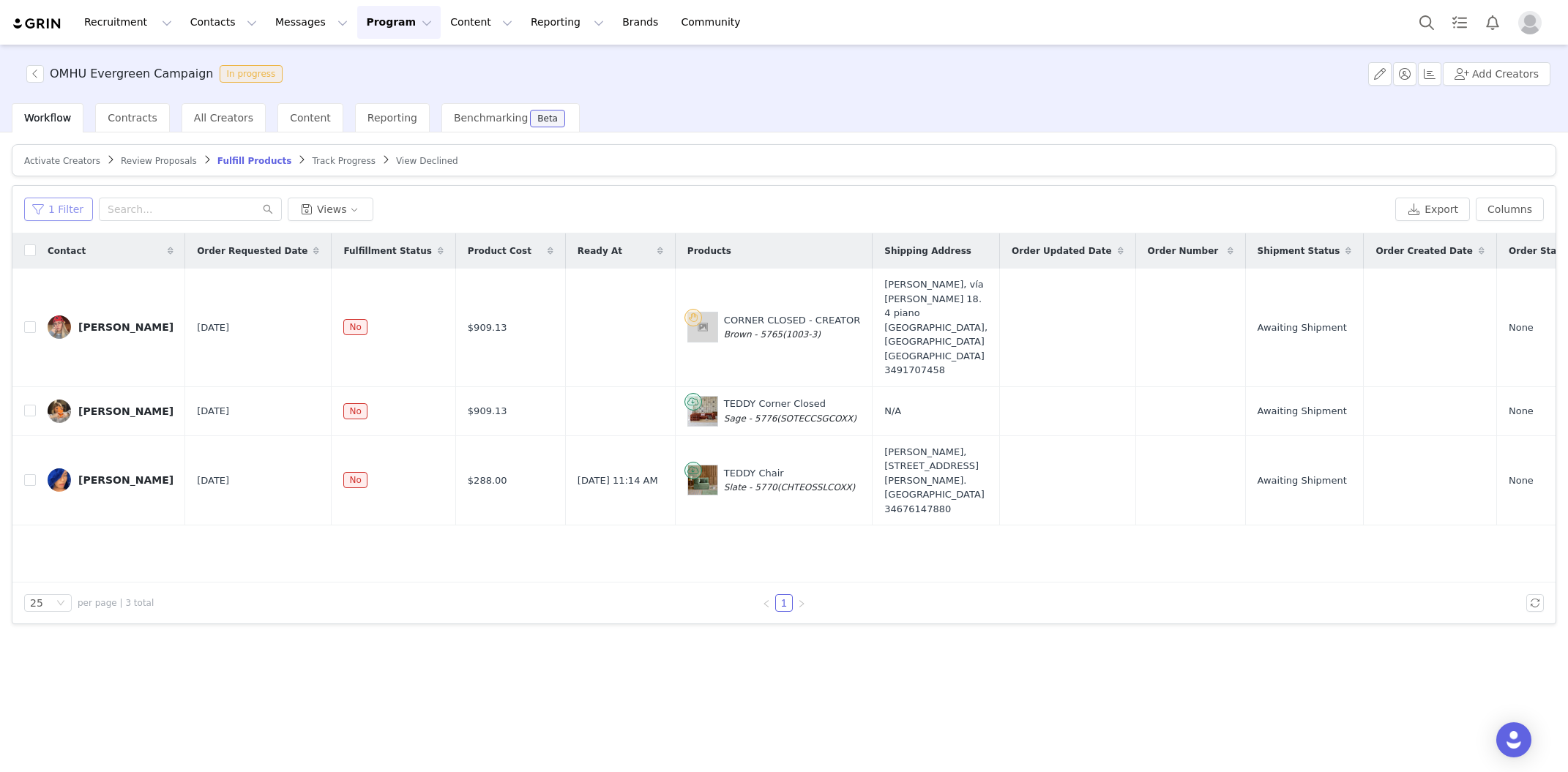
click at [61, 215] on button "1 Filter" at bounding box center [58, 209] width 69 height 23
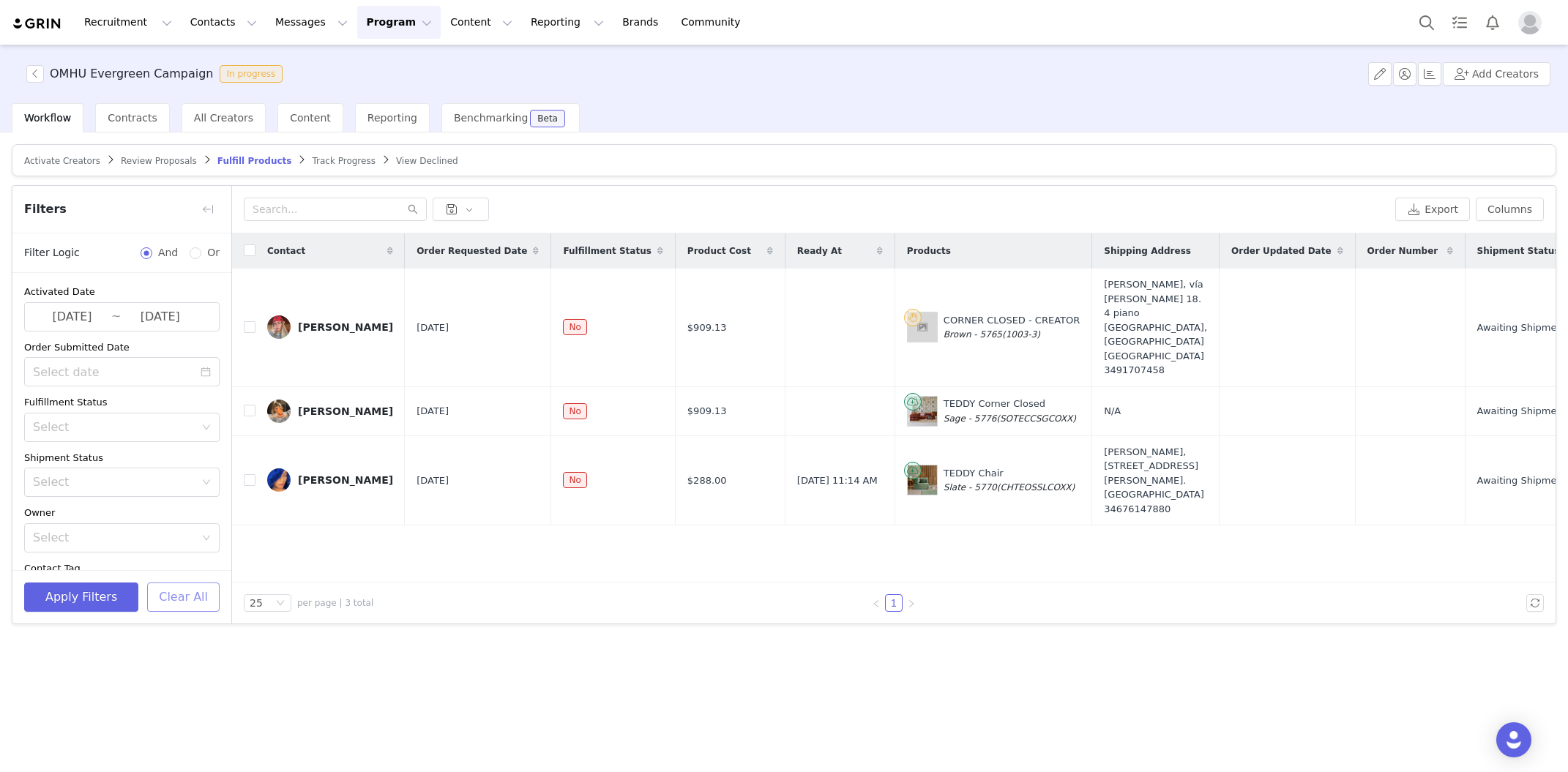
click at [174, 600] on button "Clear All" at bounding box center [184, 597] width 73 height 29
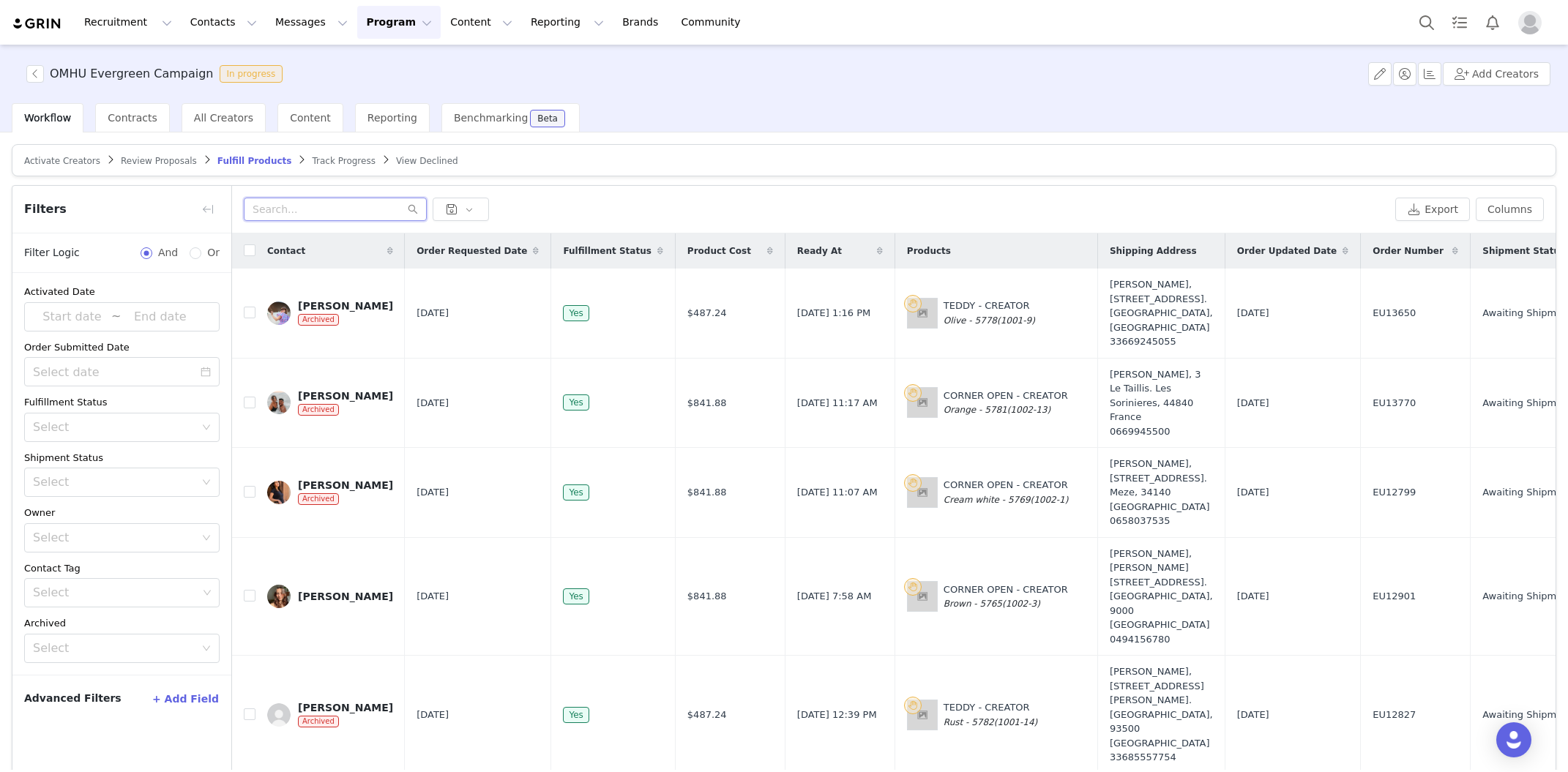
click at [299, 212] on input "text" at bounding box center [335, 209] width 183 height 23
click at [213, 211] on button "button" at bounding box center [207, 209] width 23 height 23
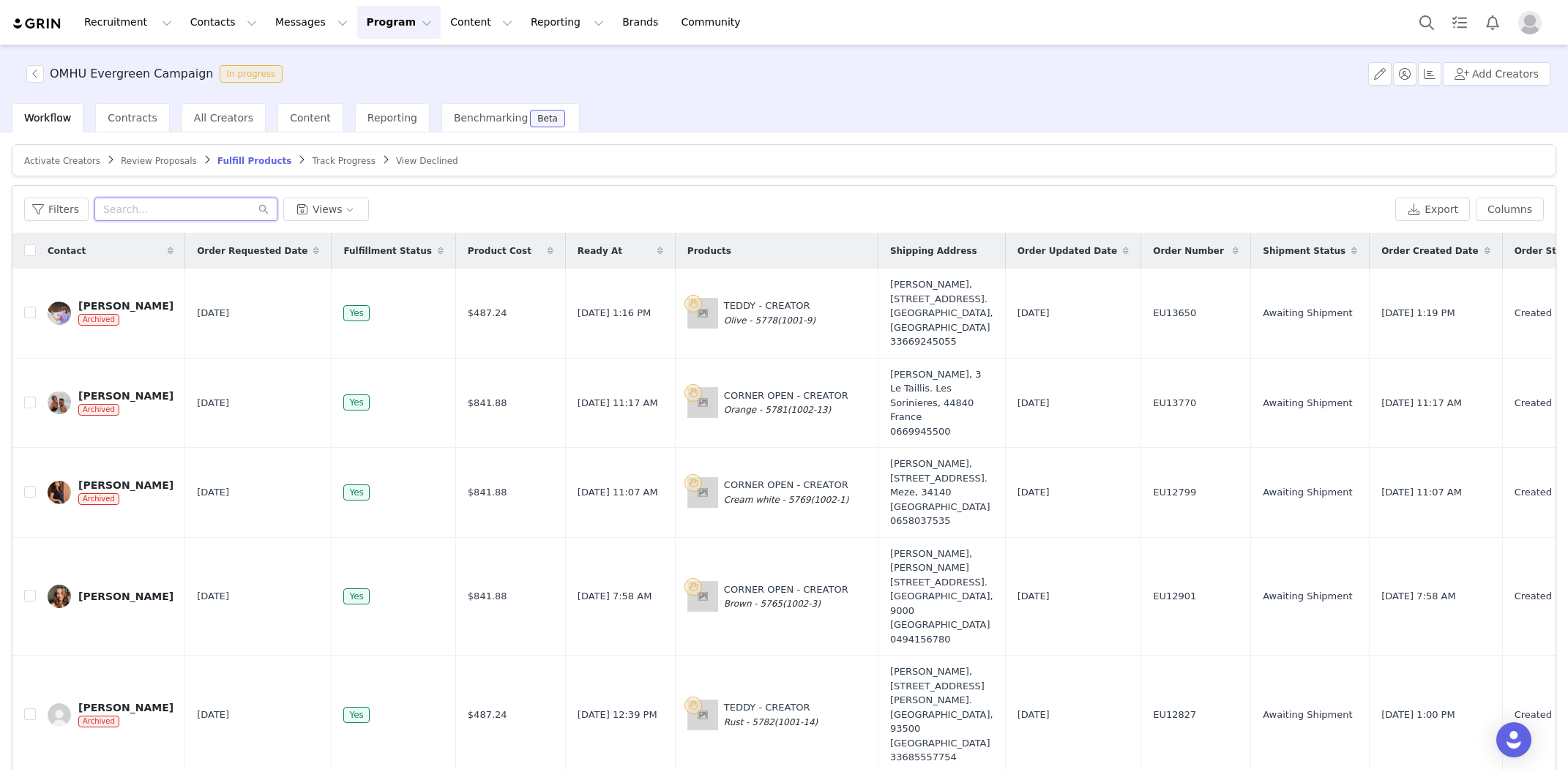
click at [200, 209] on input "text" at bounding box center [186, 209] width 183 height 23
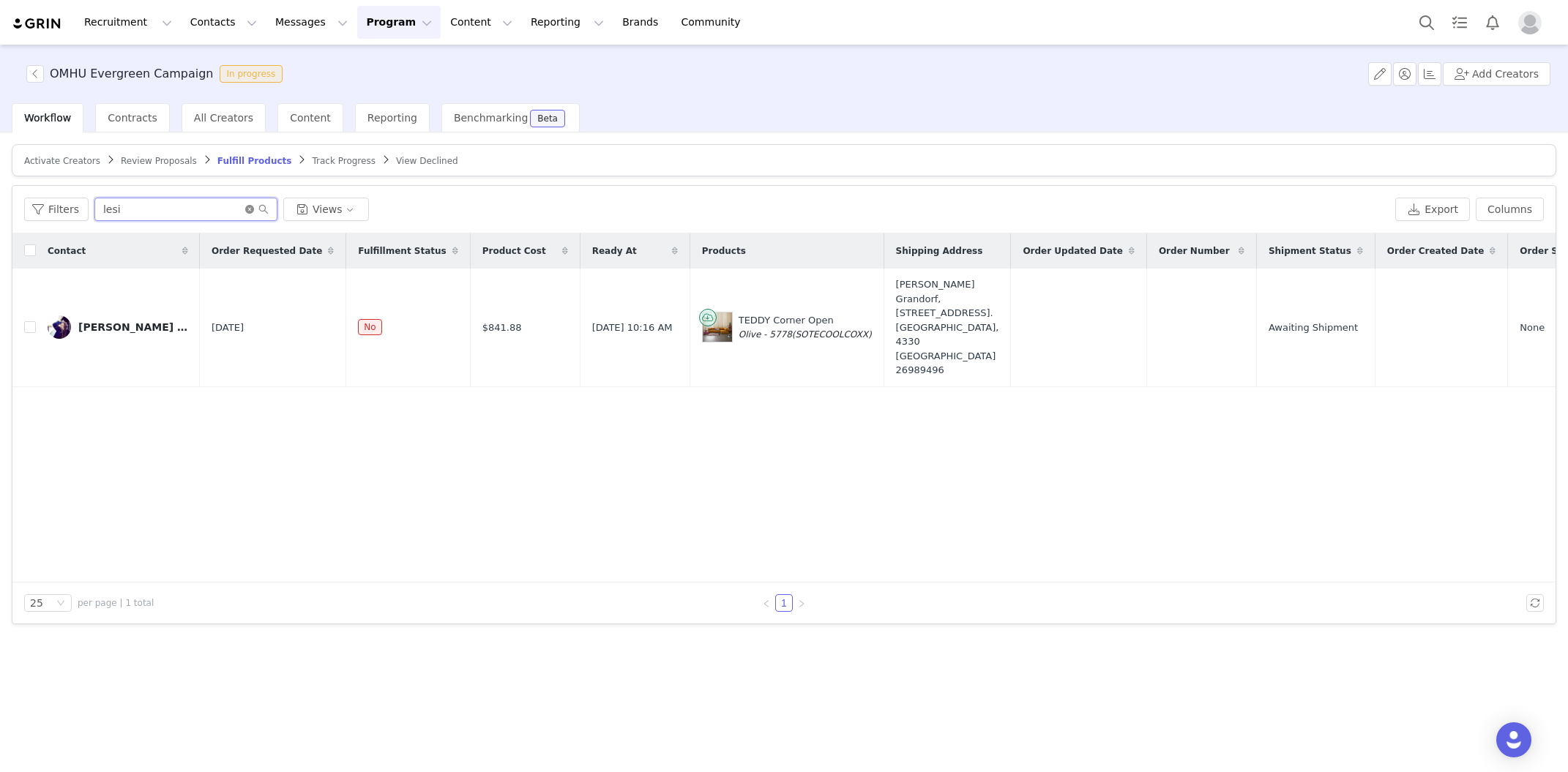
type input "lesi"
click at [246, 209] on icon "icon: close-circle" at bounding box center [249, 209] width 9 height 9
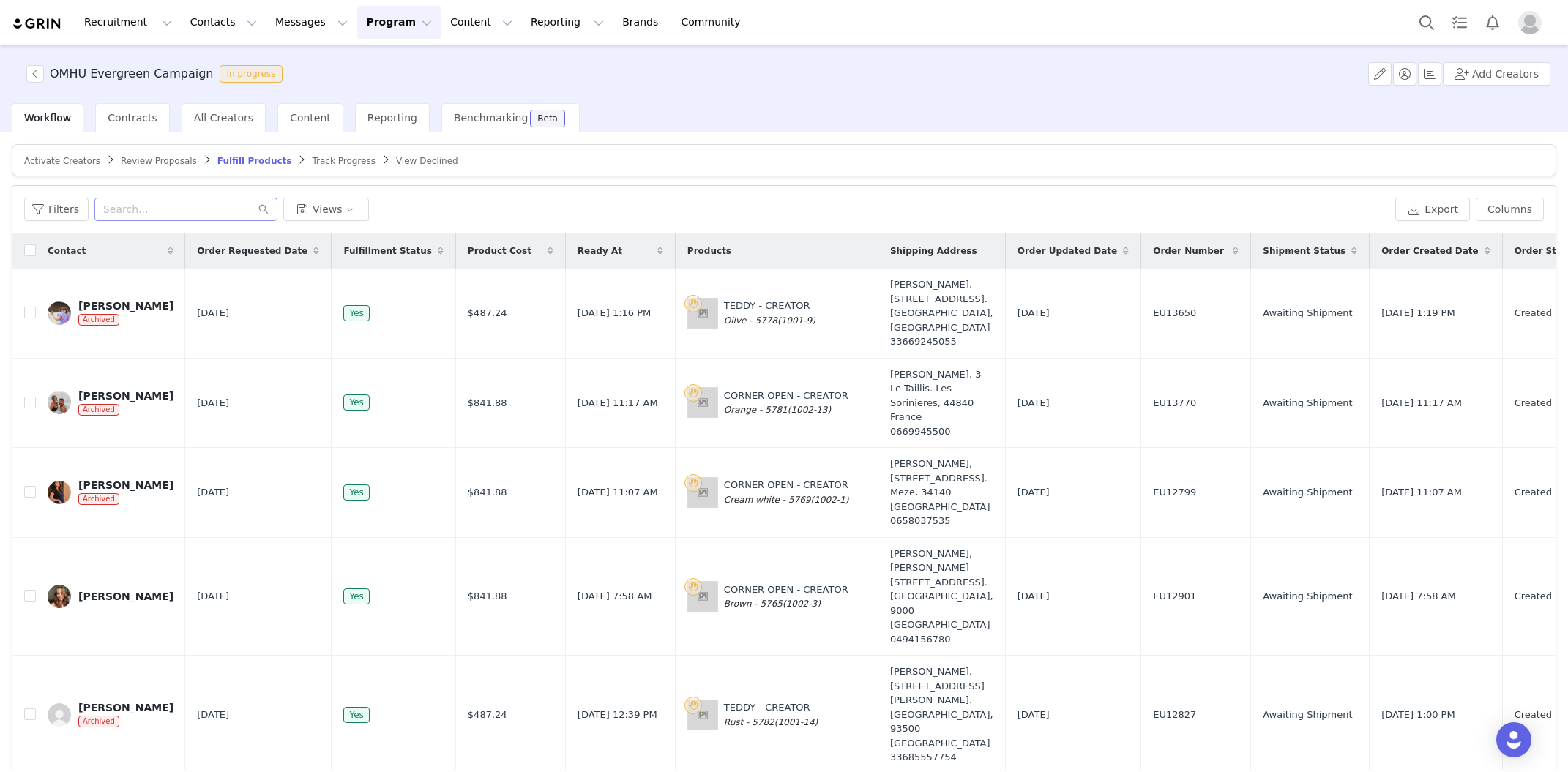
click at [313, 246] on icon at bounding box center [316, 251] width 6 height 9
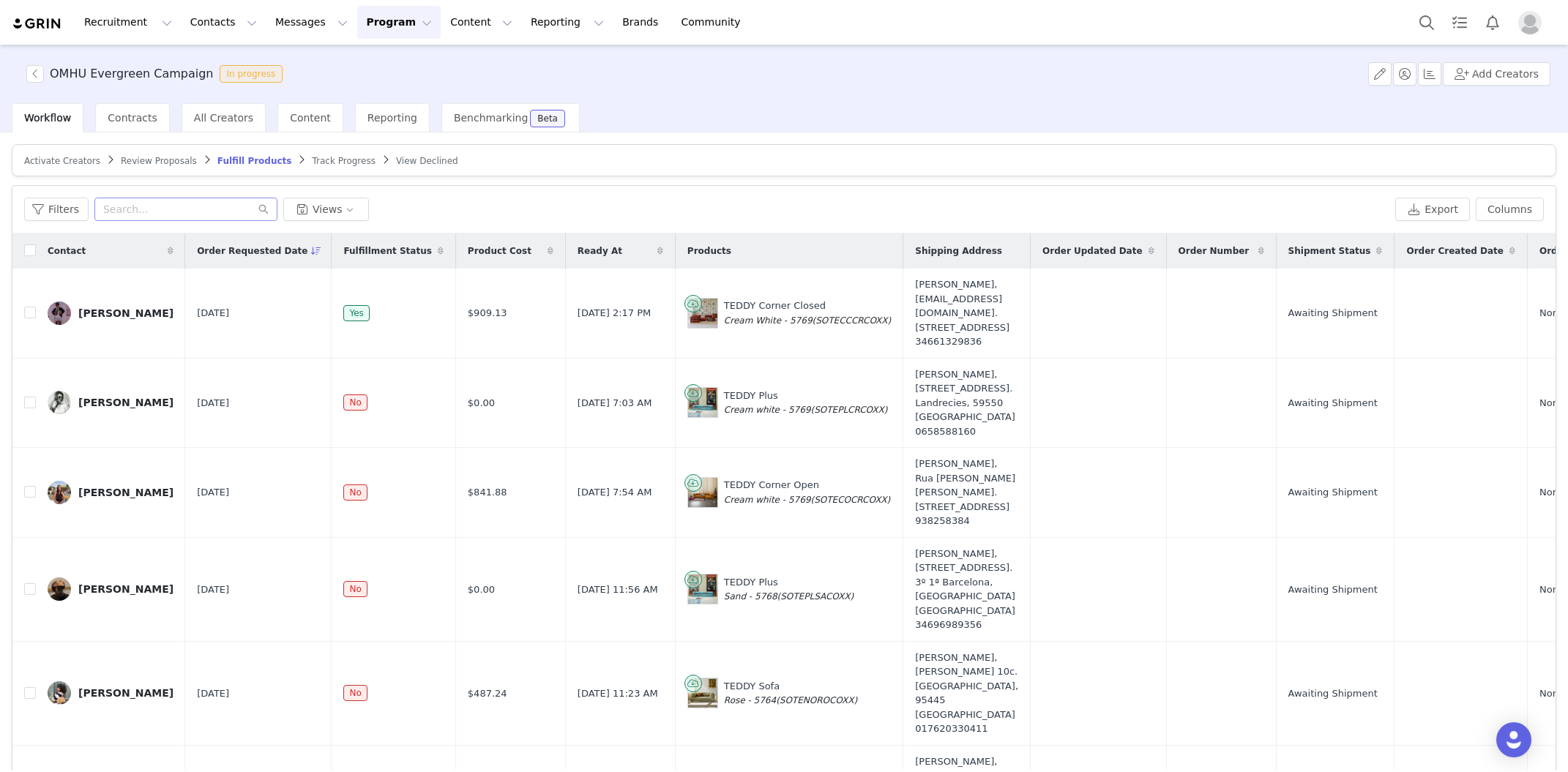
click at [153, 163] on span "Review Proposals" at bounding box center [159, 161] width 76 height 11
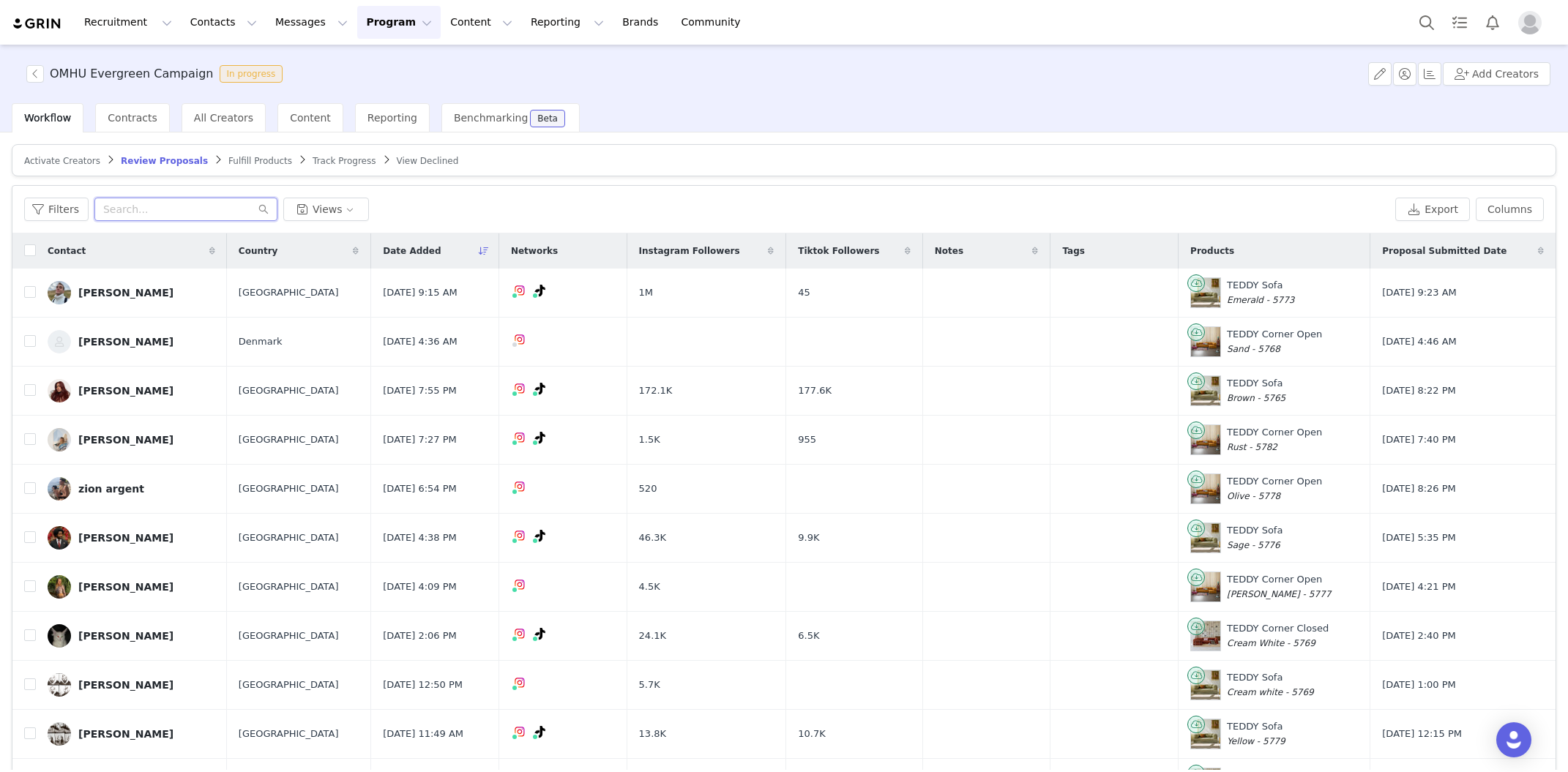
click at [179, 216] on input "text" at bounding box center [186, 209] width 183 height 23
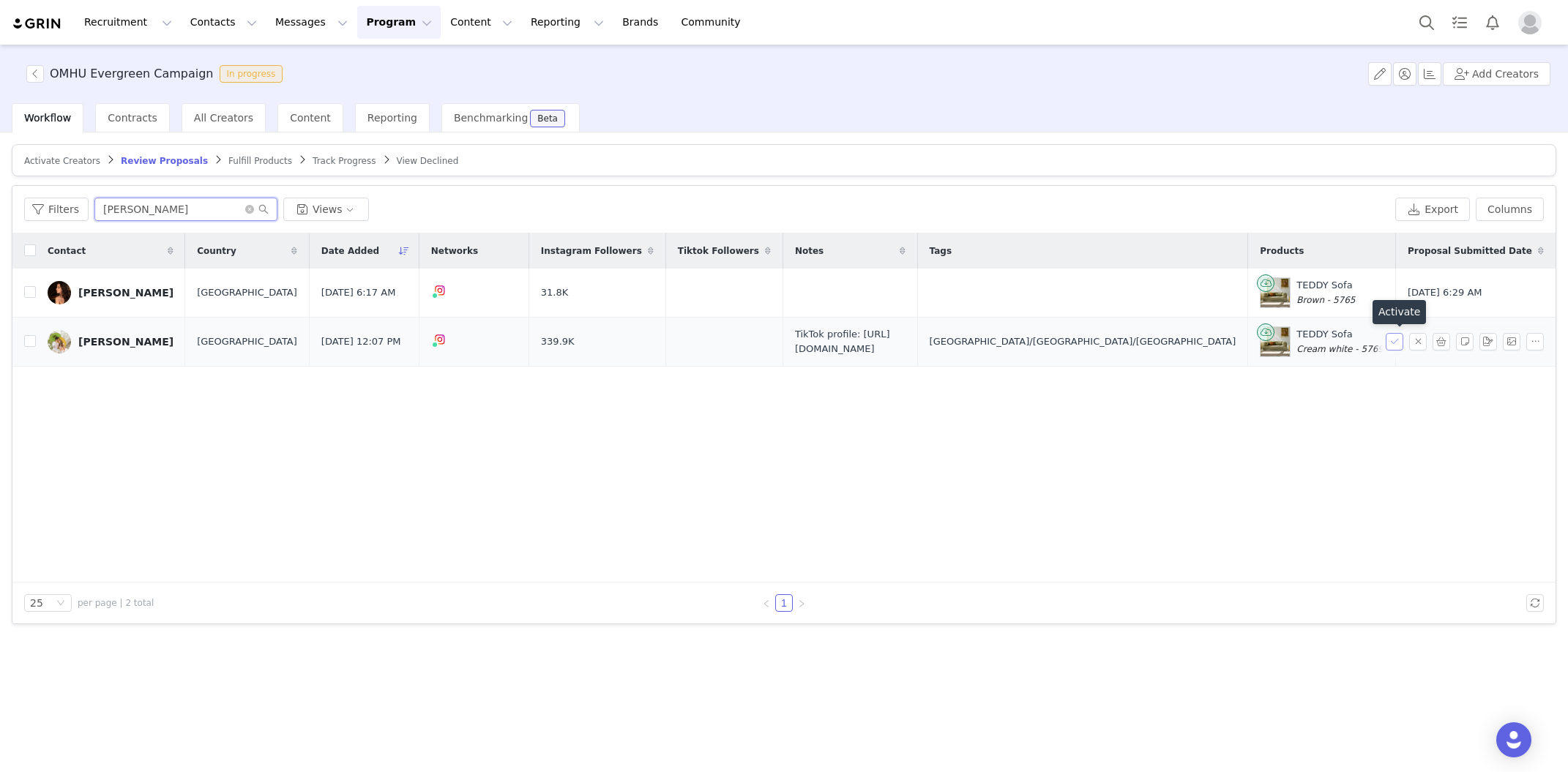
type input "martina"
click at [1394, 345] on button "button" at bounding box center [1394, 342] width 17 height 17
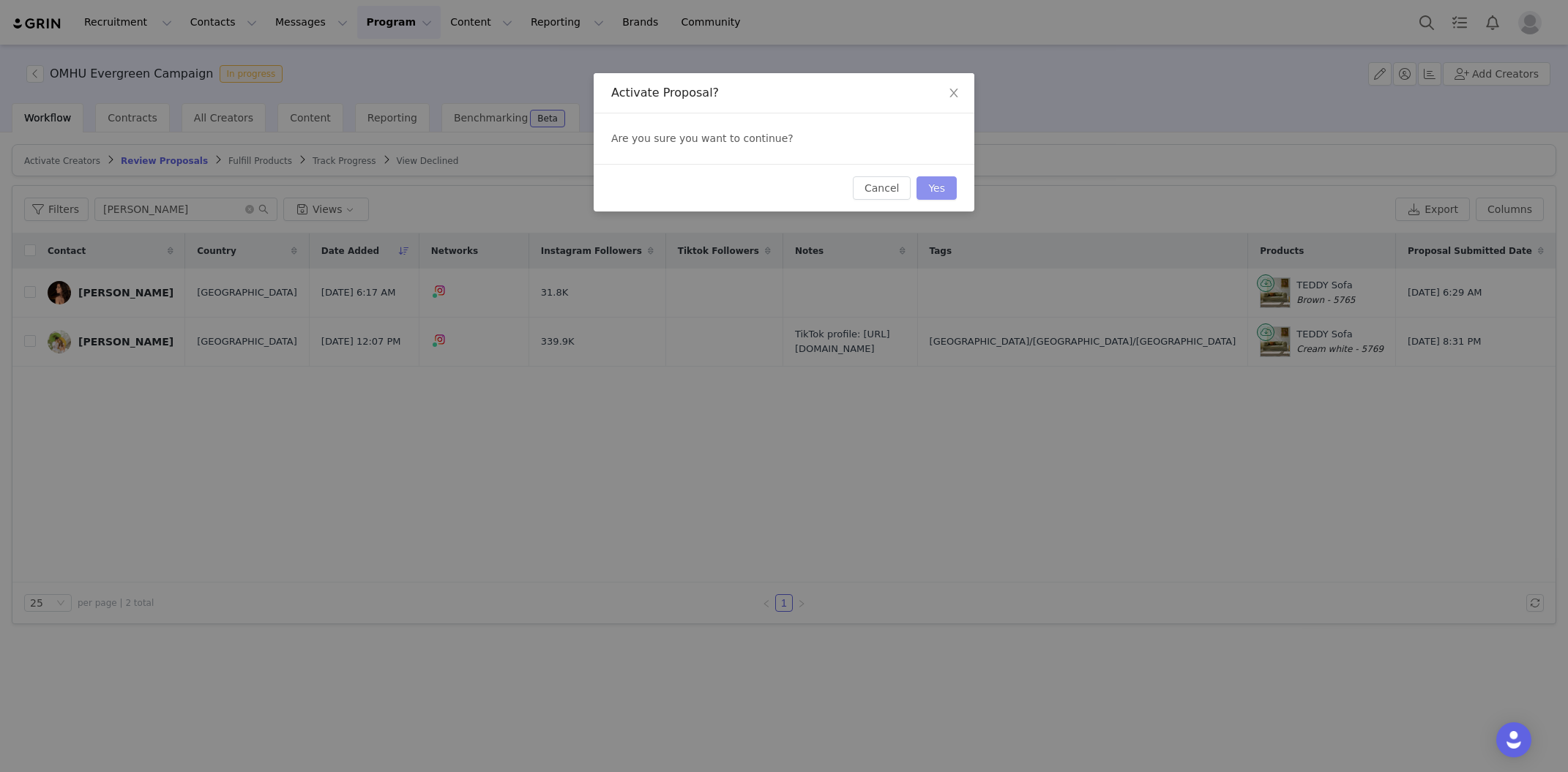
click at [935, 186] on button "Yes" at bounding box center [936, 188] width 40 height 23
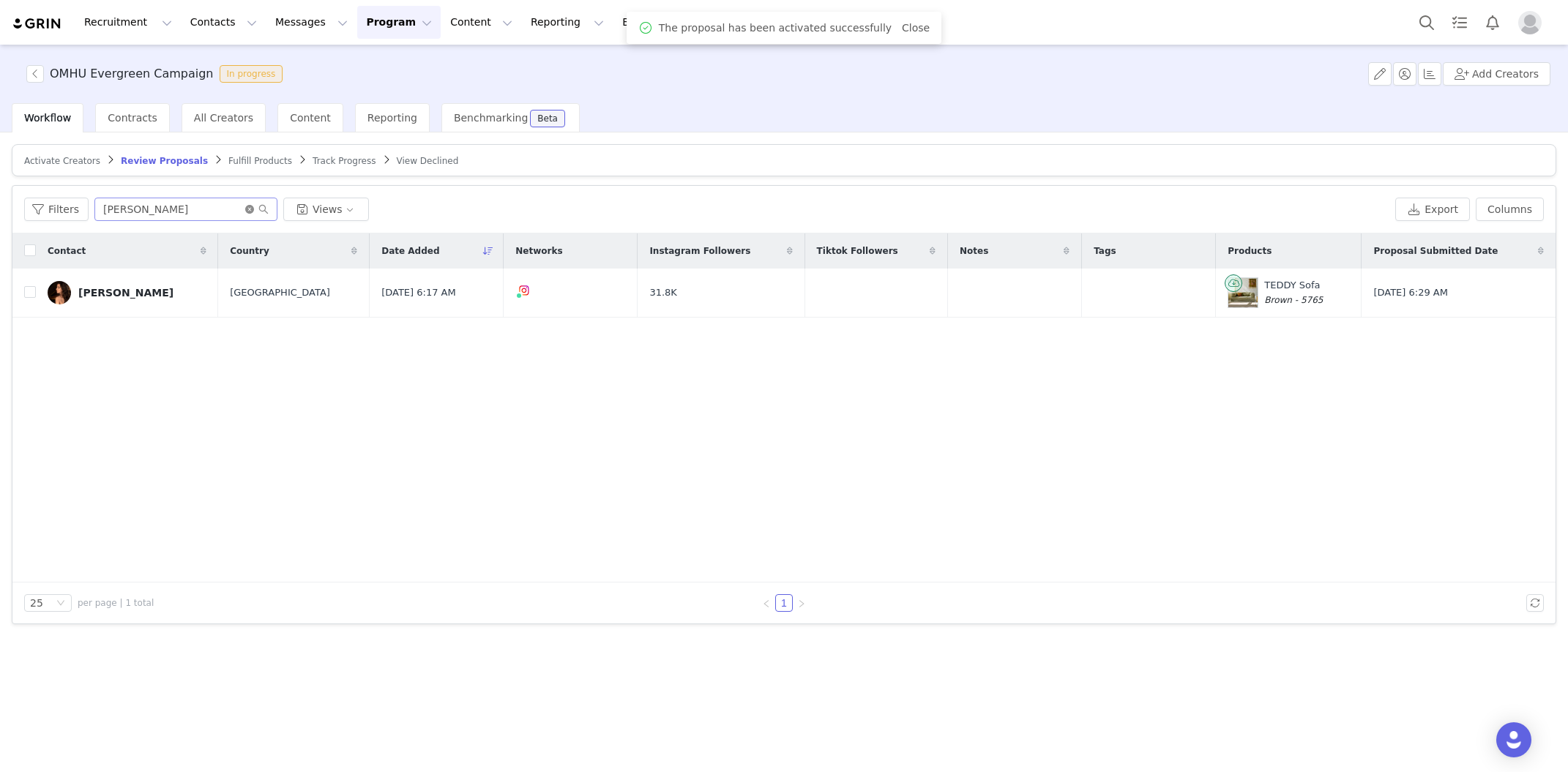
click at [246, 206] on icon "icon: close-circle" at bounding box center [249, 209] width 9 height 9
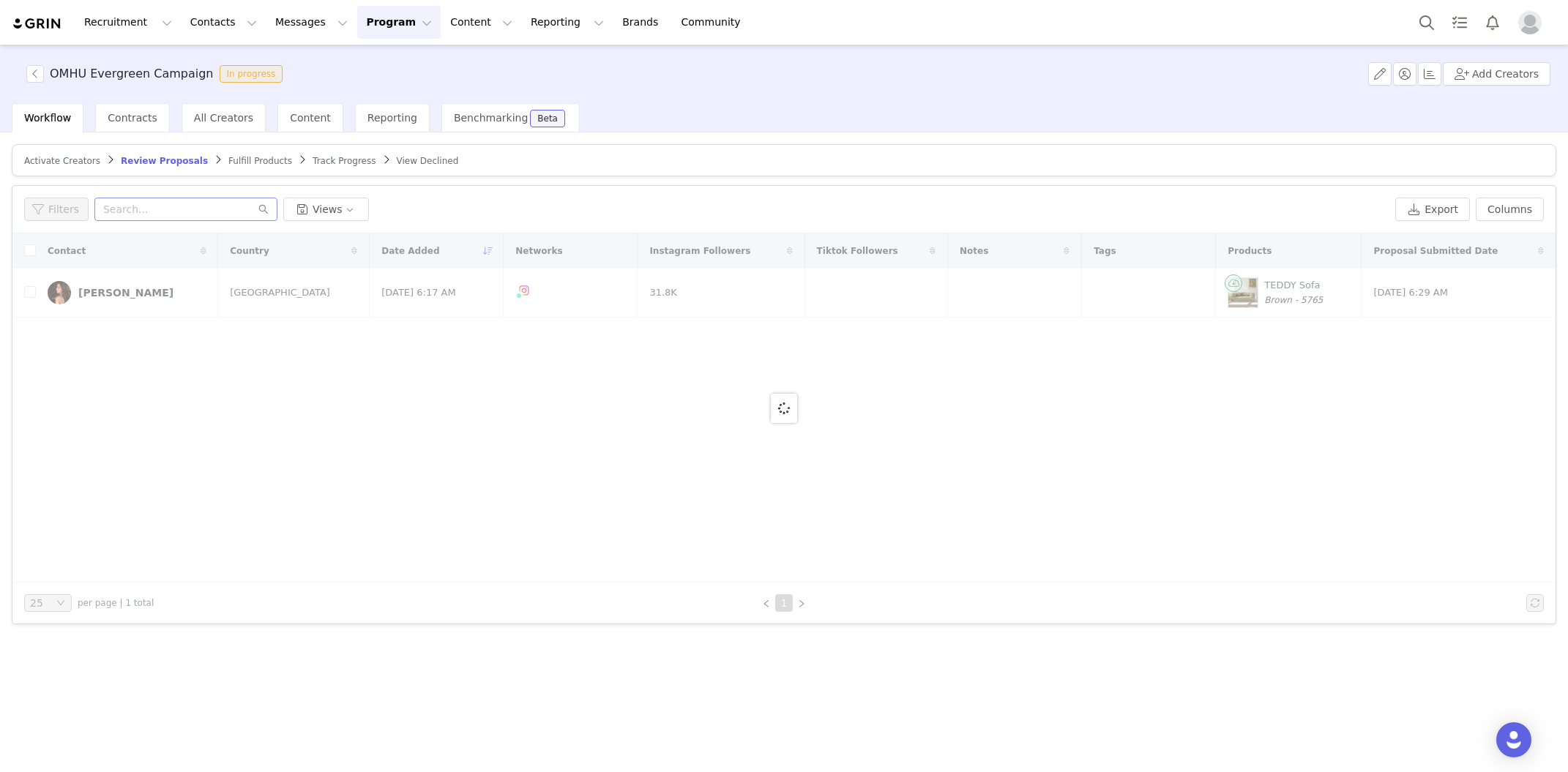
click at [257, 164] on span "Fulfill Products" at bounding box center [260, 161] width 64 height 11
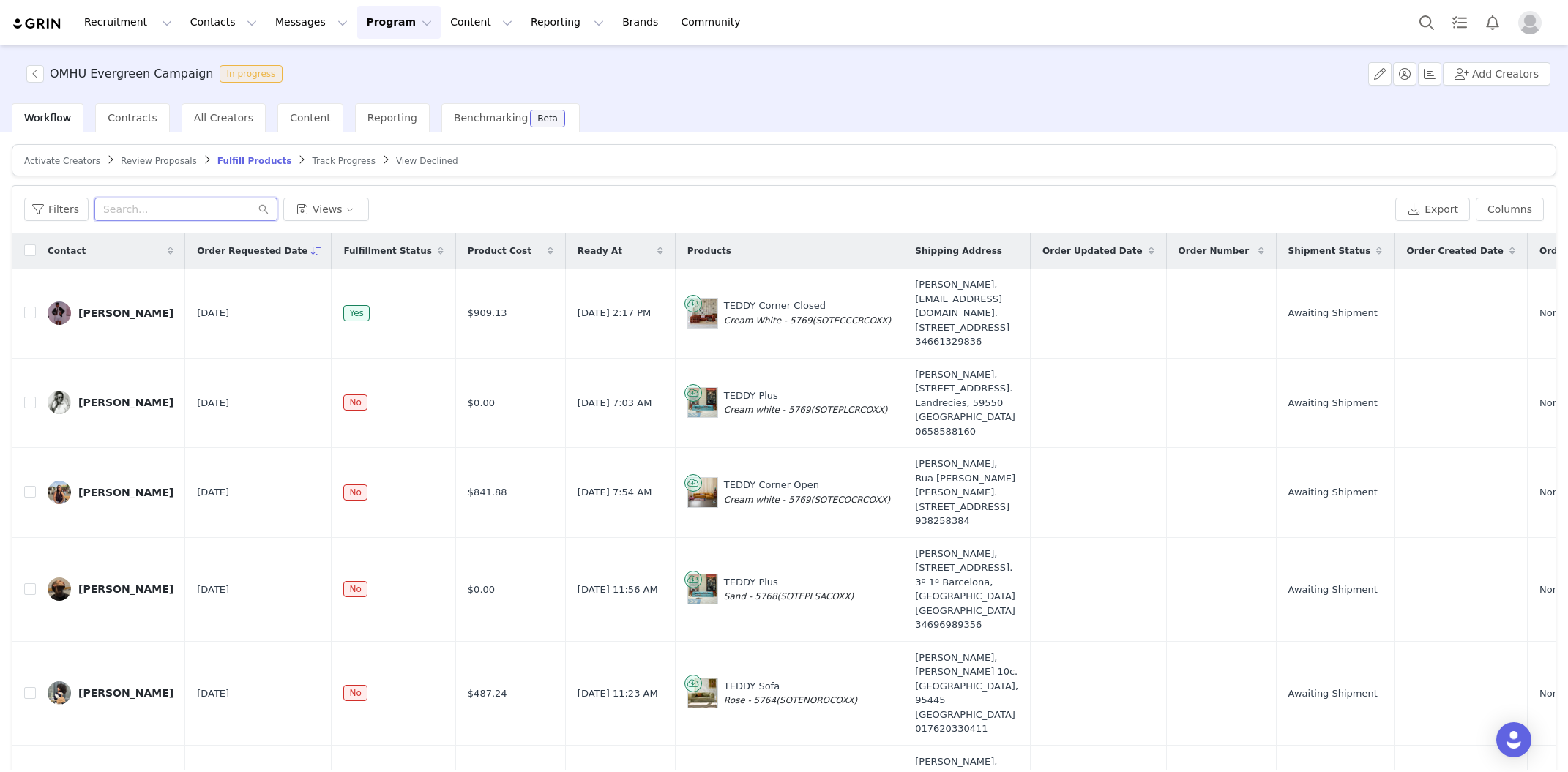
click at [209, 209] on input "text" at bounding box center [186, 209] width 183 height 23
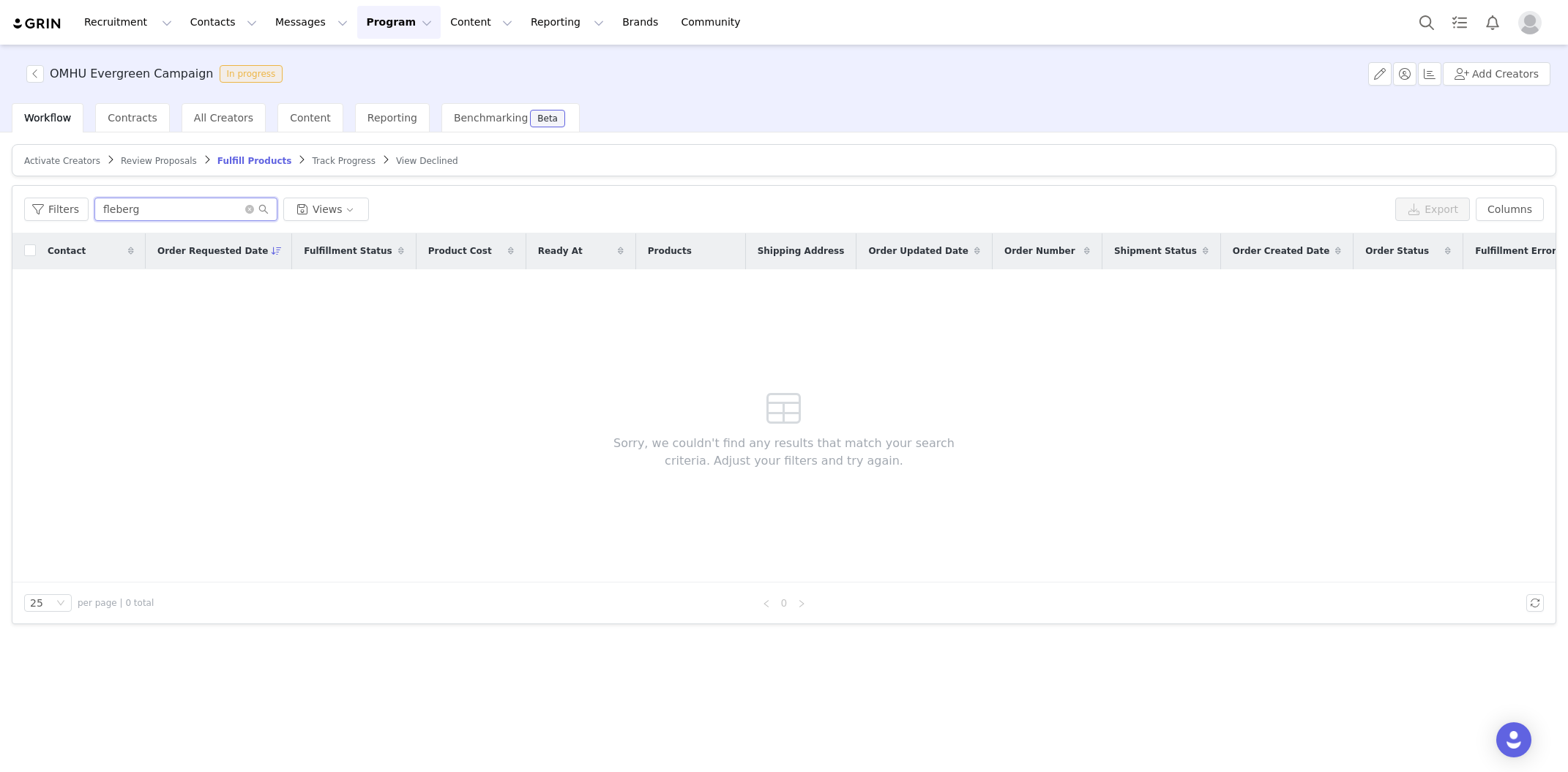
type input "fleberg"
click at [311, 157] on span "Track Progress" at bounding box center [342, 161] width 63 height 11
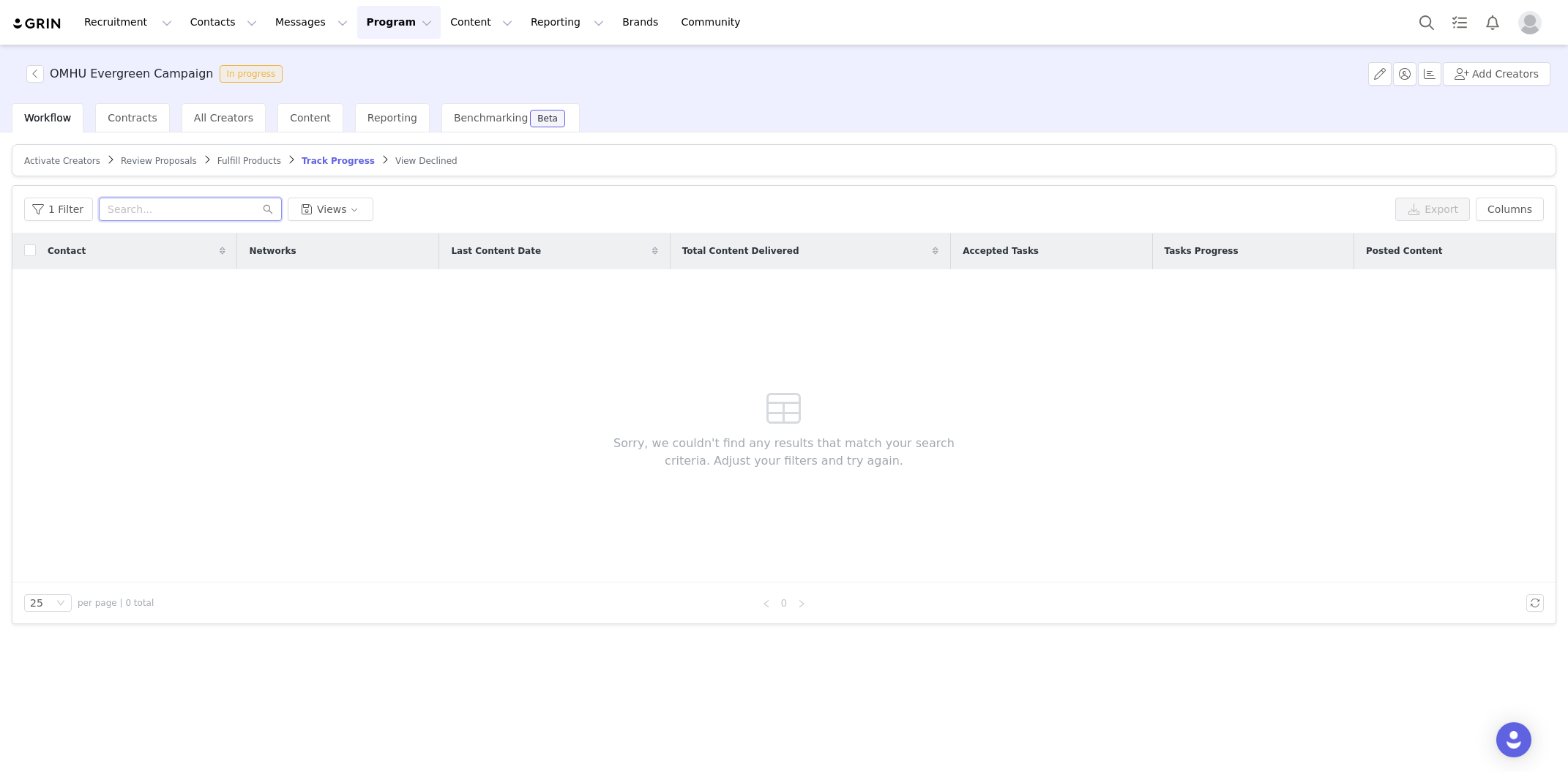
click at [138, 215] on input "text" at bounding box center [191, 209] width 183 height 23
click at [73, 211] on button "1 Filter" at bounding box center [58, 209] width 69 height 23
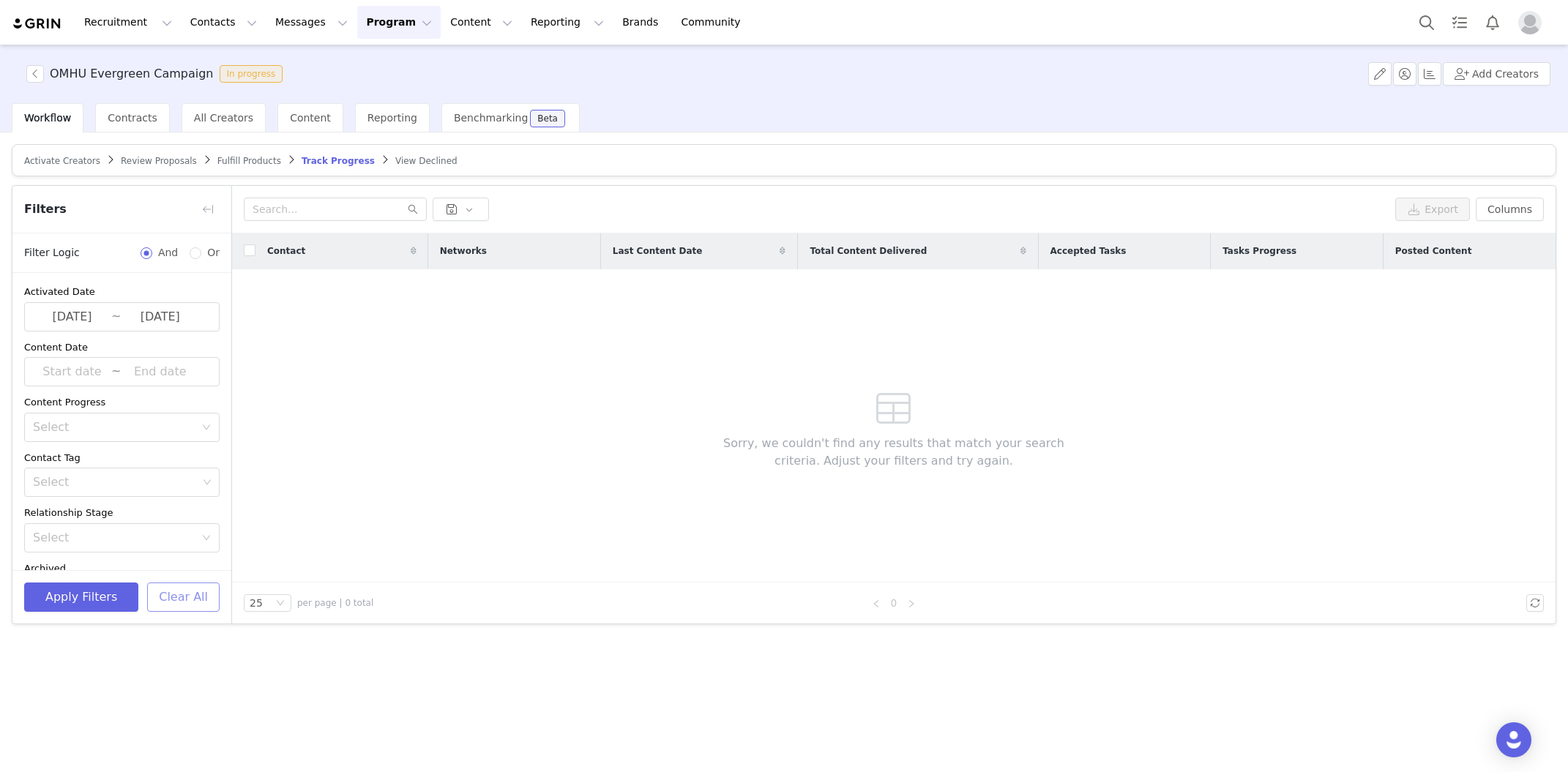
click at [181, 588] on button "Clear All" at bounding box center [184, 597] width 73 height 29
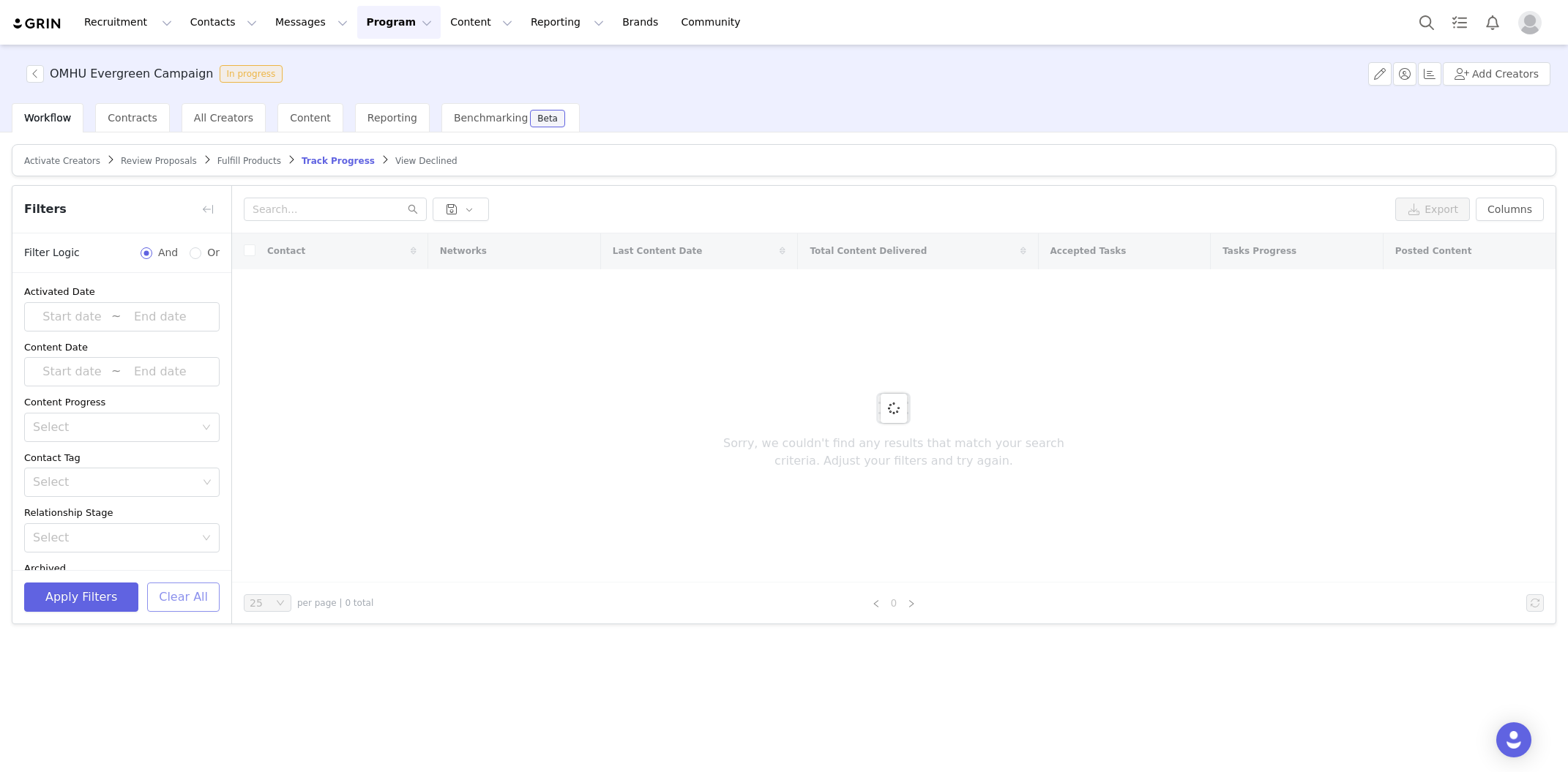
click at [187, 600] on button "Clear All" at bounding box center [184, 597] width 73 height 29
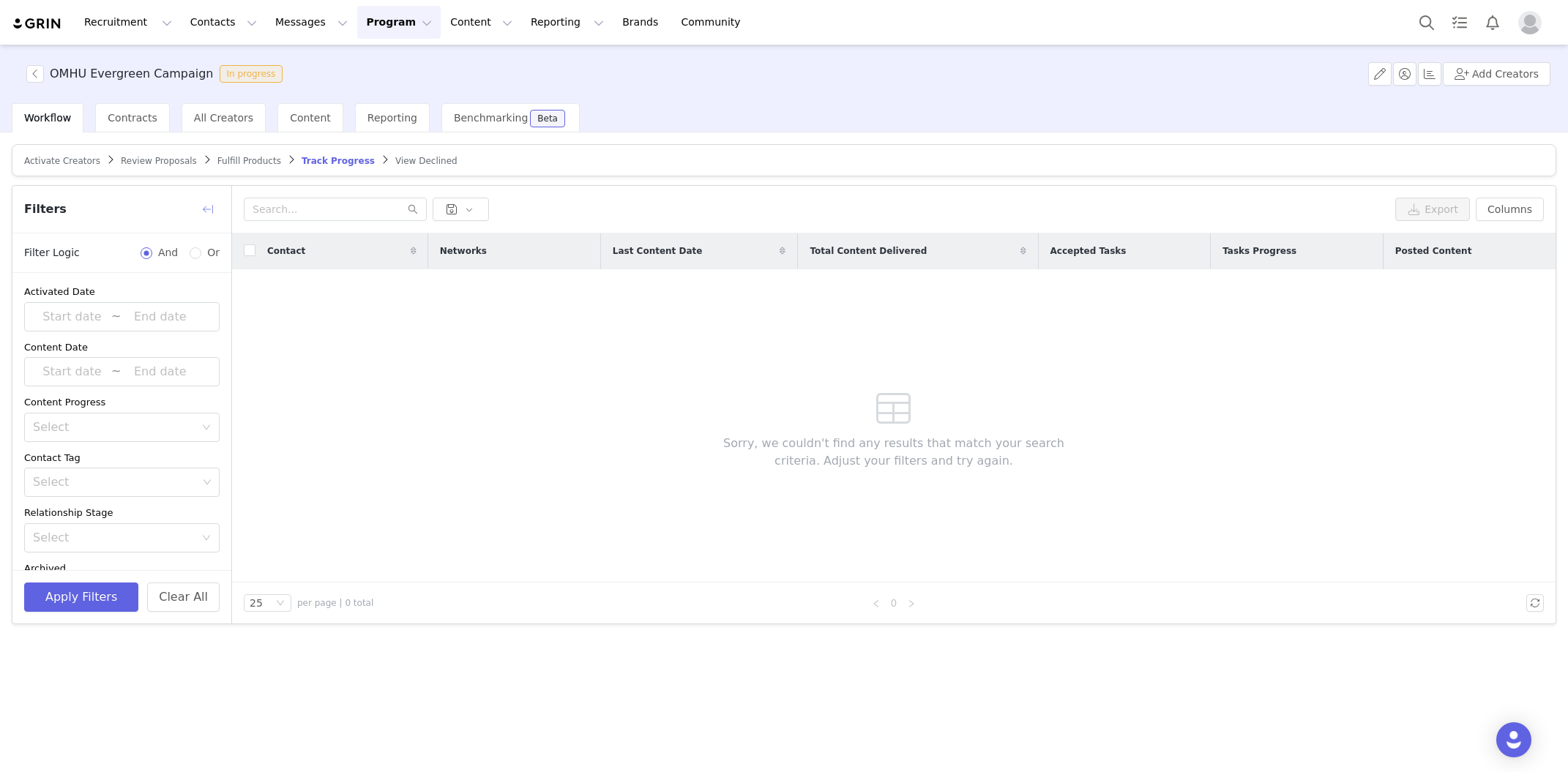
click at [208, 205] on button "button" at bounding box center [207, 209] width 23 height 23
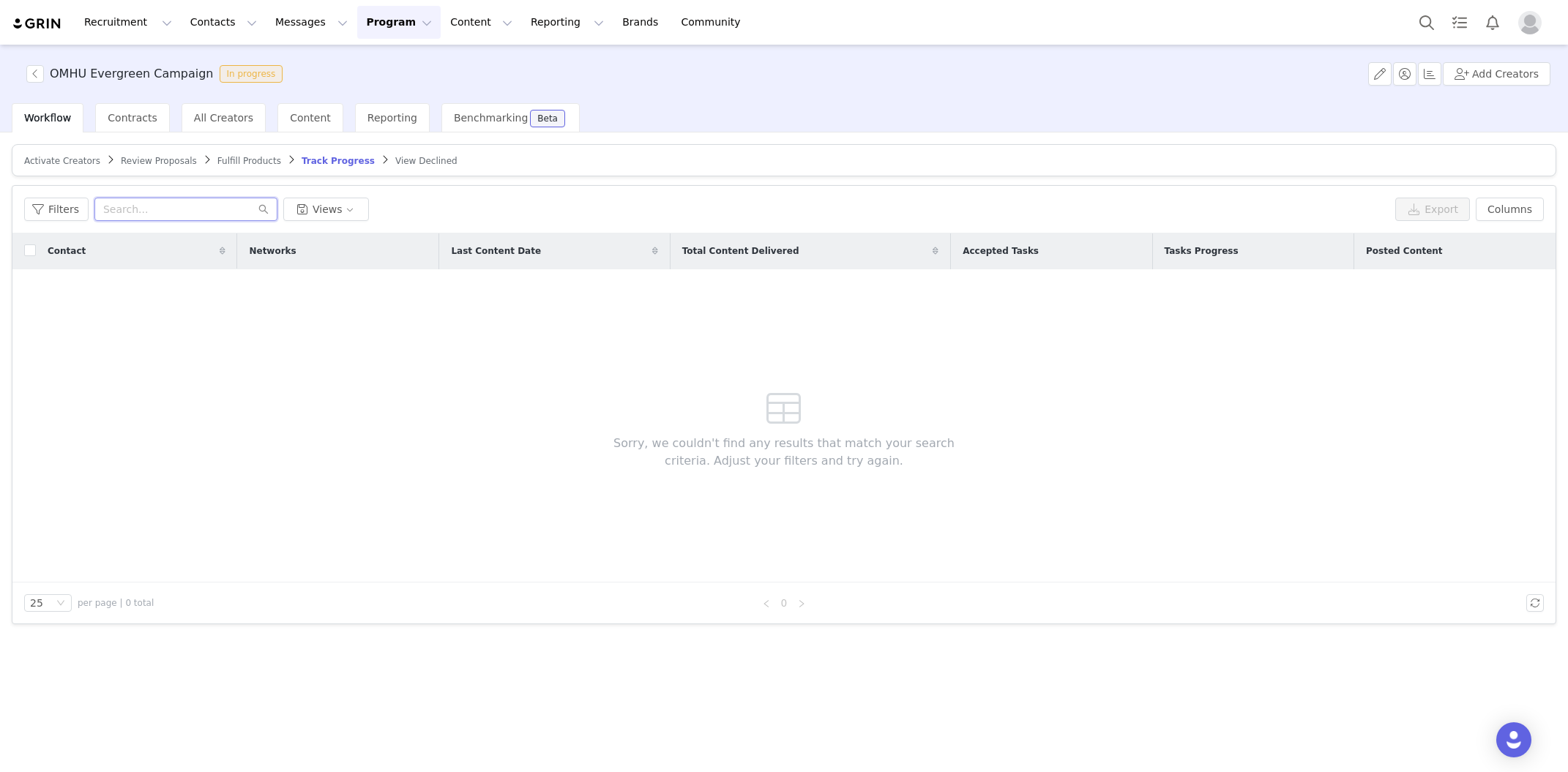
click at [196, 209] on input "text" at bounding box center [186, 209] width 183 height 23
type input "f"
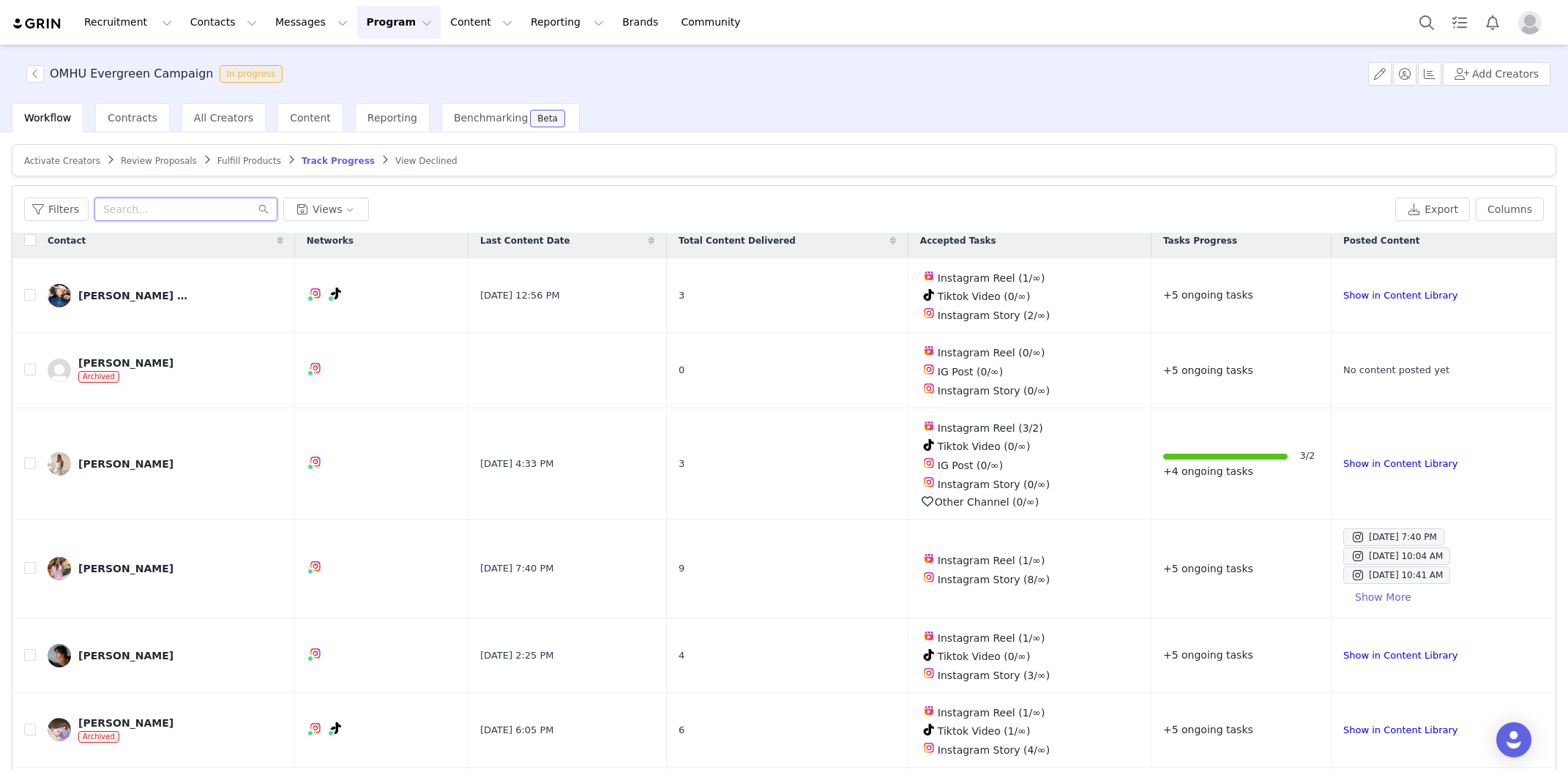
scroll to position [11, 0]
click at [233, 163] on span "Fulfill Products" at bounding box center [249, 161] width 64 height 11
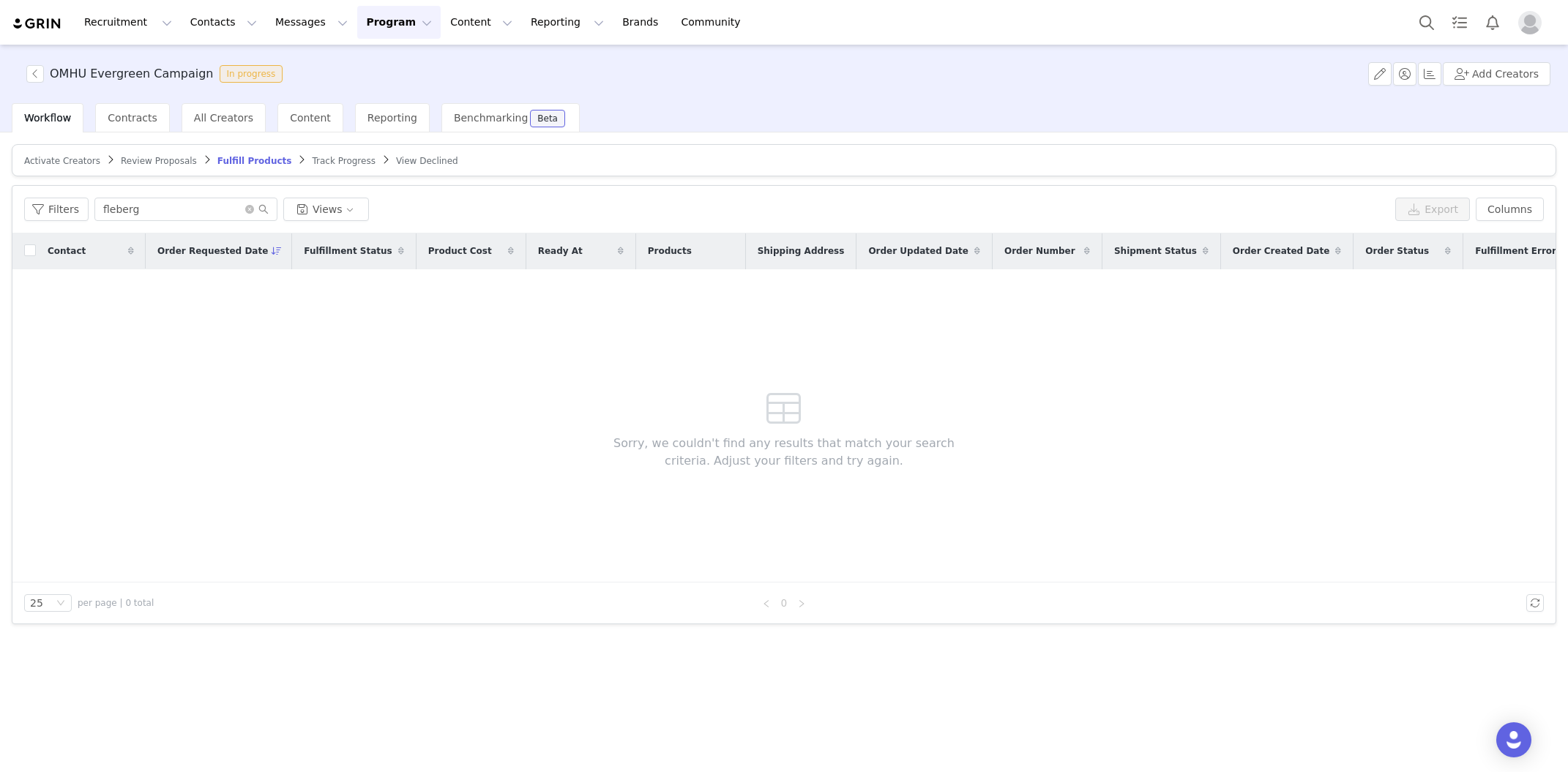
click at [271, 250] on icon at bounding box center [277, 251] width 11 height 9
click at [48, 206] on button "Filters" at bounding box center [56, 209] width 64 height 23
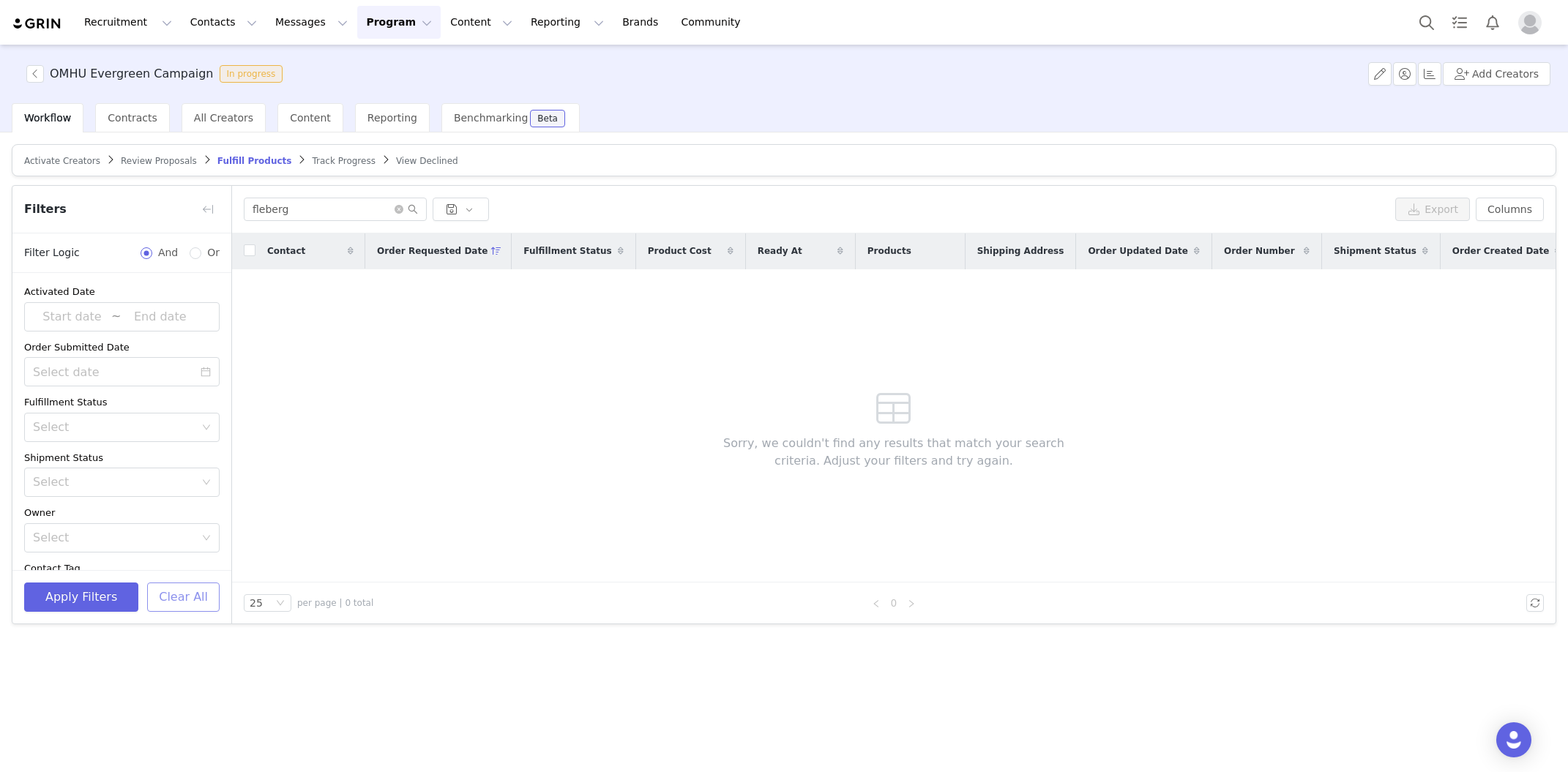
click at [182, 593] on button "Clear All" at bounding box center [184, 597] width 73 height 29
click at [401, 209] on icon "icon: close-circle" at bounding box center [399, 209] width 9 height 9
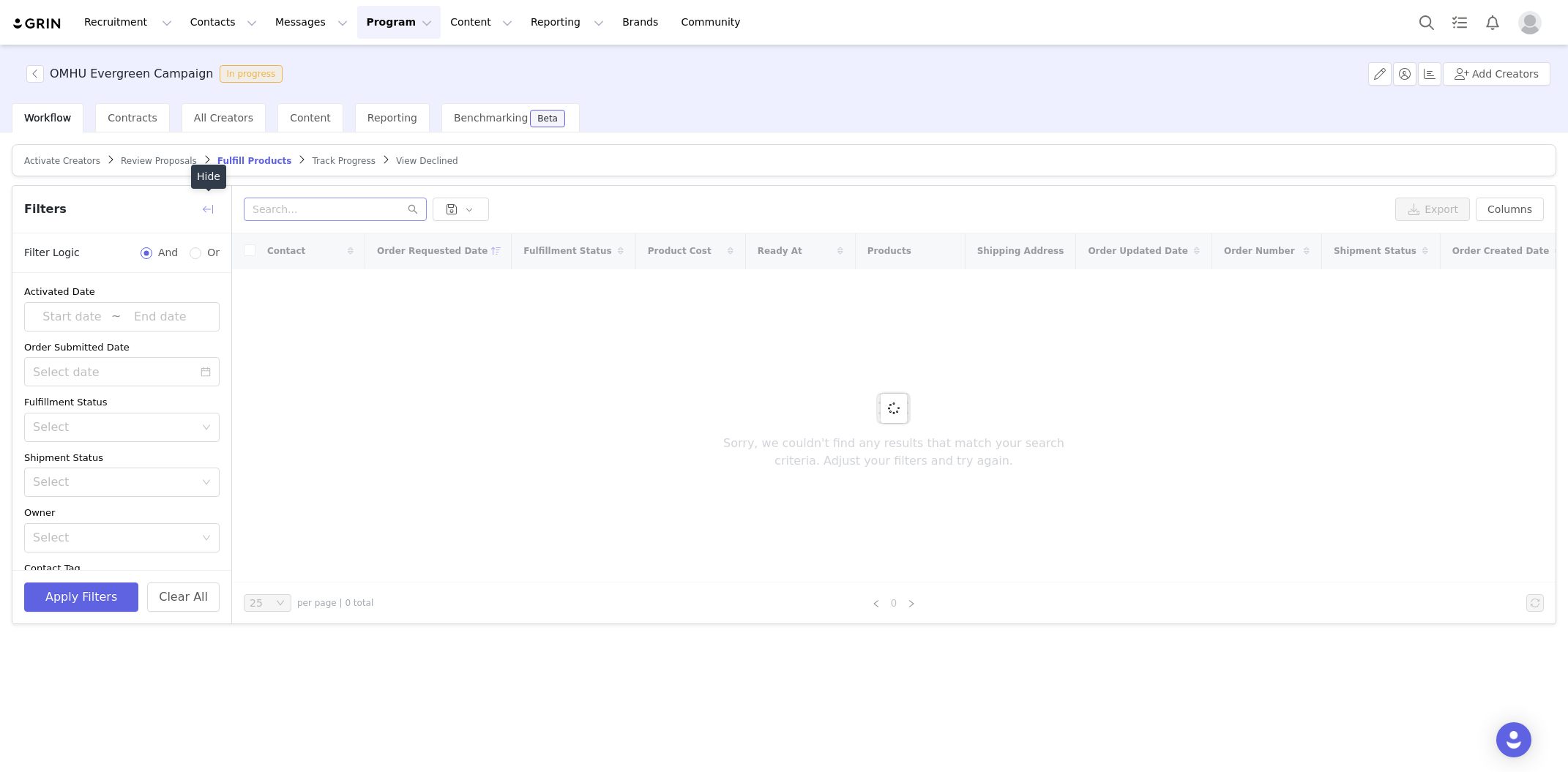
click at [211, 208] on button "button" at bounding box center [207, 209] width 23 height 23
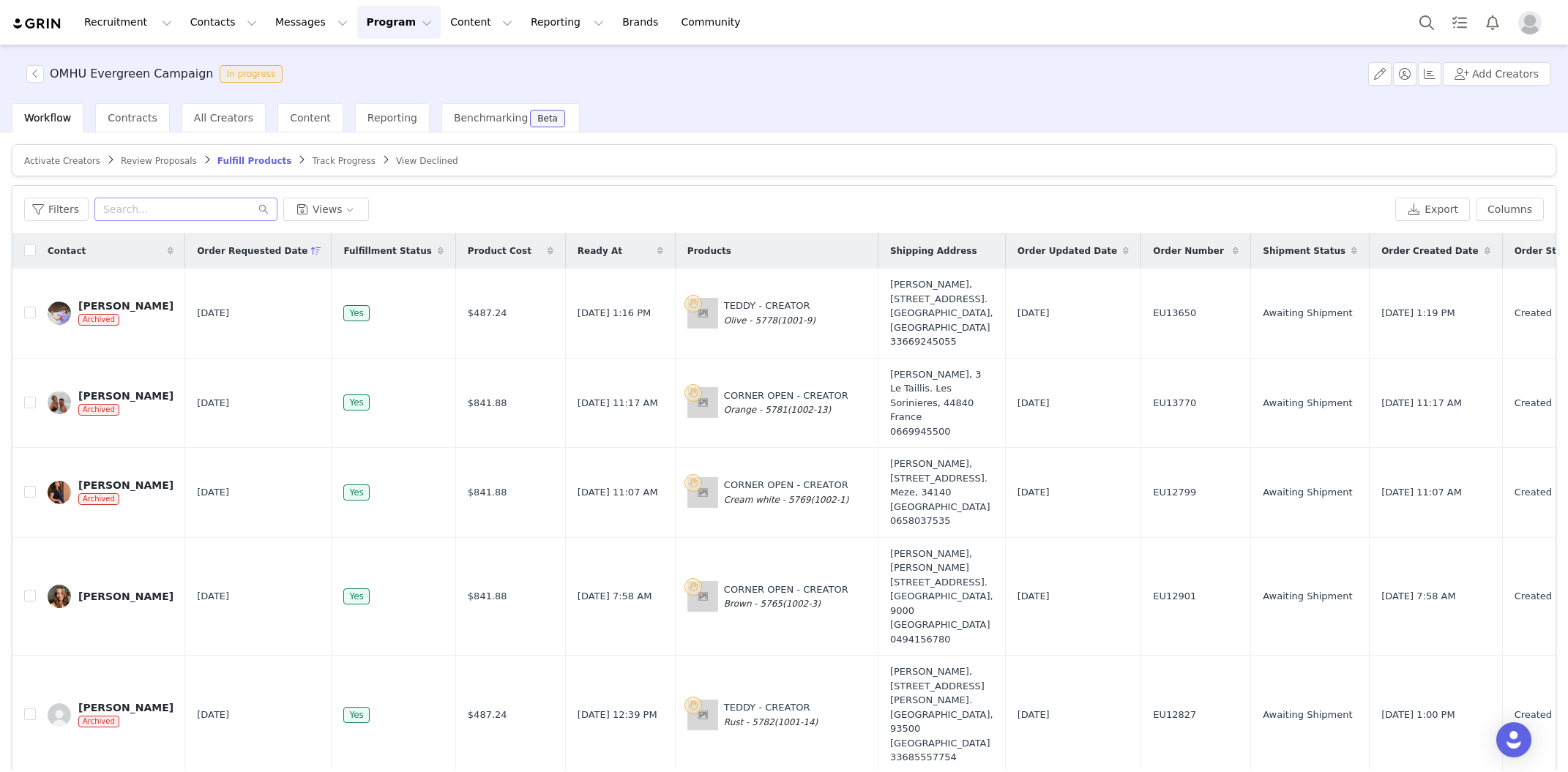
click at [311, 251] on icon at bounding box center [317, 251] width 11 height 9
click at [313, 254] on icon at bounding box center [316, 251] width 6 height 9
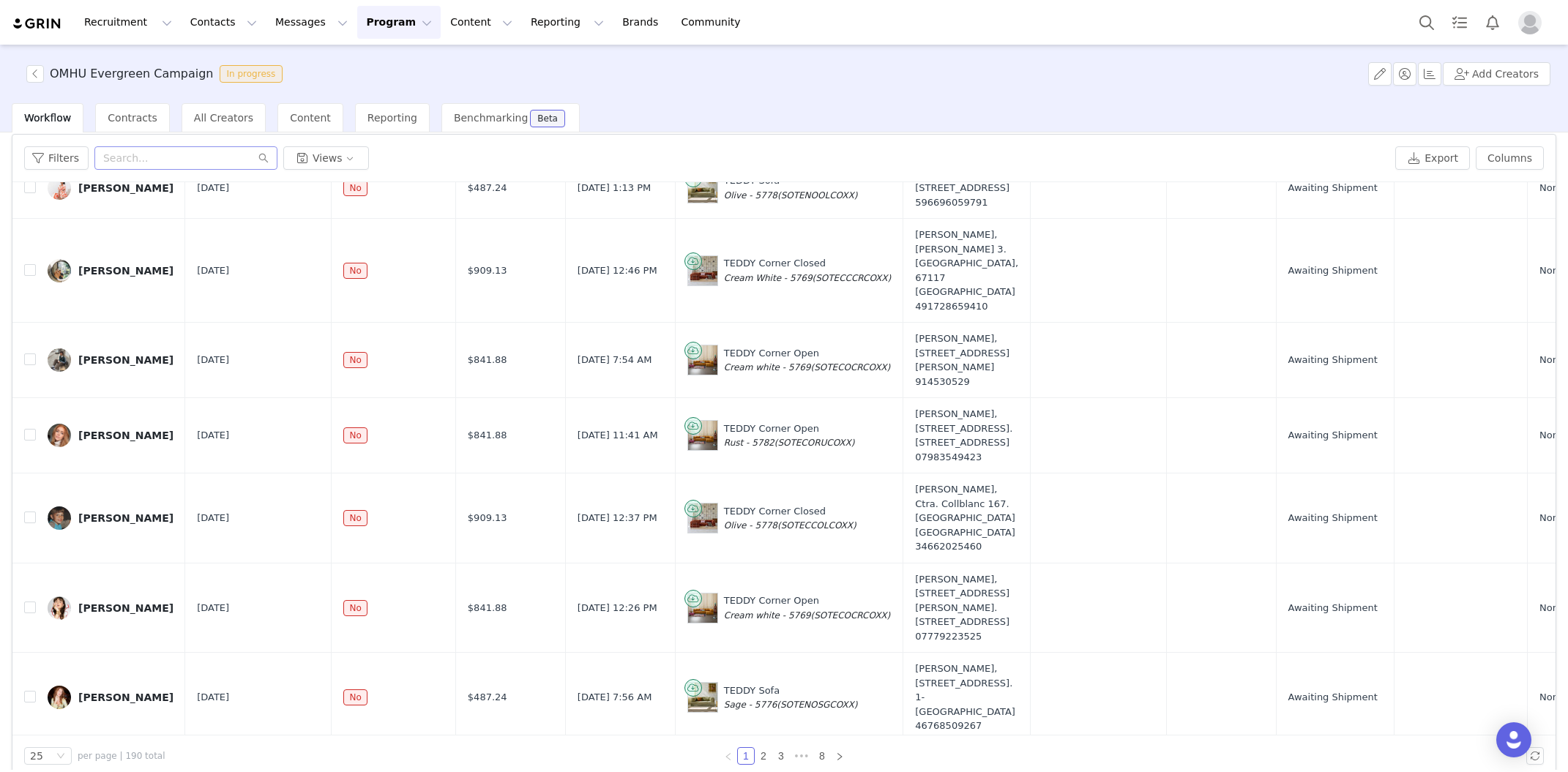
scroll to position [70, 0]
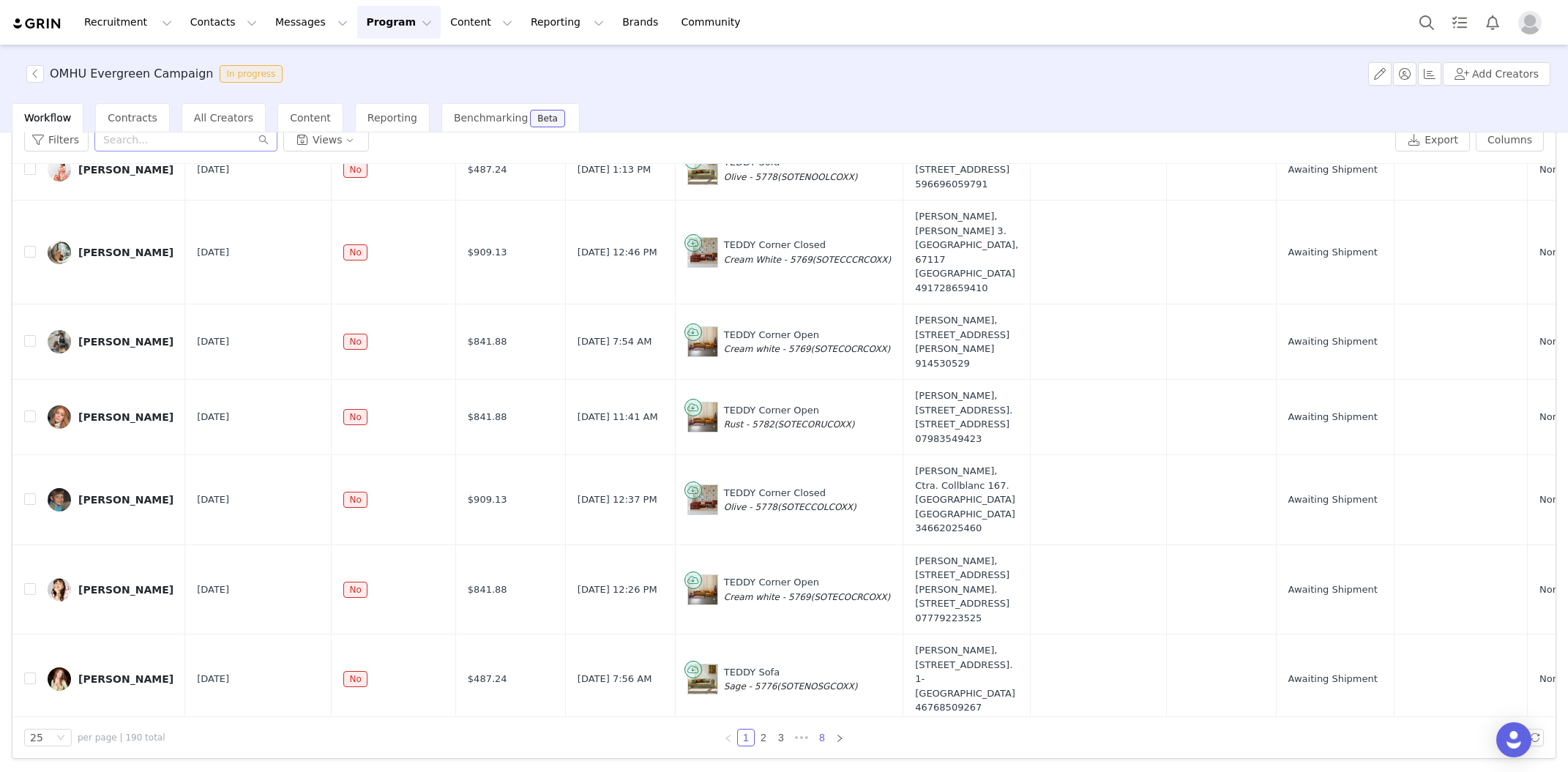
click at [823, 739] on link "8" at bounding box center [822, 737] width 16 height 16
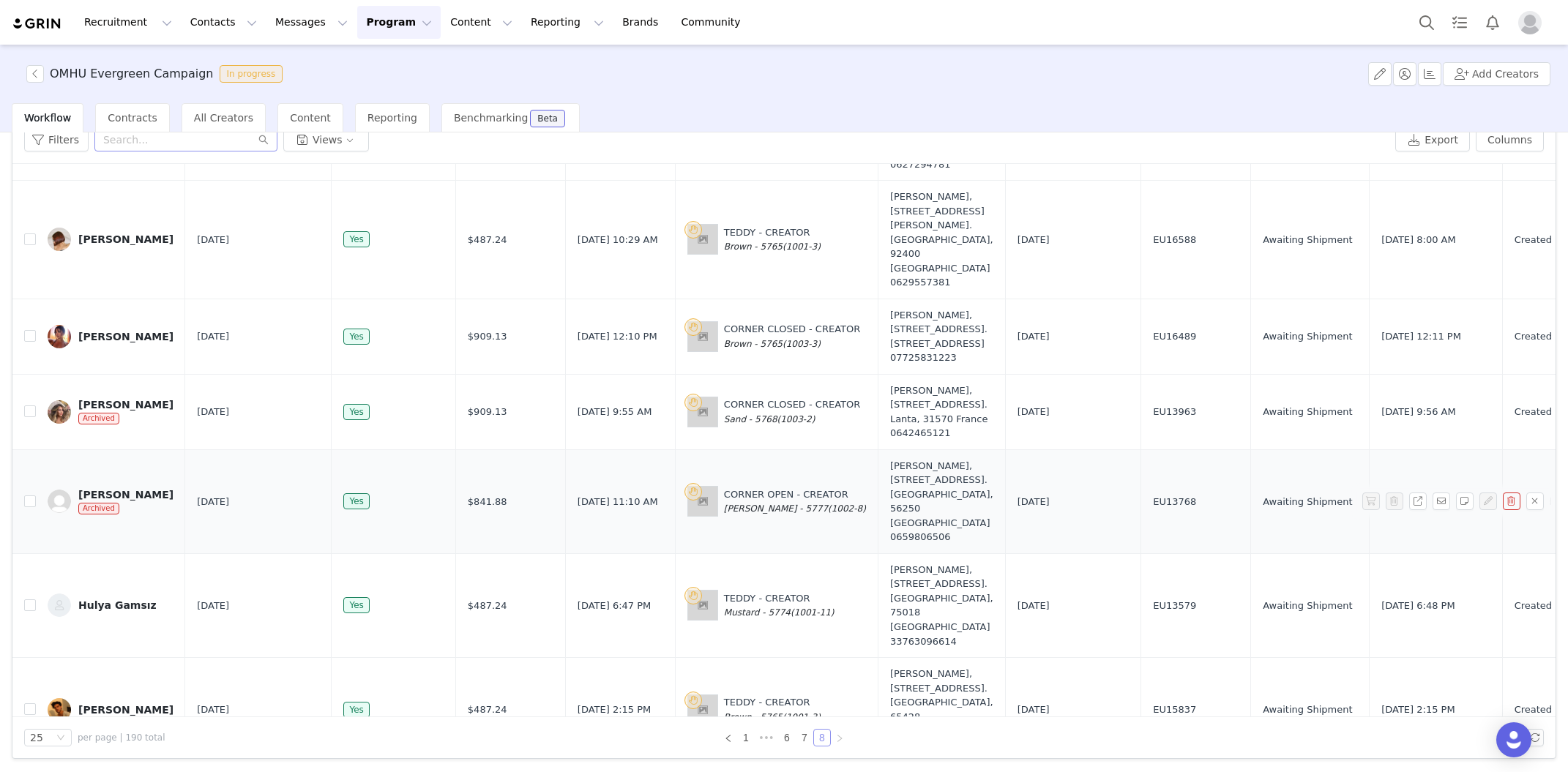
scroll to position [0, 0]
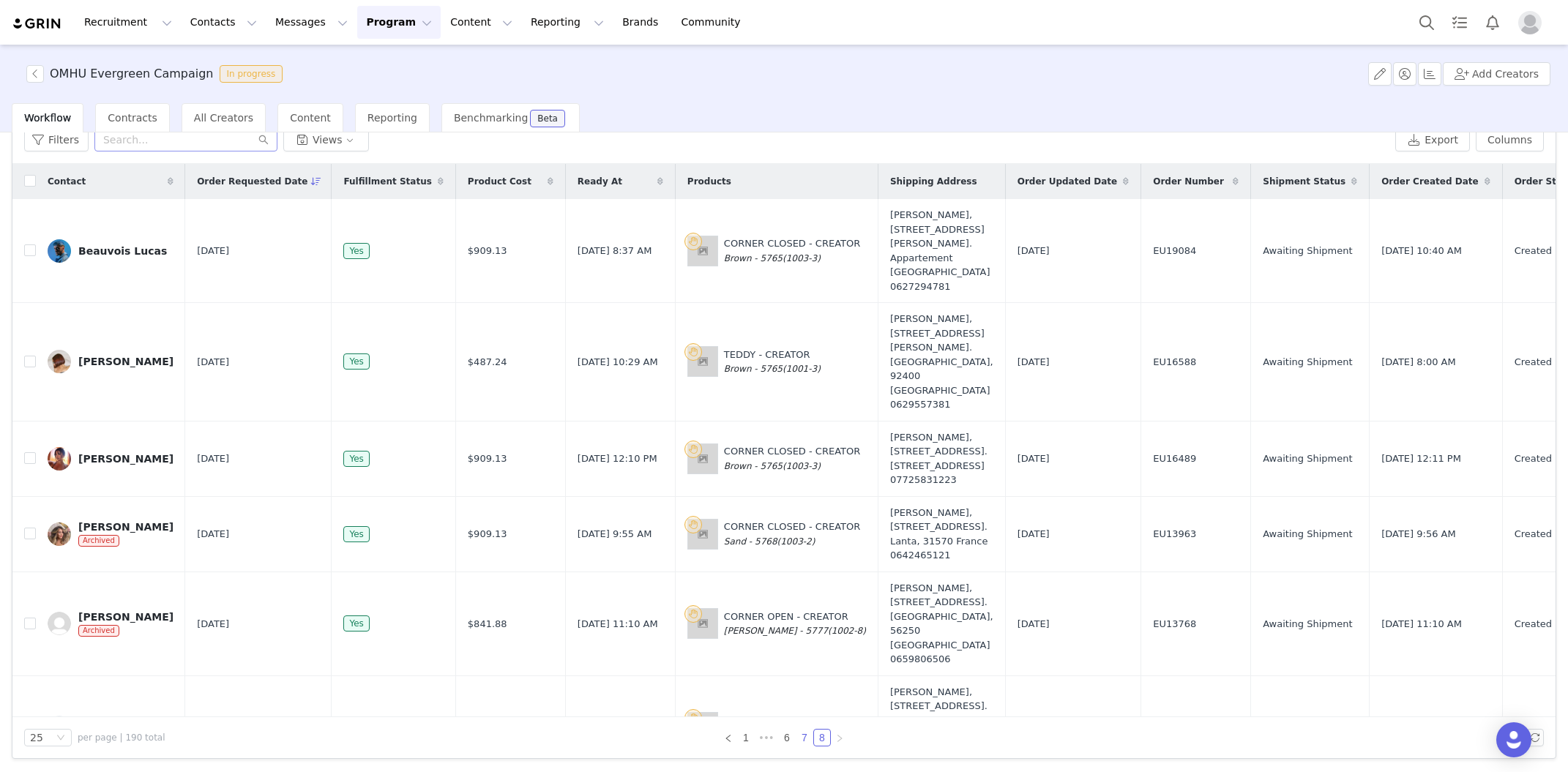
click at [801, 737] on link "7" at bounding box center [804, 737] width 16 height 16
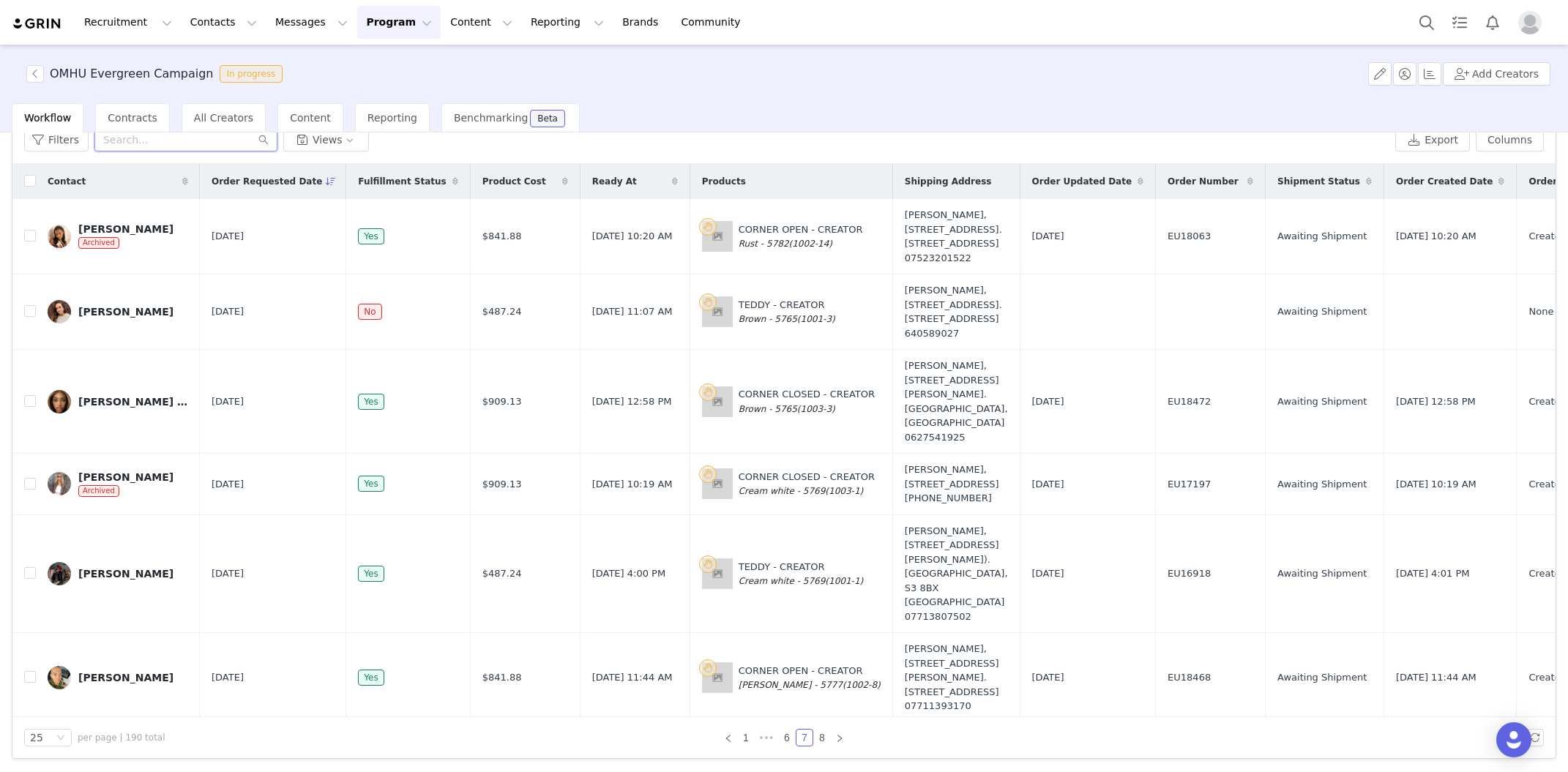
click at [222, 150] on input "text" at bounding box center [186, 139] width 183 height 23
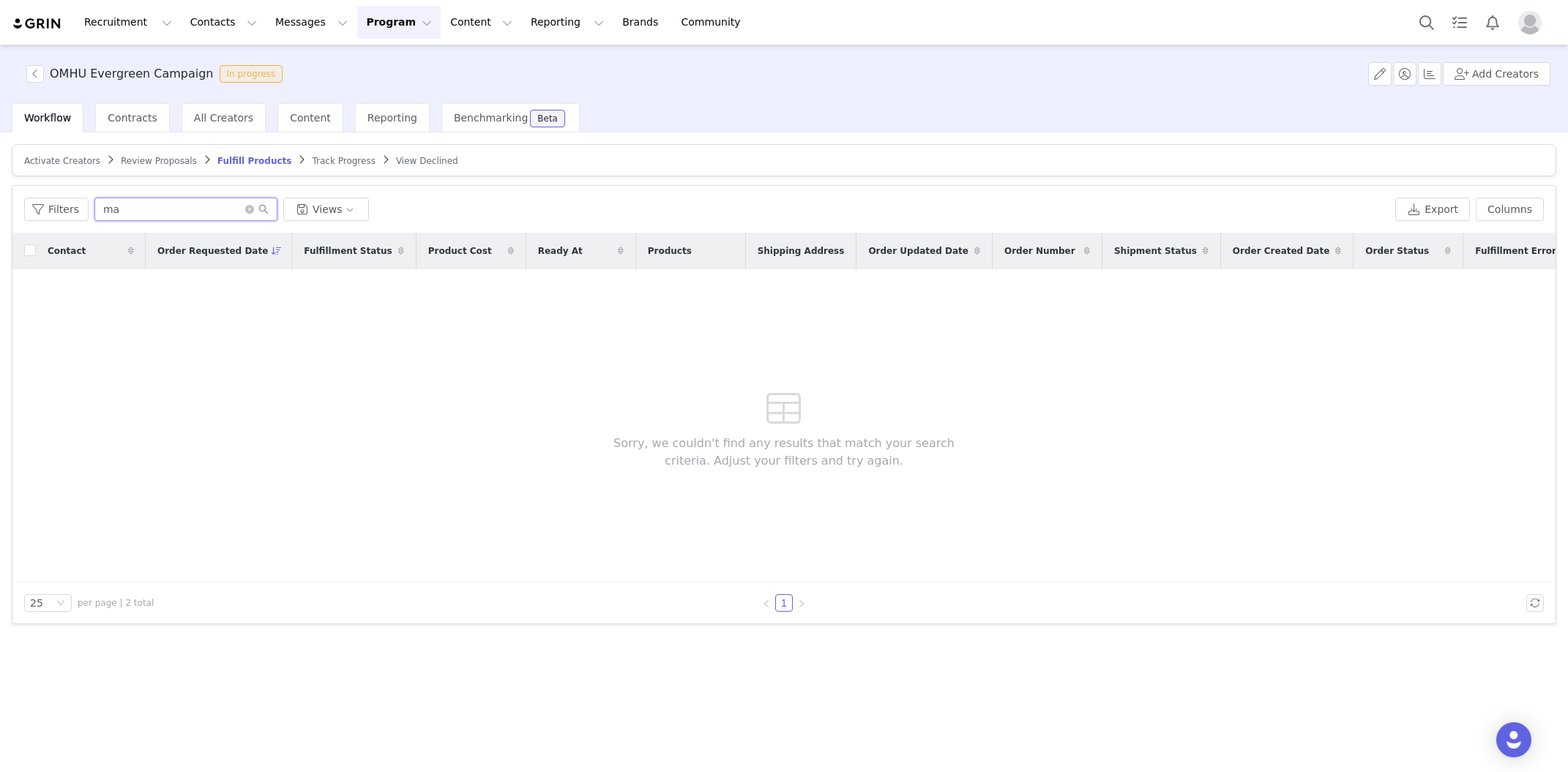
type input "m"
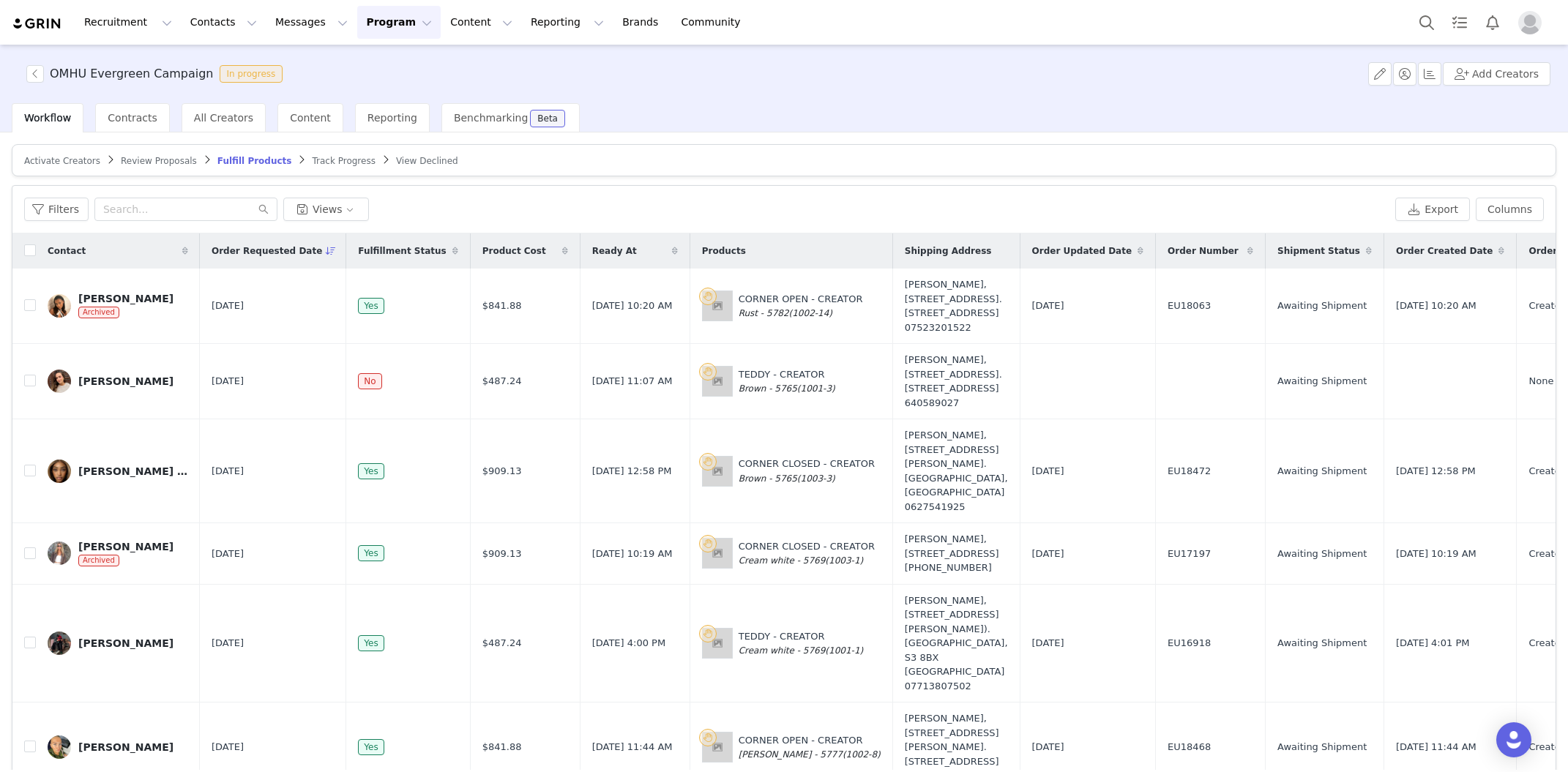
click at [159, 162] on span "Review Proposals" at bounding box center [159, 161] width 76 height 11
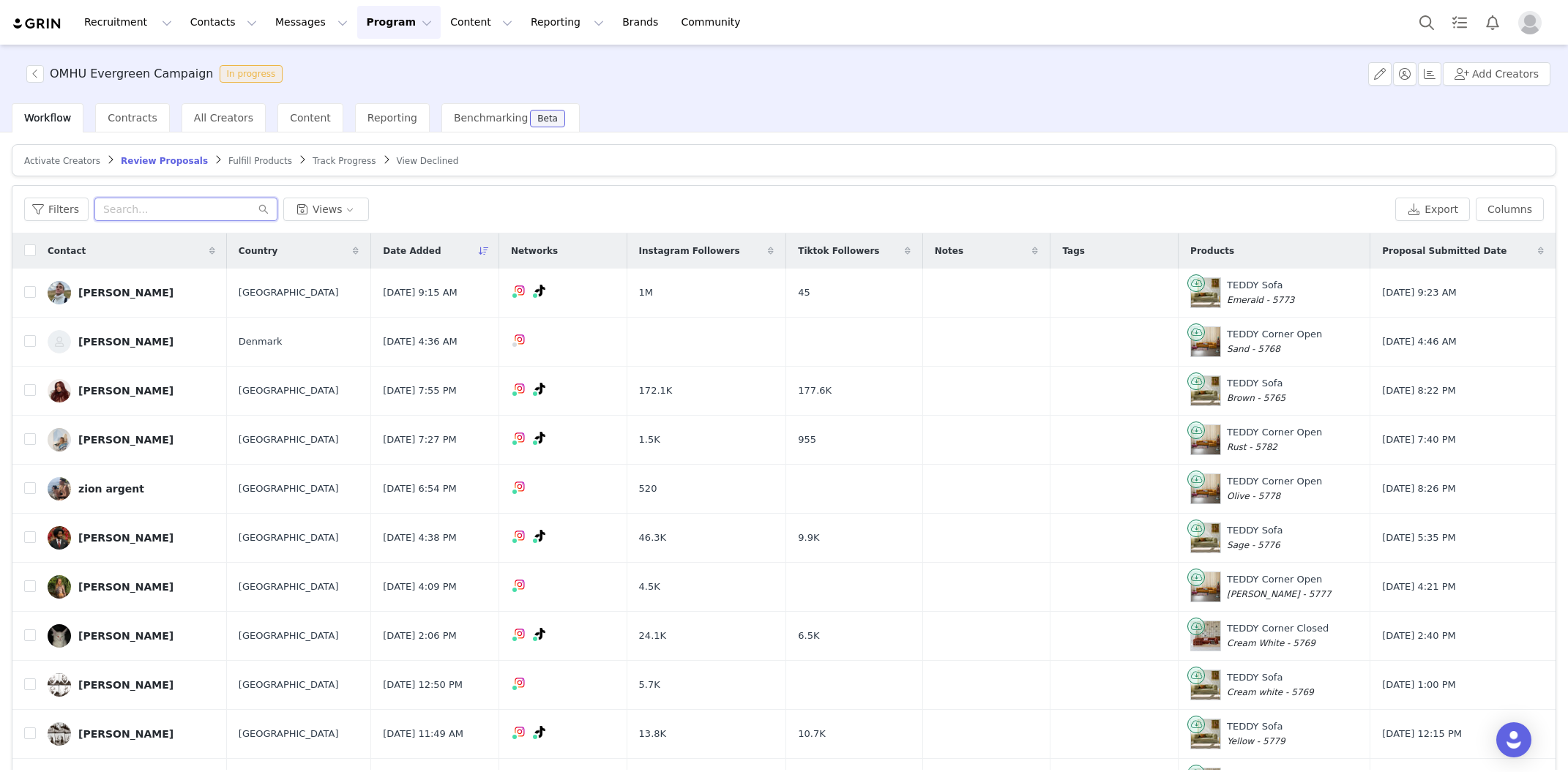
click at [163, 206] on input "text" at bounding box center [186, 209] width 183 height 23
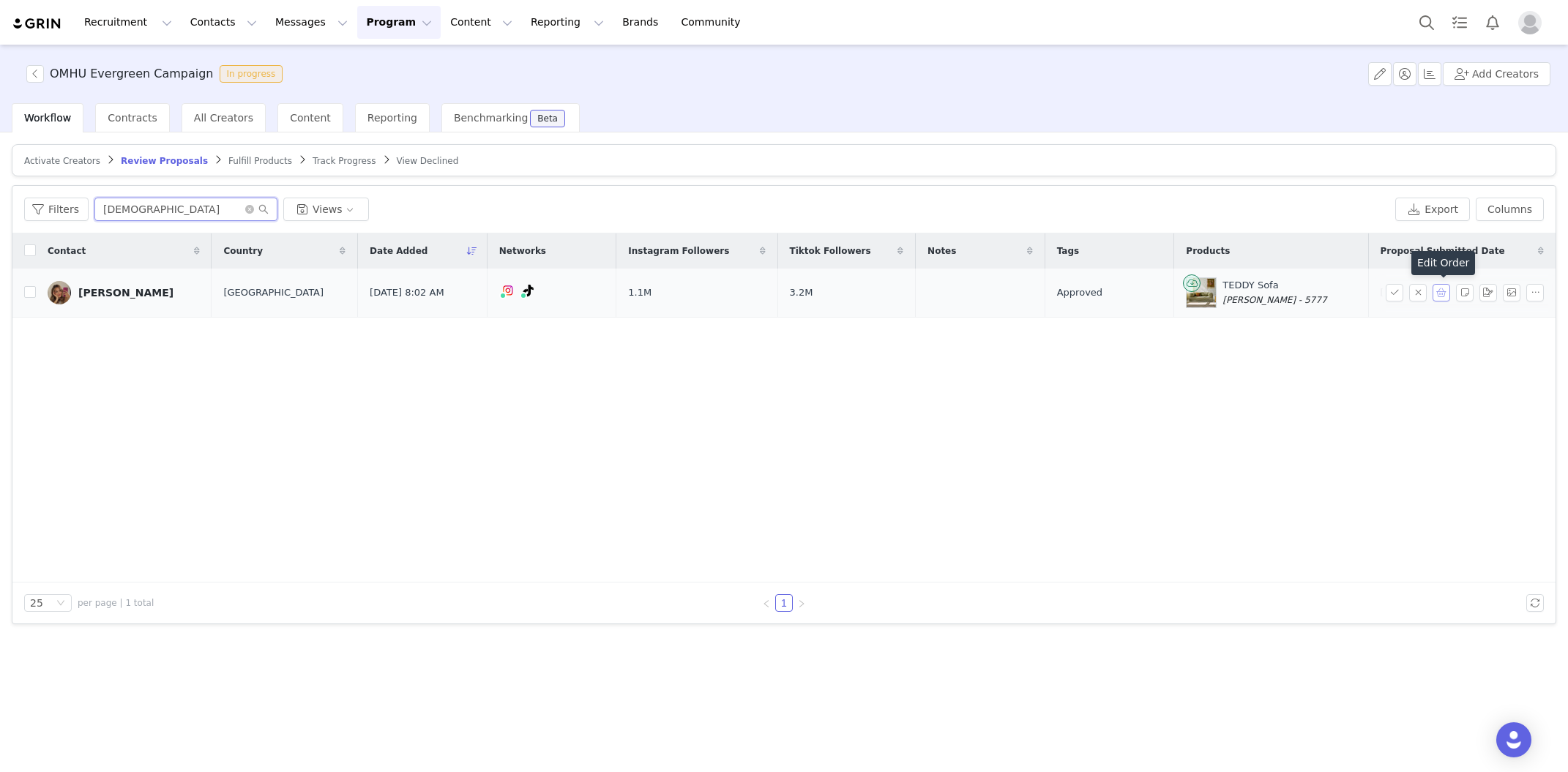
type input "esra"
click at [1442, 297] on button "button" at bounding box center [1441, 293] width 17 height 17
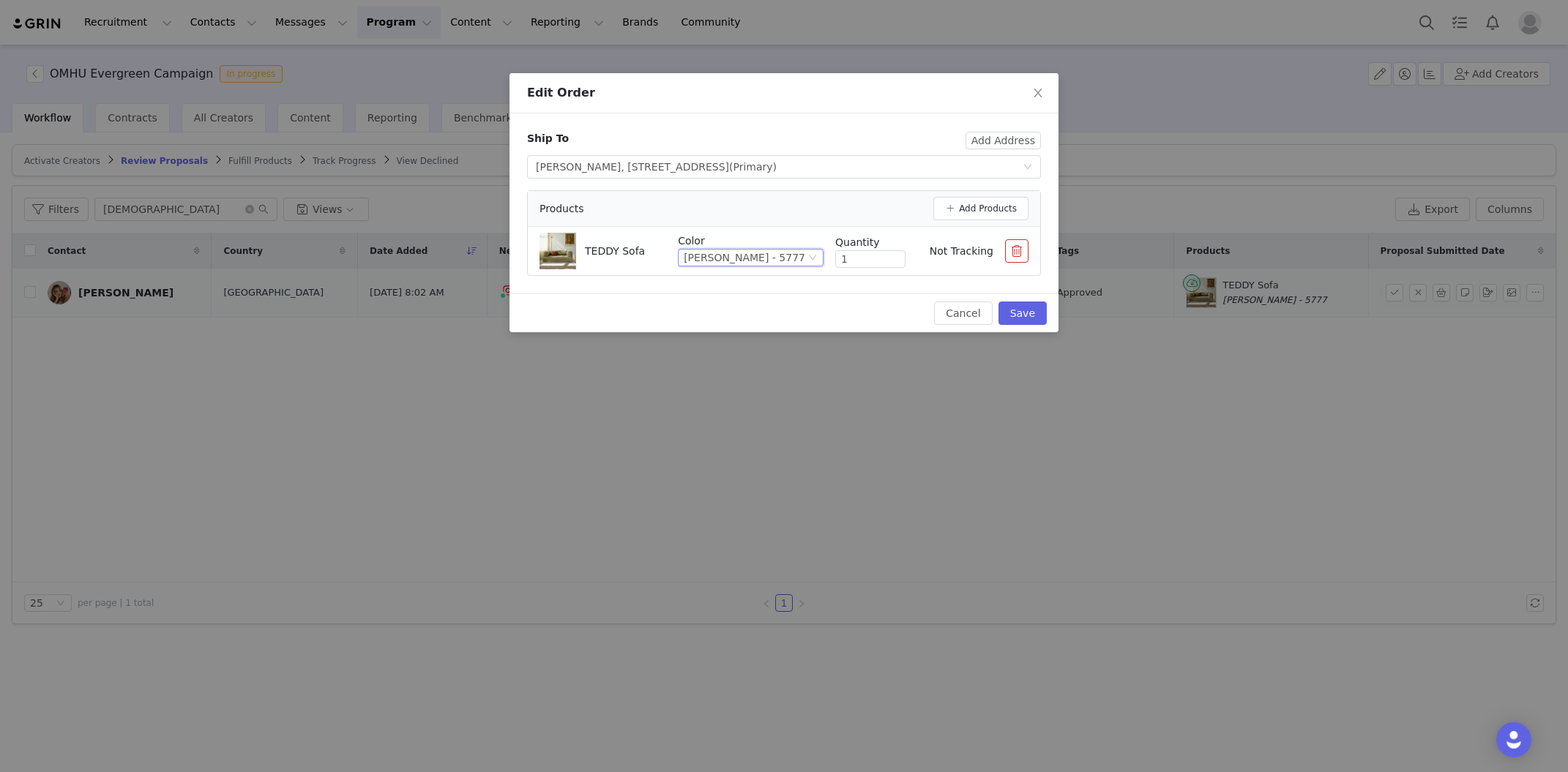
click at [795, 255] on div "Moss - 5777" at bounding box center [744, 257] width 122 height 16
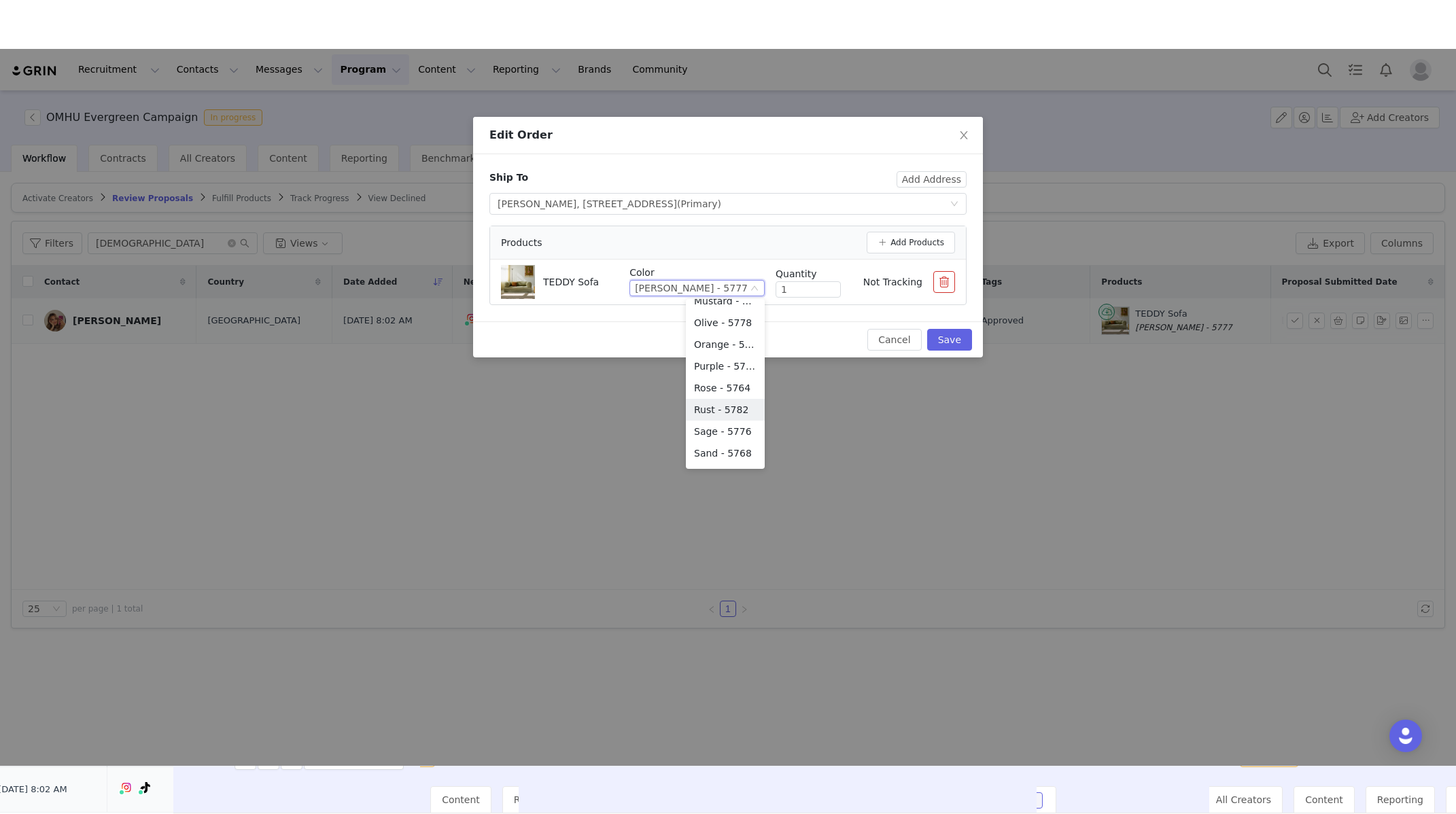
scroll to position [222, 0]
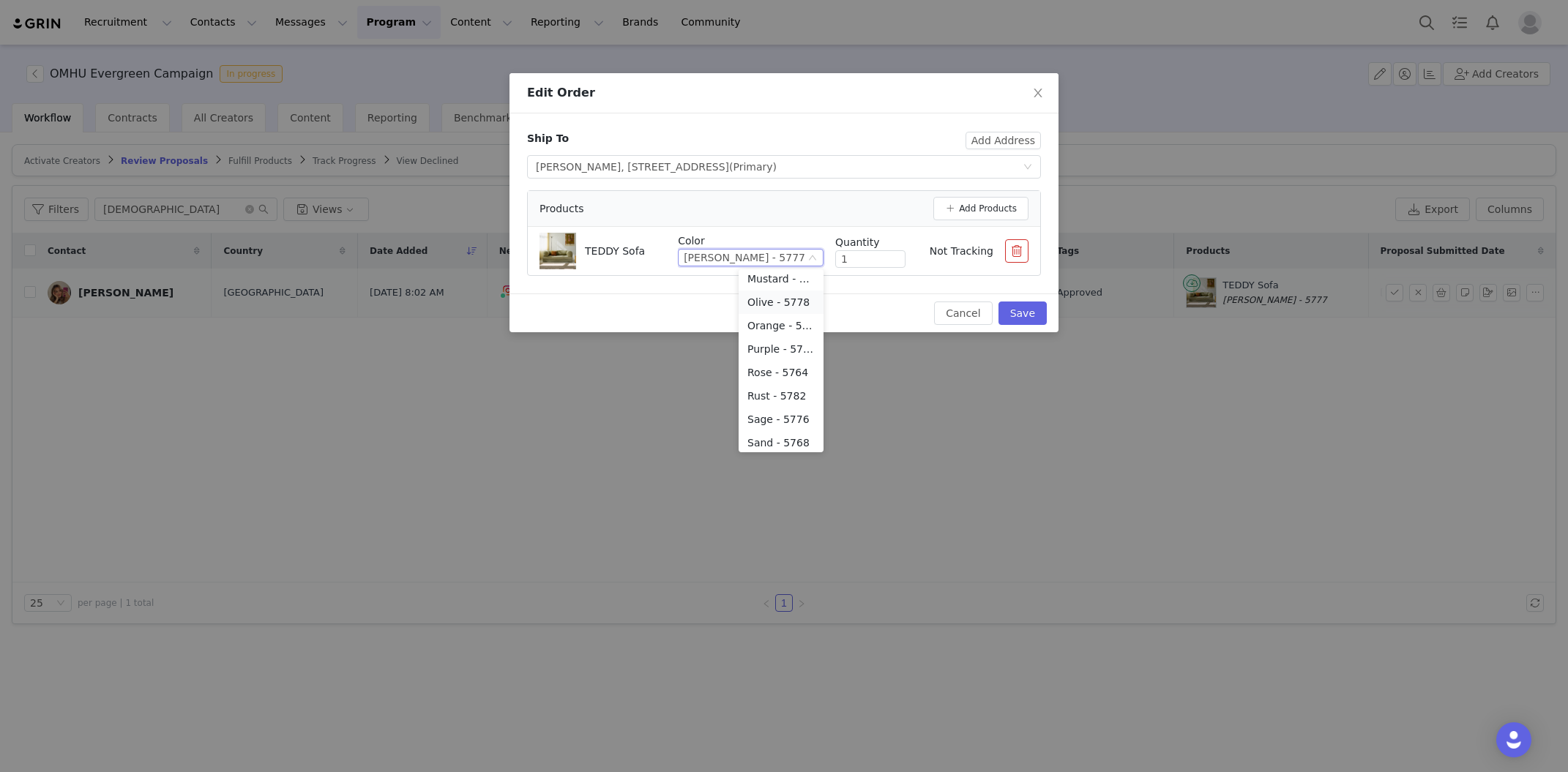
click at [776, 299] on li "Olive - 5778" at bounding box center [781, 302] width 85 height 23
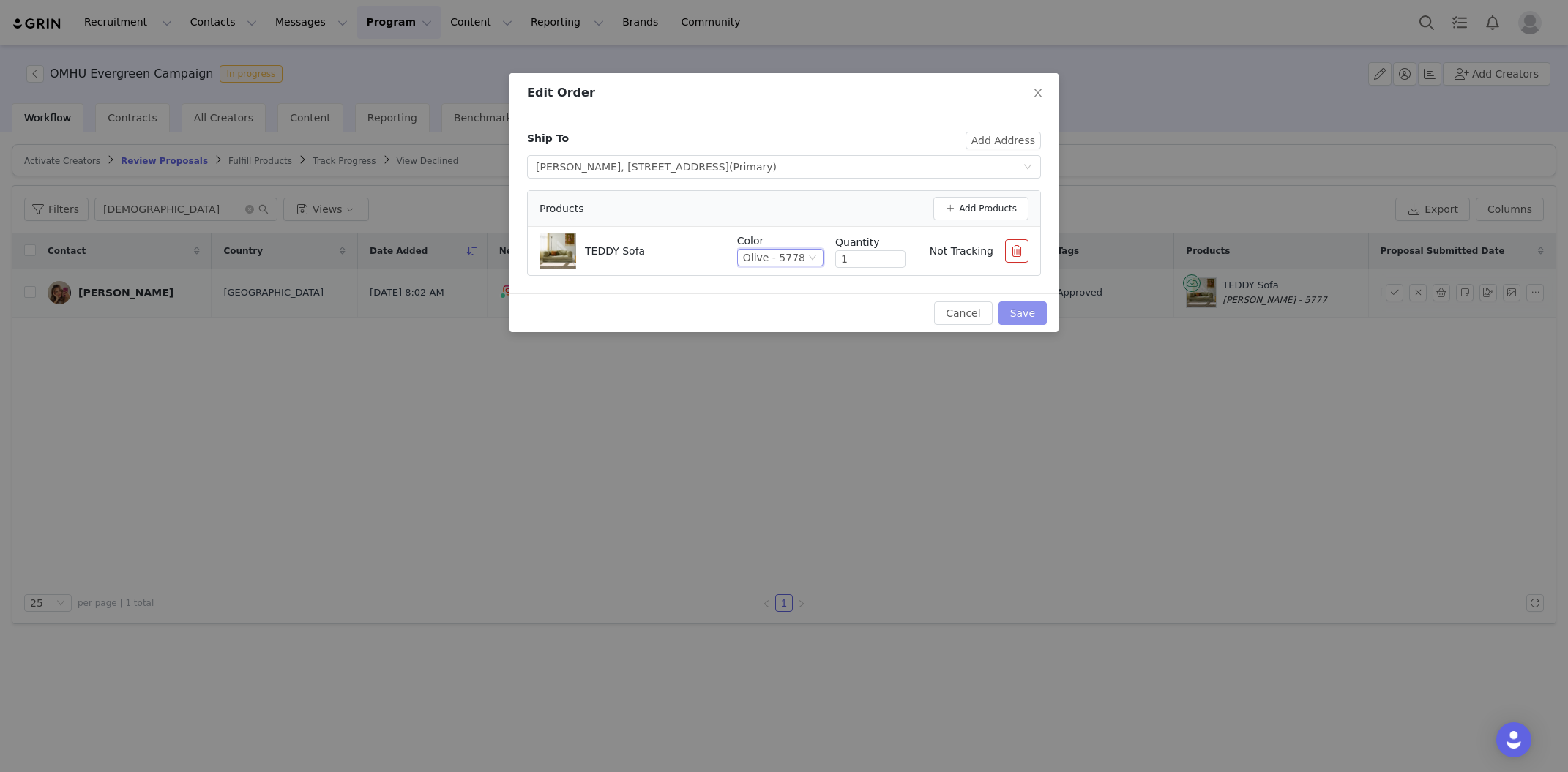
click at [1033, 320] on button "Save" at bounding box center [1023, 313] width 48 height 23
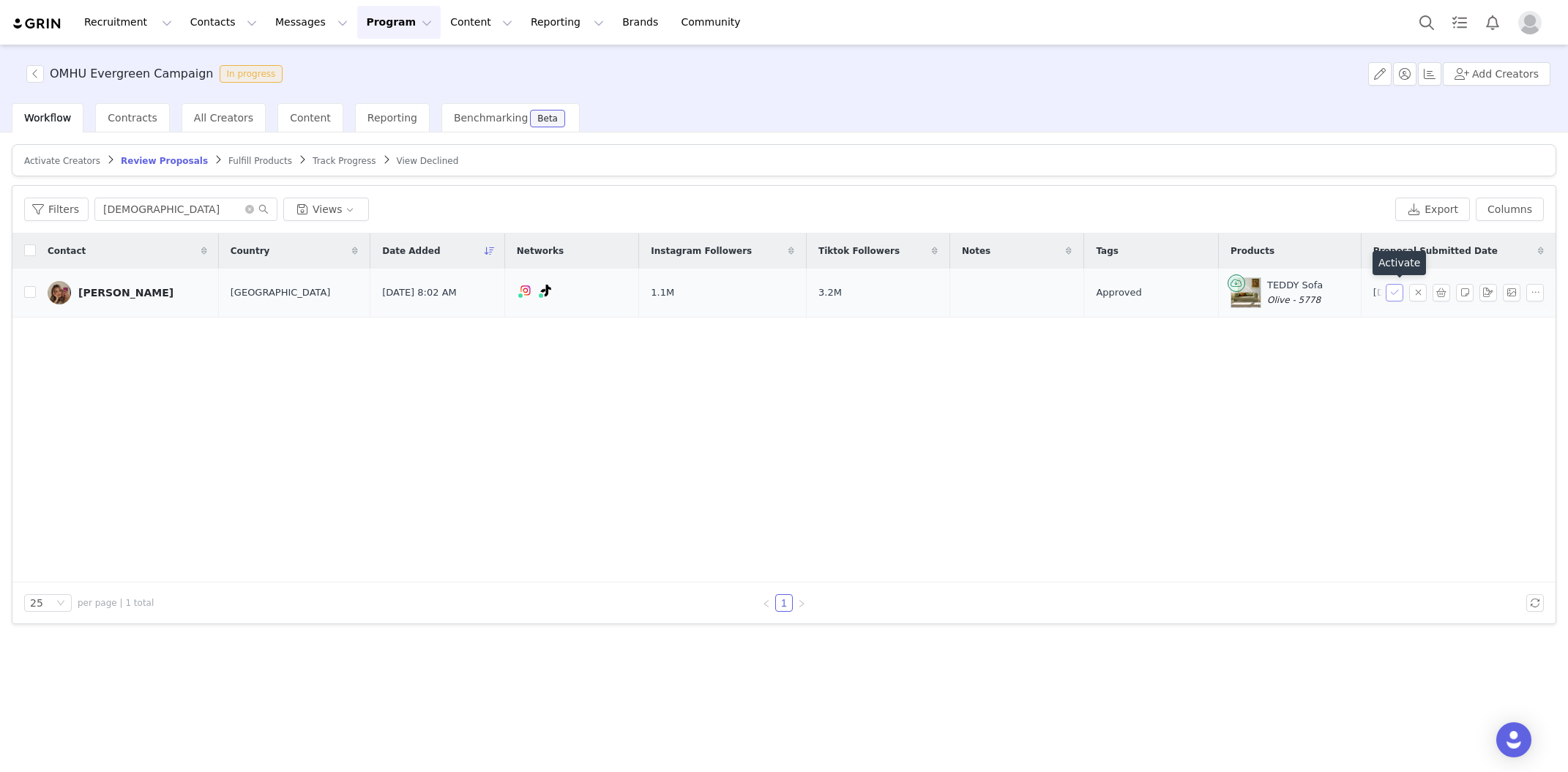
click at [1387, 293] on button "button" at bounding box center [1394, 293] width 17 height 17
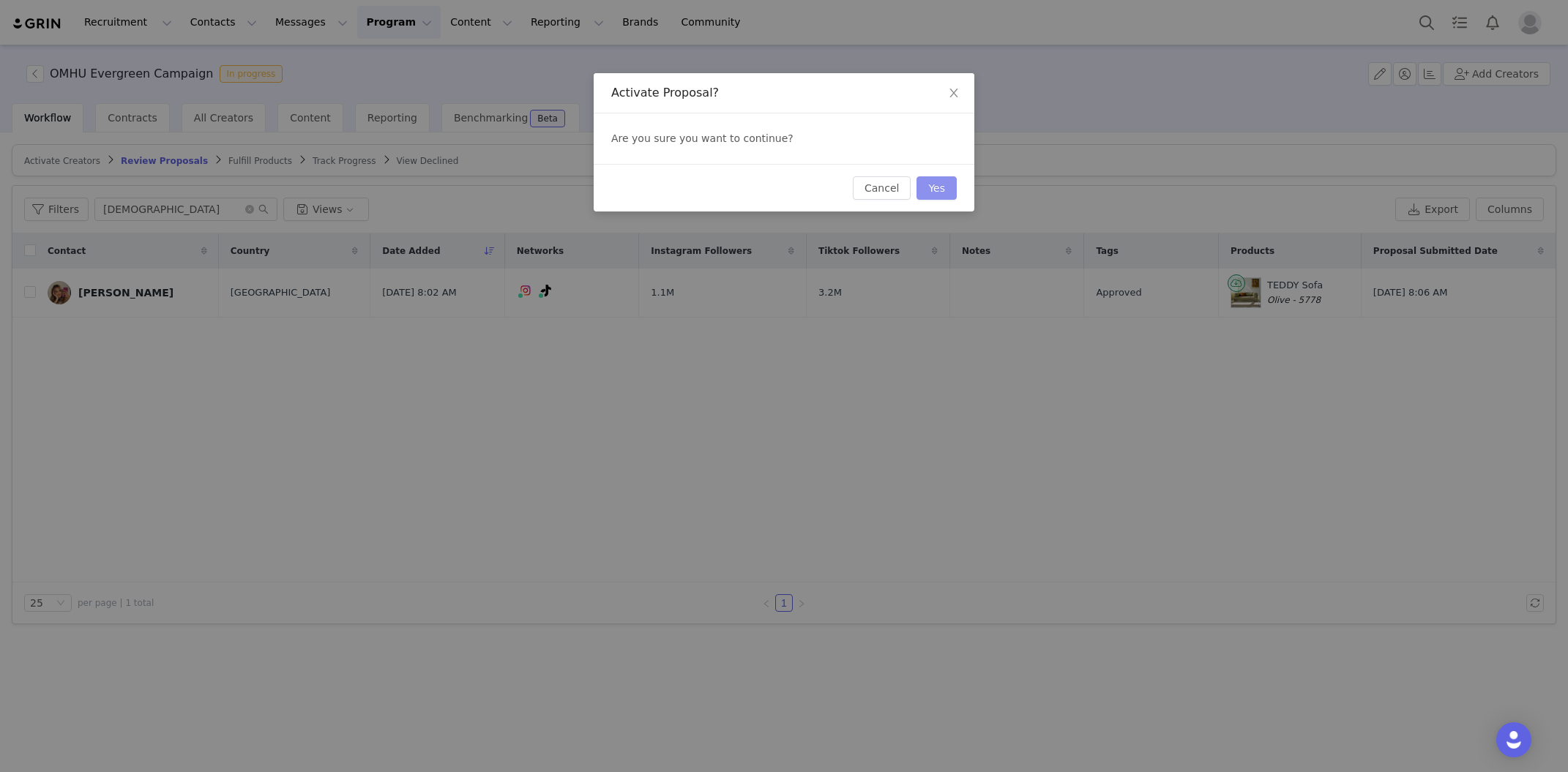
click at [945, 188] on button "Yes" at bounding box center [936, 188] width 40 height 23
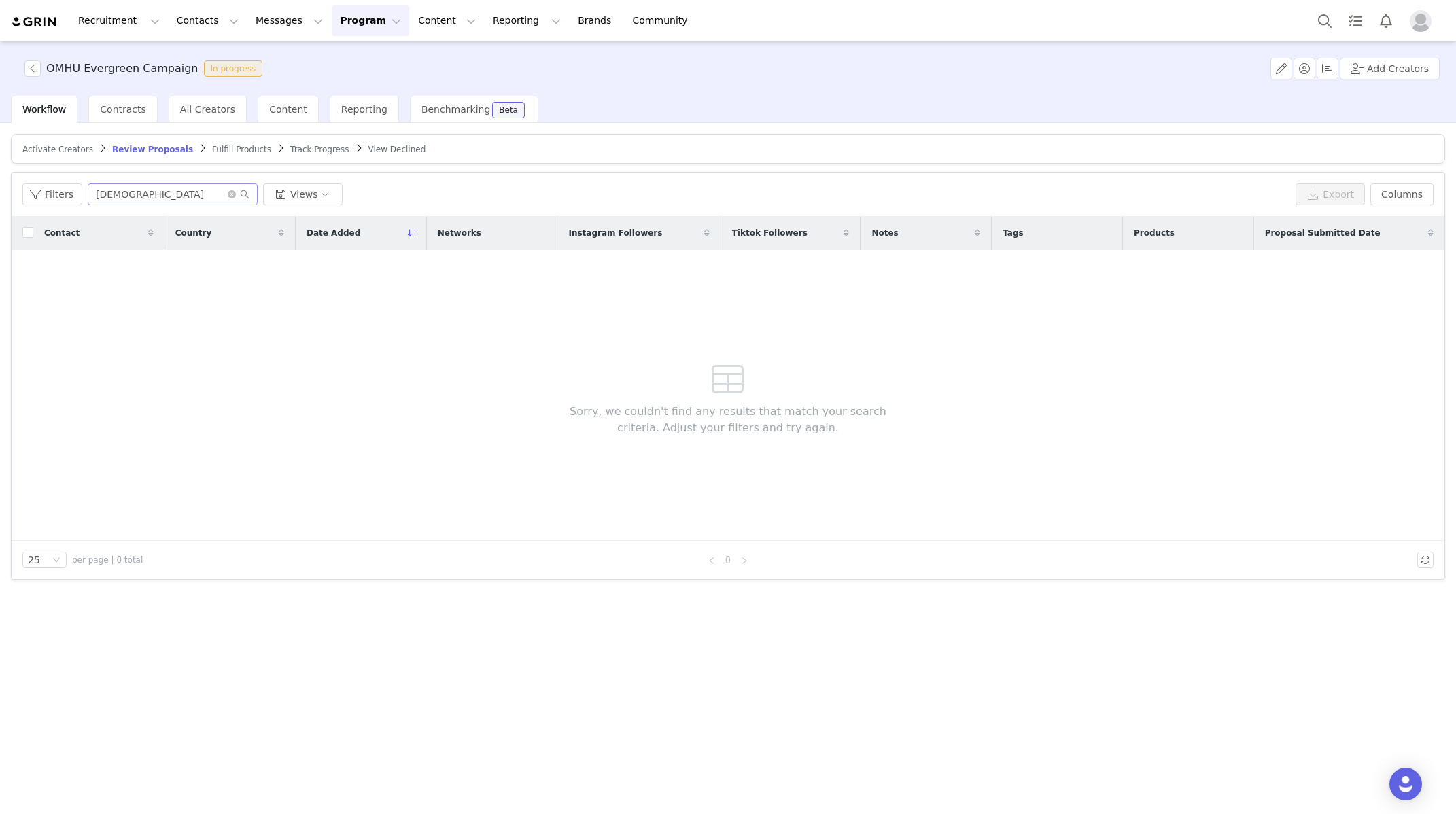
click at [227, 198] on span at bounding box center [238, 194] width 22 height 10
click at [228, 196] on icon "icon: close-circle" at bounding box center [232, 194] width 8 height 8
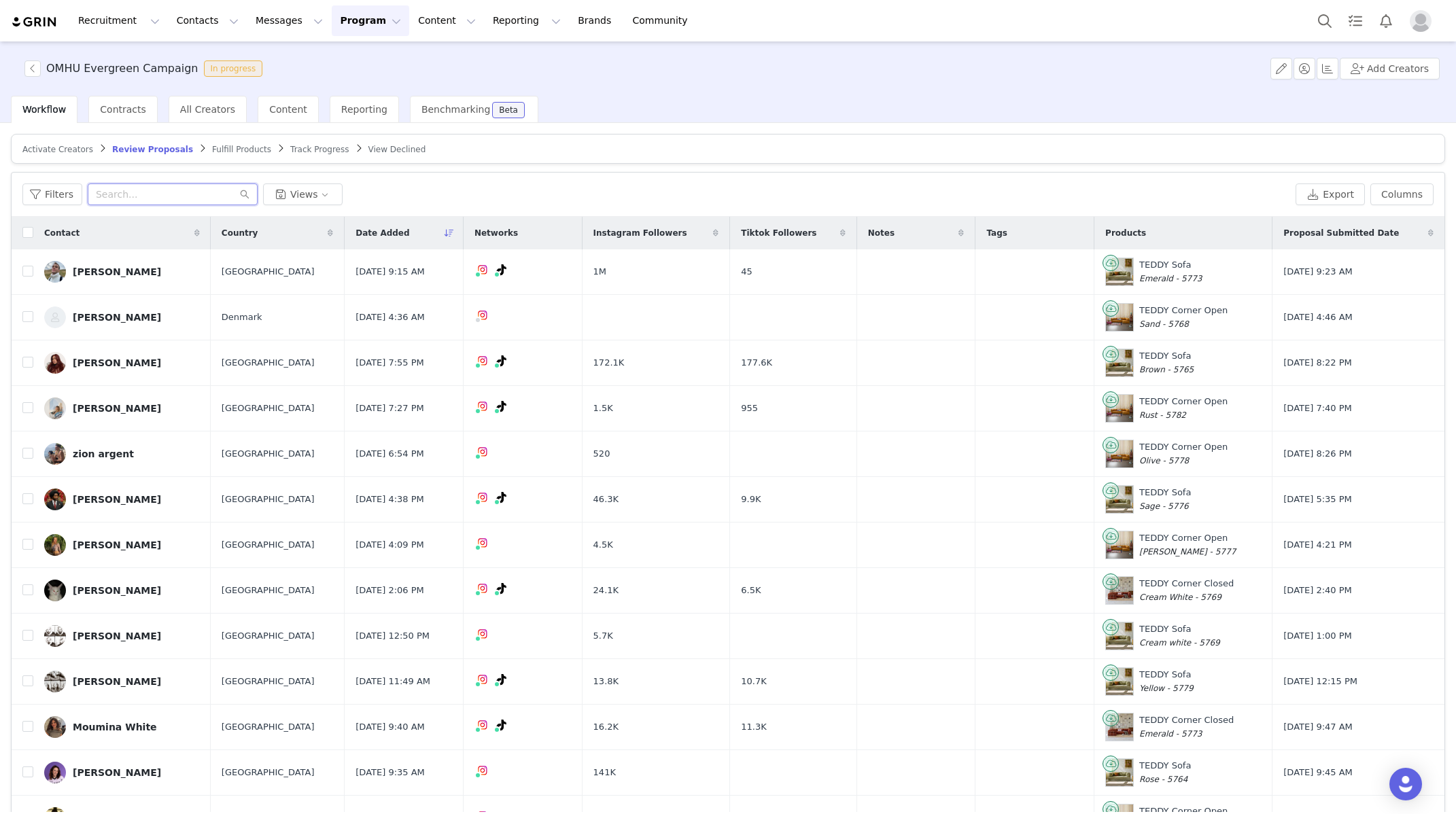
click at [166, 201] on input "text" at bounding box center [173, 194] width 170 height 22
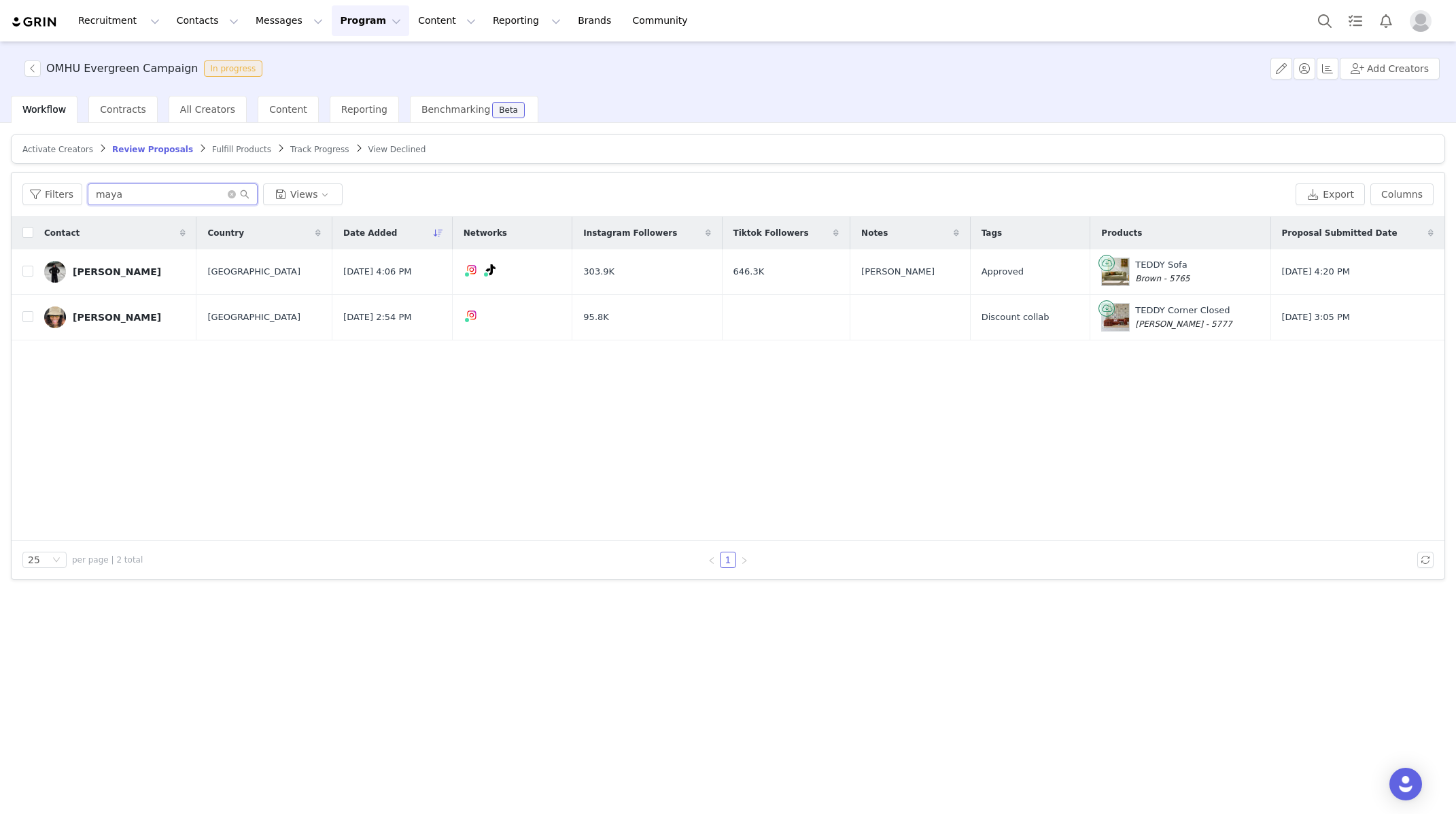
type input "maya"
click at [382, 427] on div "Contact Country Date Added Networks Instagram Followers Tiktok Followers Notes …" at bounding box center [727, 379] width 1433 height 324
click at [230, 196] on icon "icon: close-circle" at bounding box center [232, 194] width 8 height 8
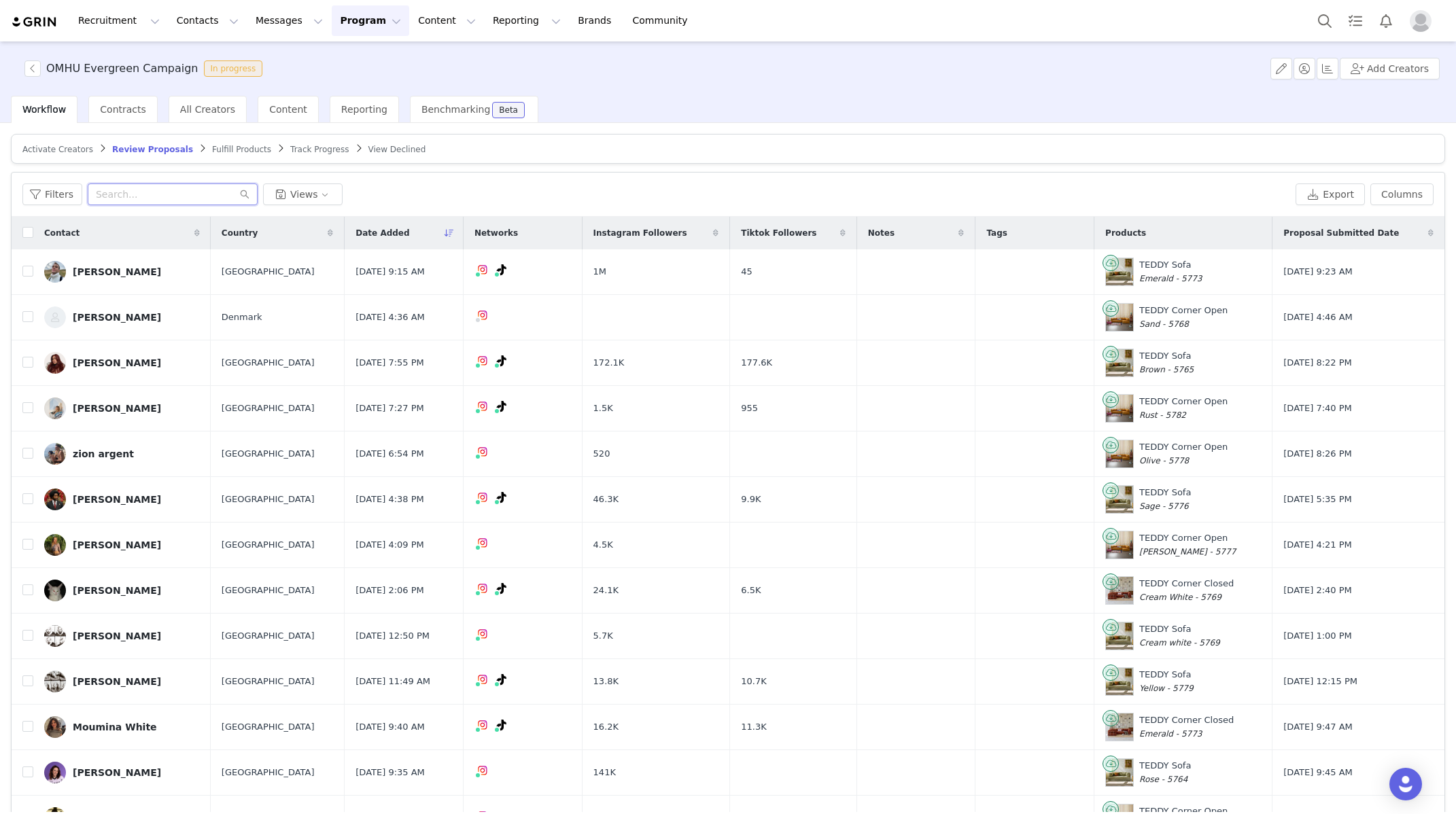
click at [140, 196] on input "text" at bounding box center [173, 194] width 170 height 22
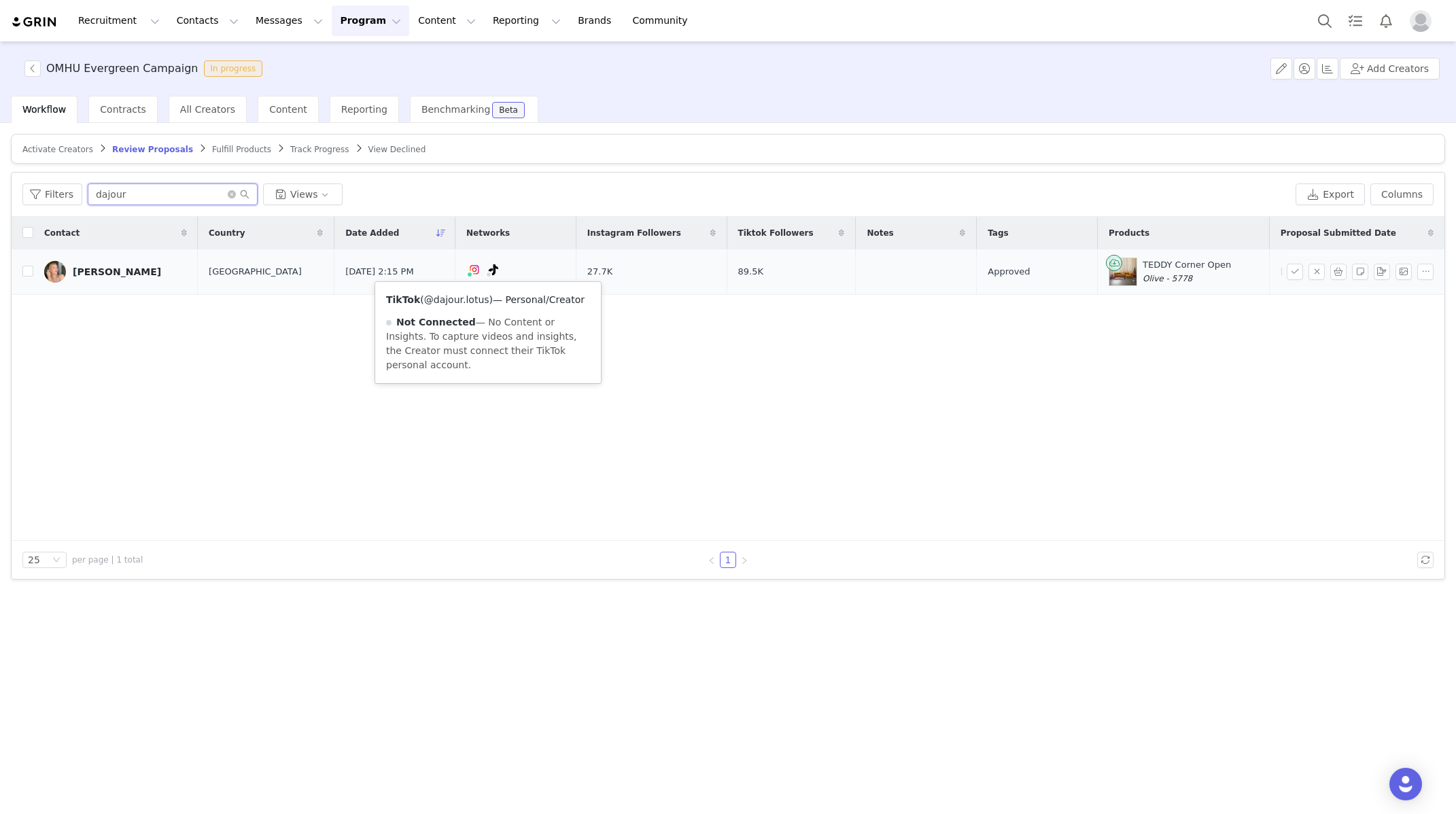
type input "dajour"
click at [479, 298] on link "@dajour.lotus" at bounding box center [456, 299] width 65 height 11
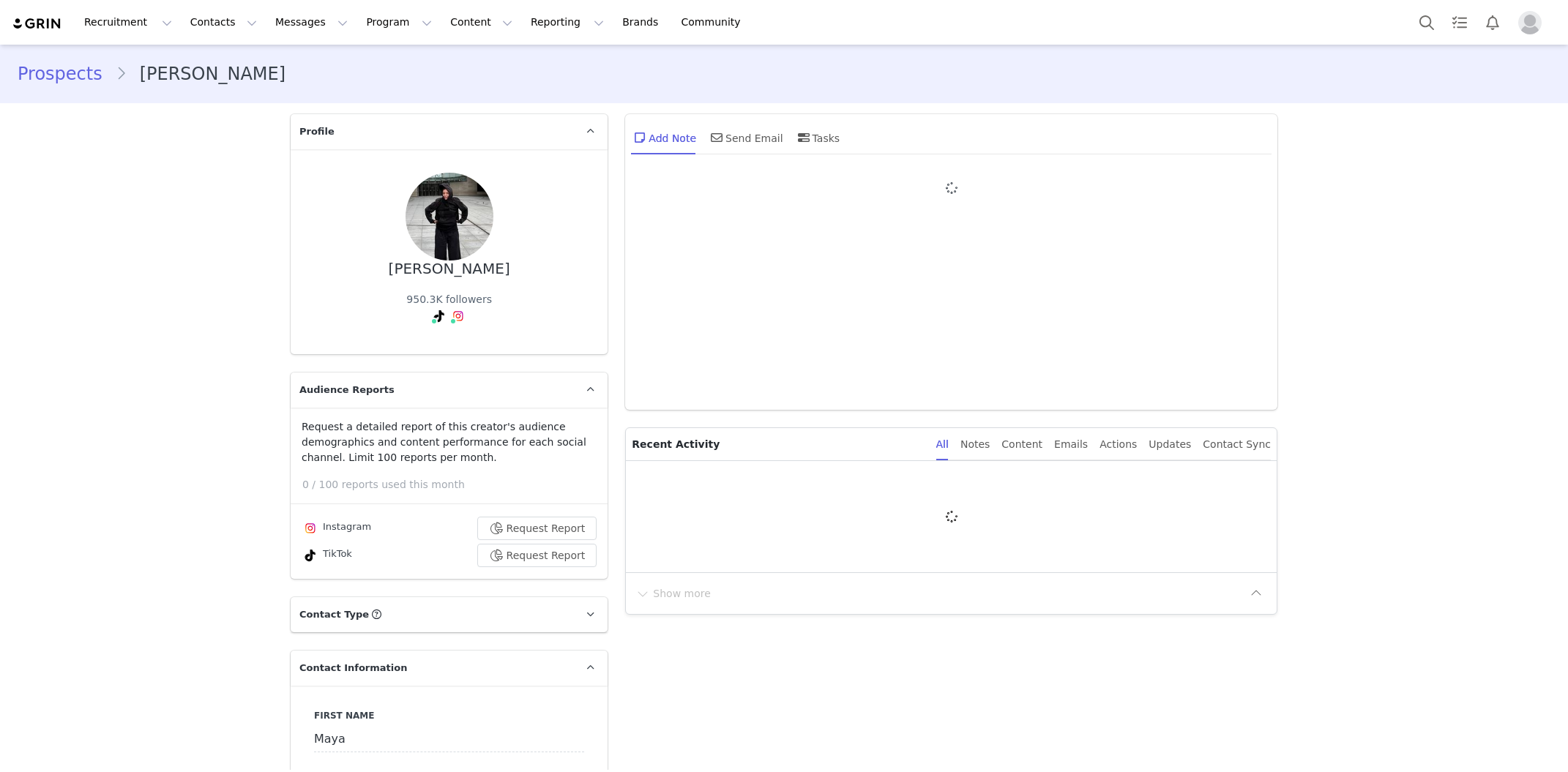
type input "+1 ([GEOGRAPHIC_DATA])"
